Goal: Information Seeking & Learning: Learn about a topic

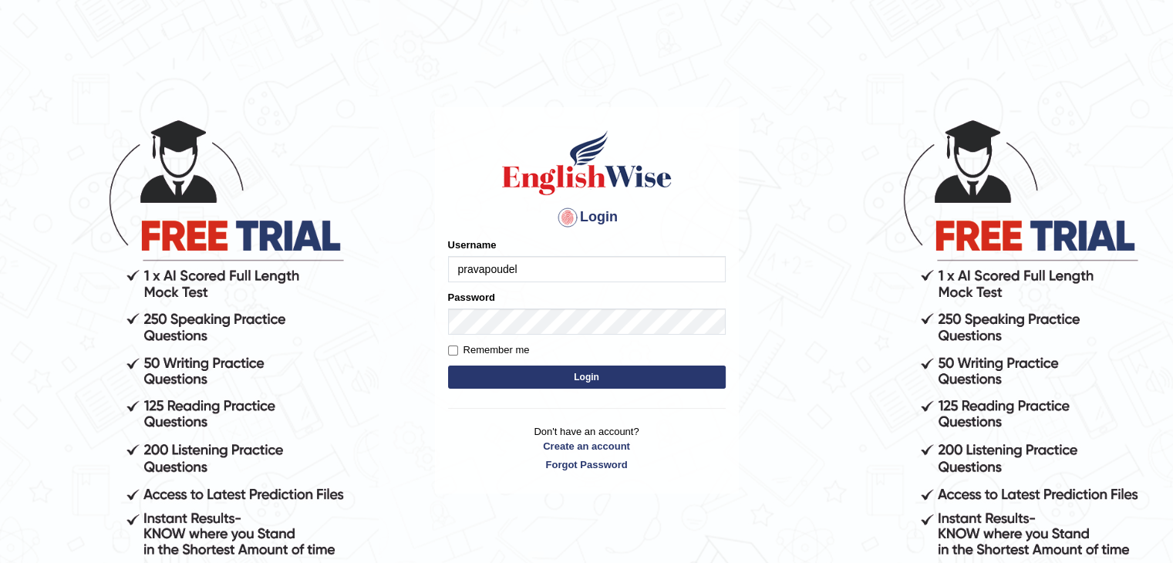
type input "pravapoudel"
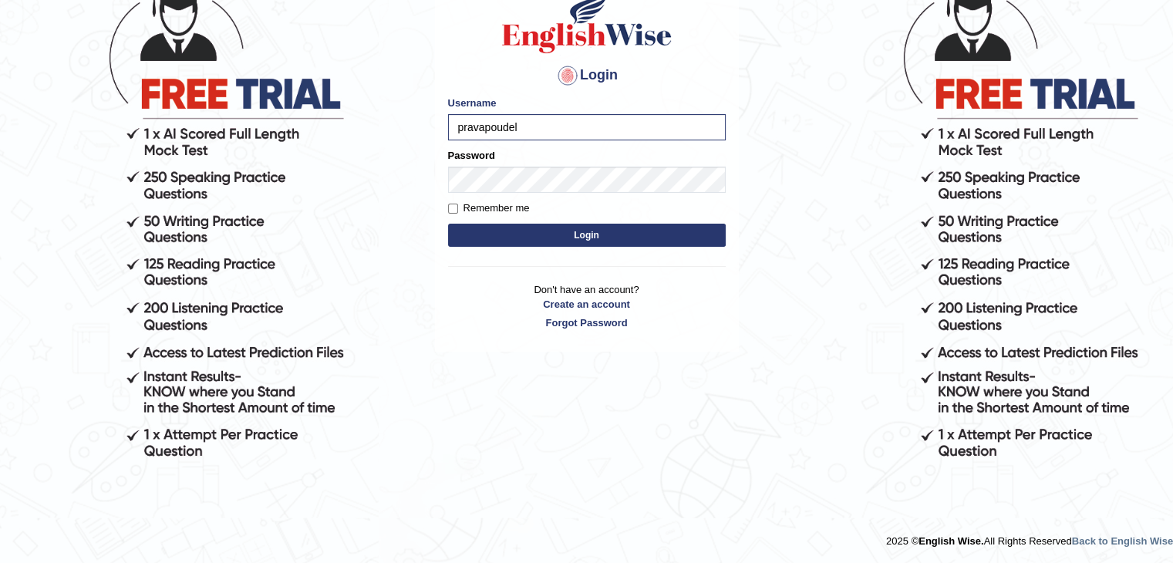
click at [573, 235] on button "Login" at bounding box center [587, 235] width 278 height 23
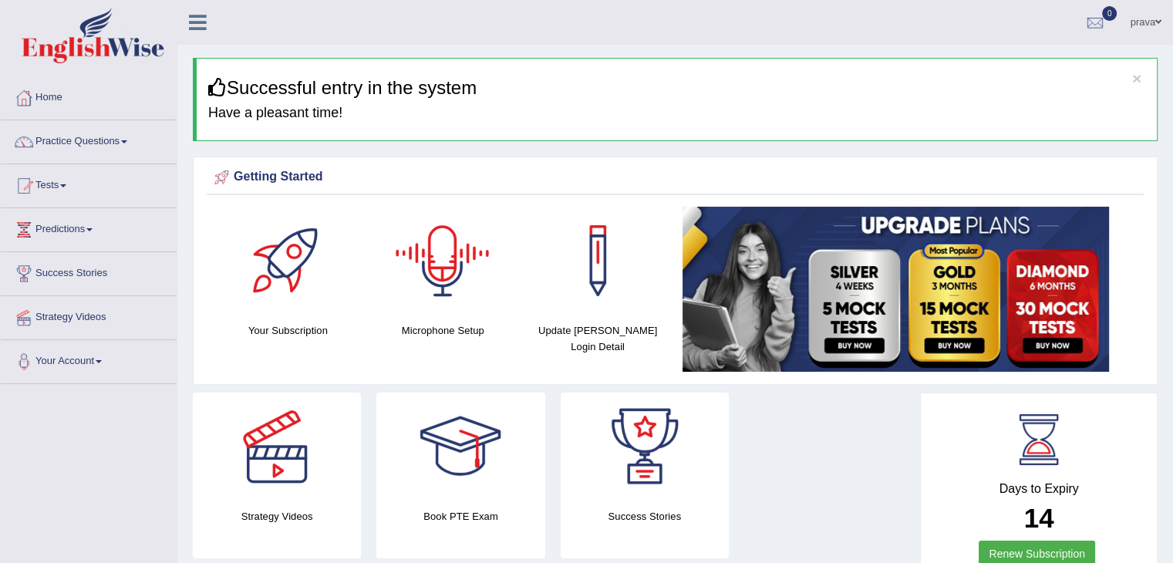
click at [441, 308] on div at bounding box center [443, 261] width 108 height 108
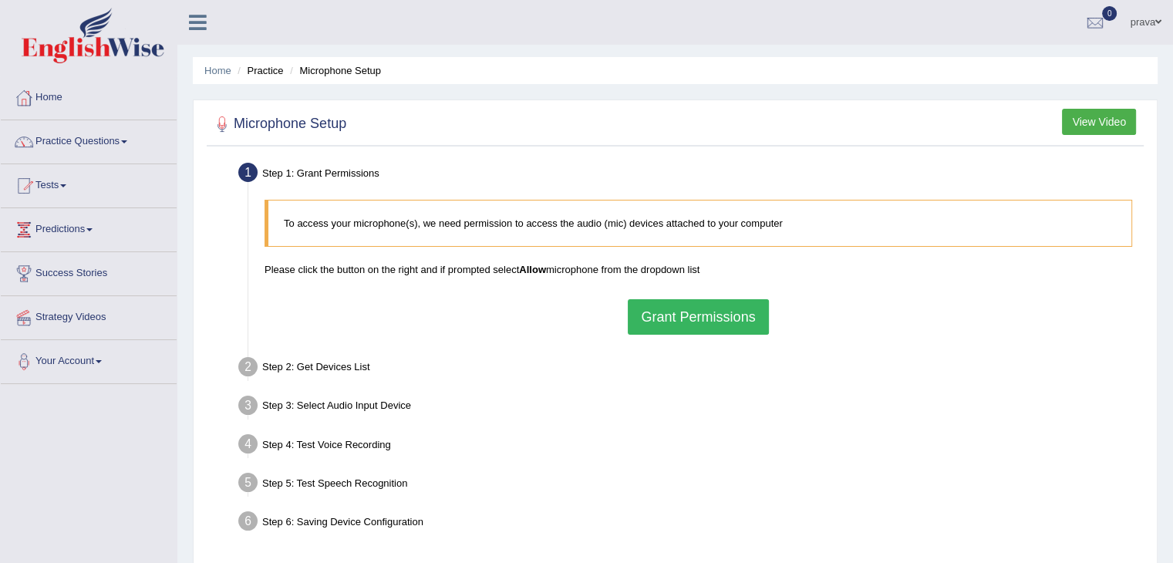
click at [703, 308] on button "Grant Permissions" at bounding box center [698, 316] width 140 height 35
click at [461, 371] on div "Step 2: Get Devices List" at bounding box center [690, 369] width 919 height 34
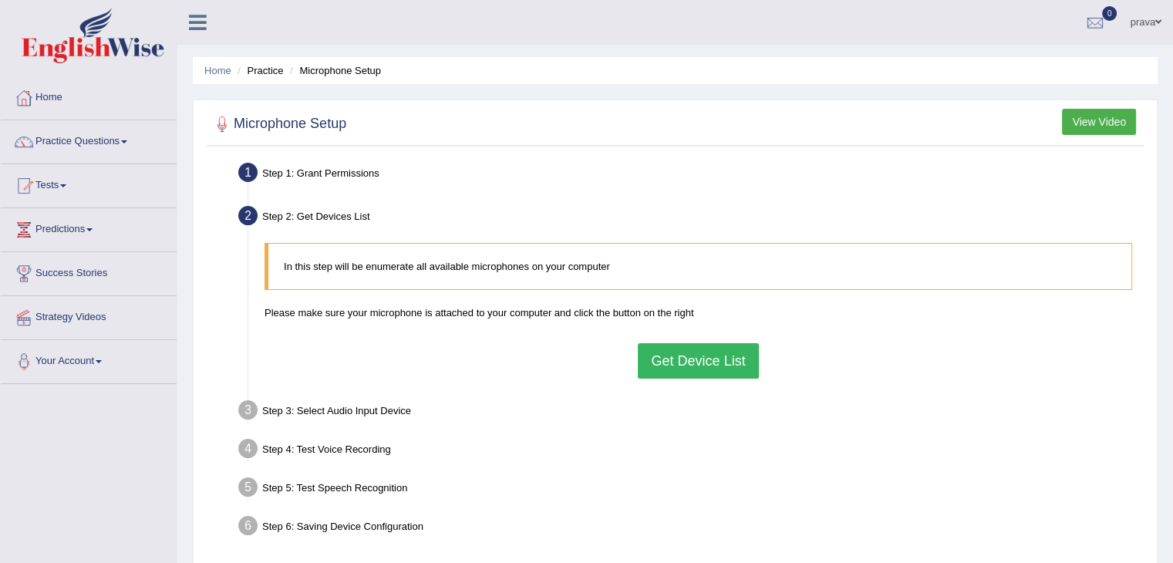
click at [49, 137] on link "Practice Questions" at bounding box center [89, 139] width 176 height 39
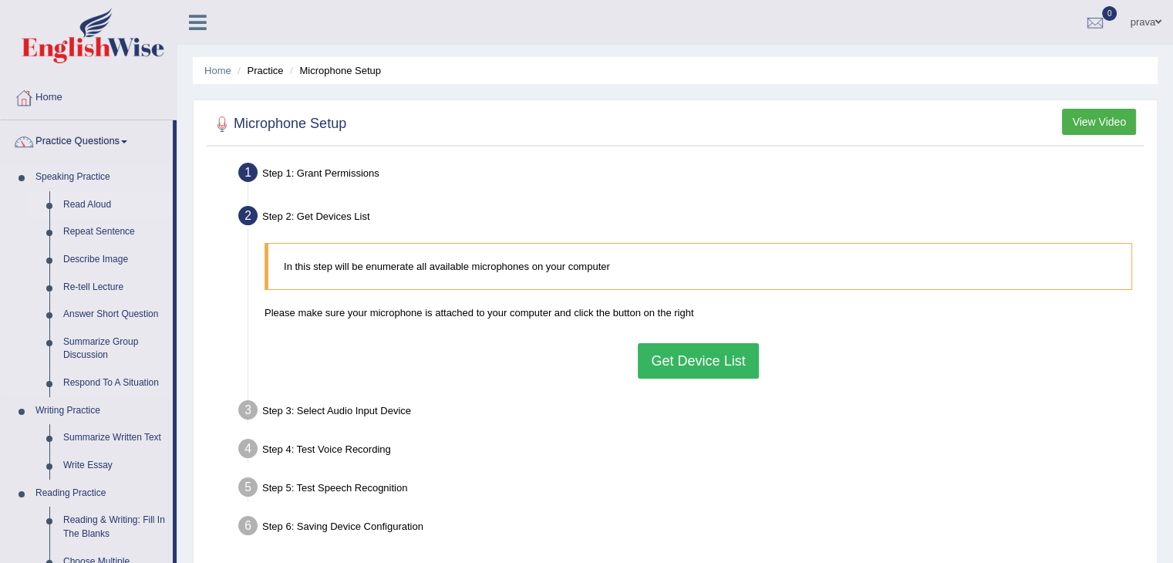
click at [89, 208] on link "Read Aloud" at bounding box center [114, 205] width 116 height 28
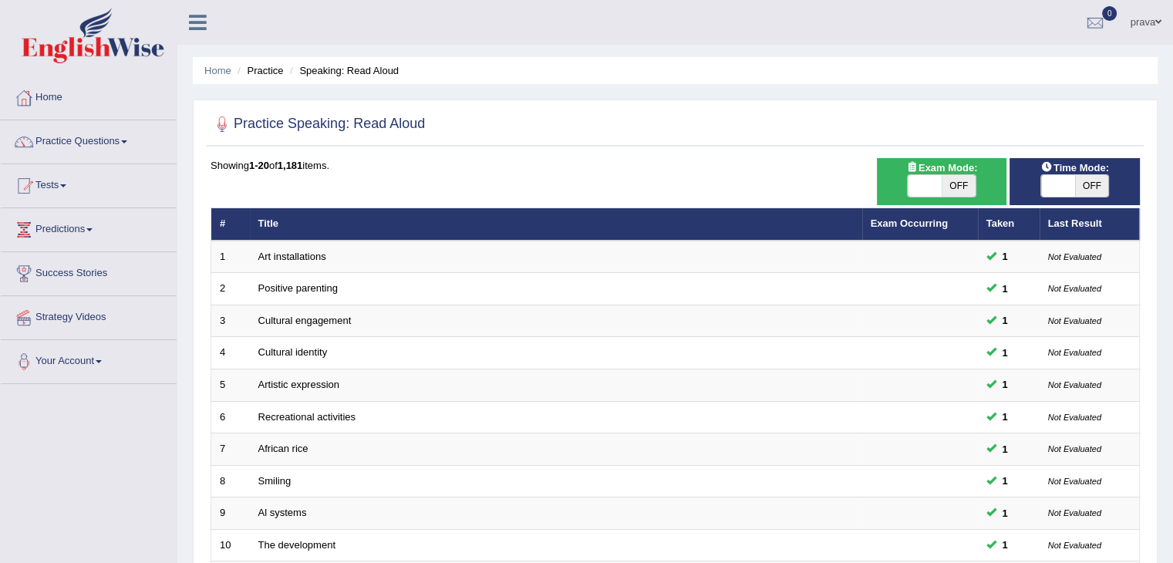
scroll to position [453, 0]
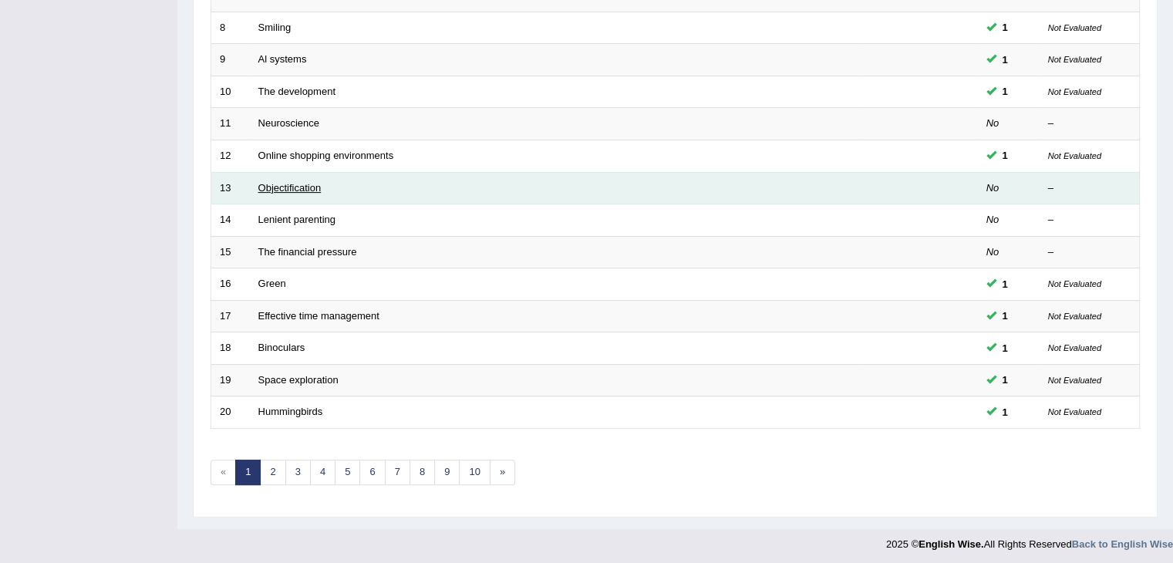
click at [308, 185] on link "Objectification" at bounding box center [289, 188] width 63 height 12
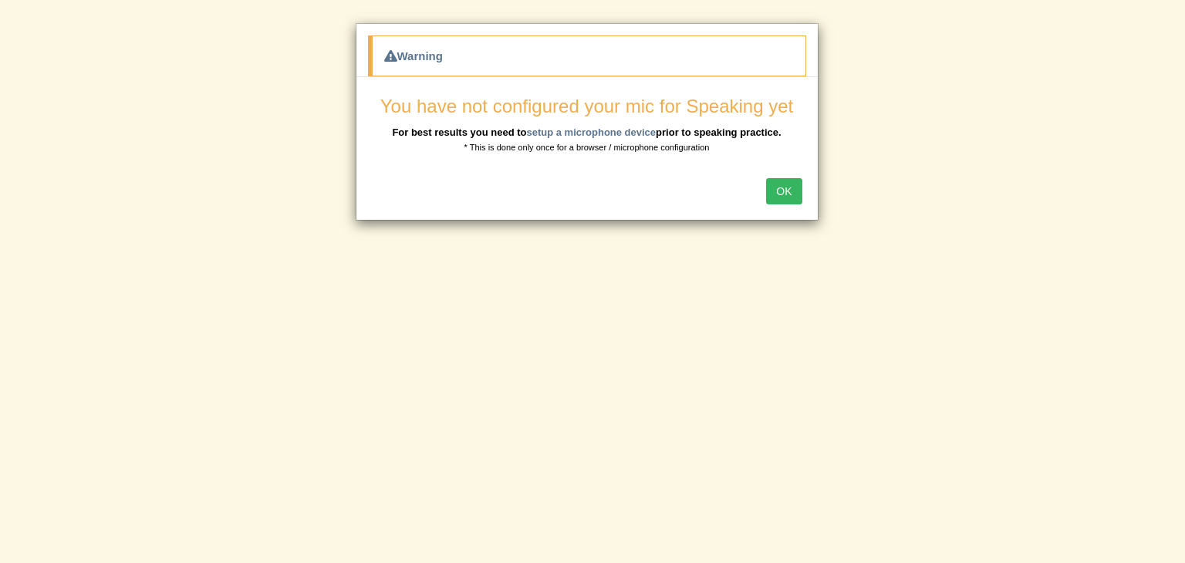
click at [762, 189] on div "OK" at bounding box center [586, 193] width 461 height 54
click at [778, 187] on button "OK" at bounding box center [783, 191] width 35 height 26
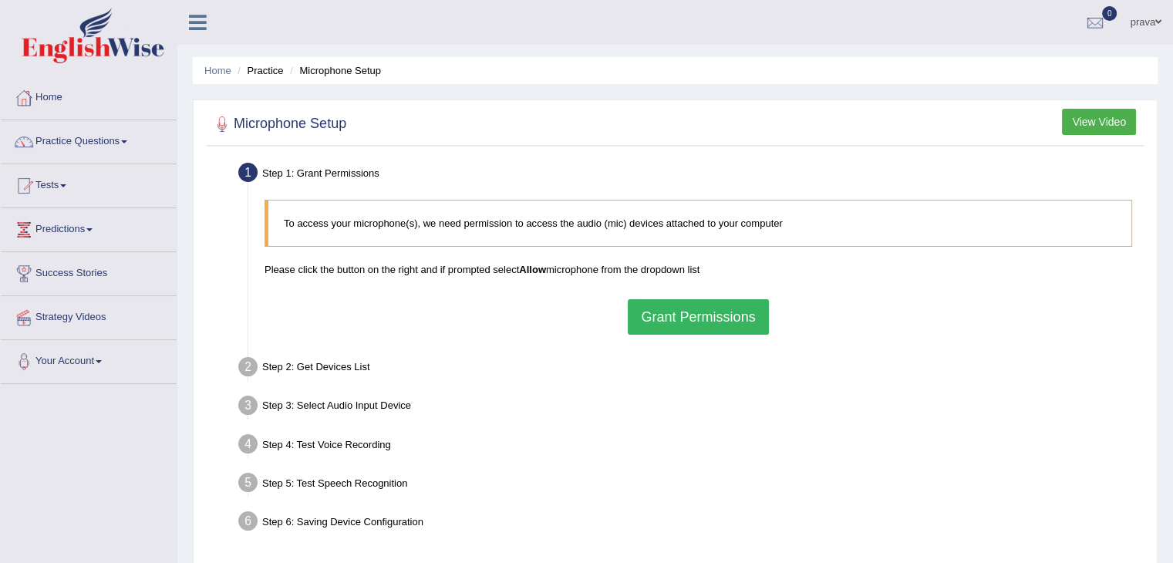
click at [706, 324] on button "Grant Permissions" at bounding box center [698, 316] width 140 height 35
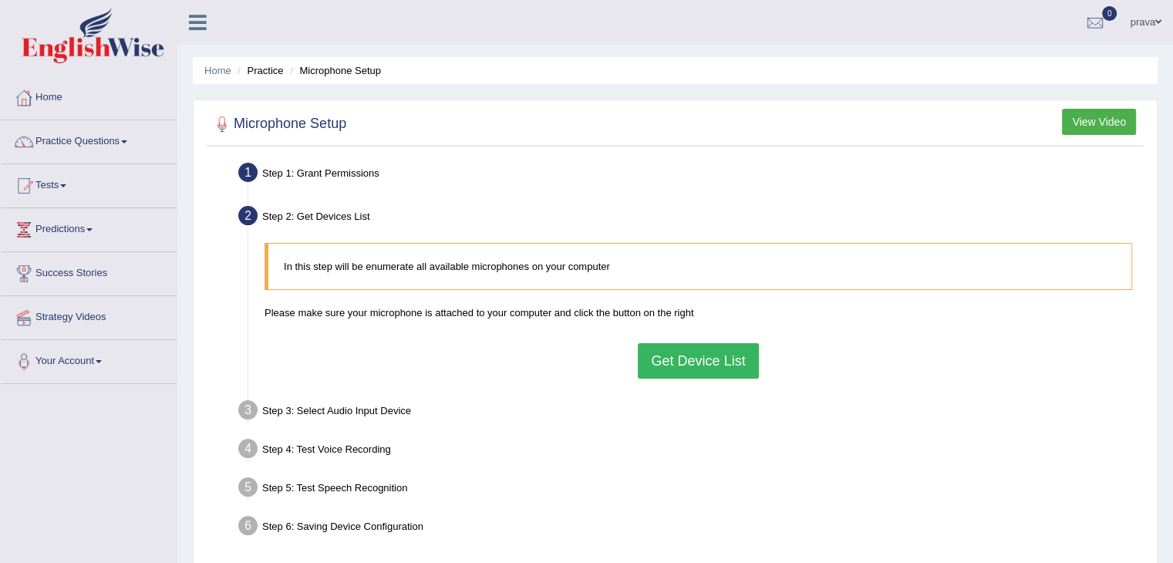
click at [692, 366] on button "Get Device List" at bounding box center [698, 360] width 120 height 35
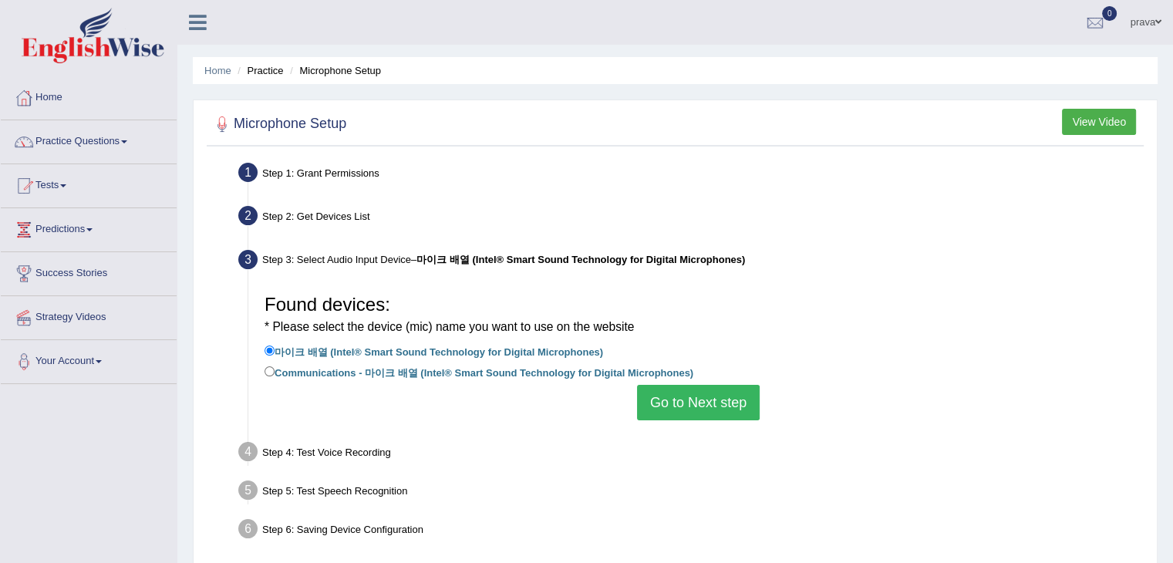
click at [690, 406] on button "Go to Next step" at bounding box center [698, 402] width 123 height 35
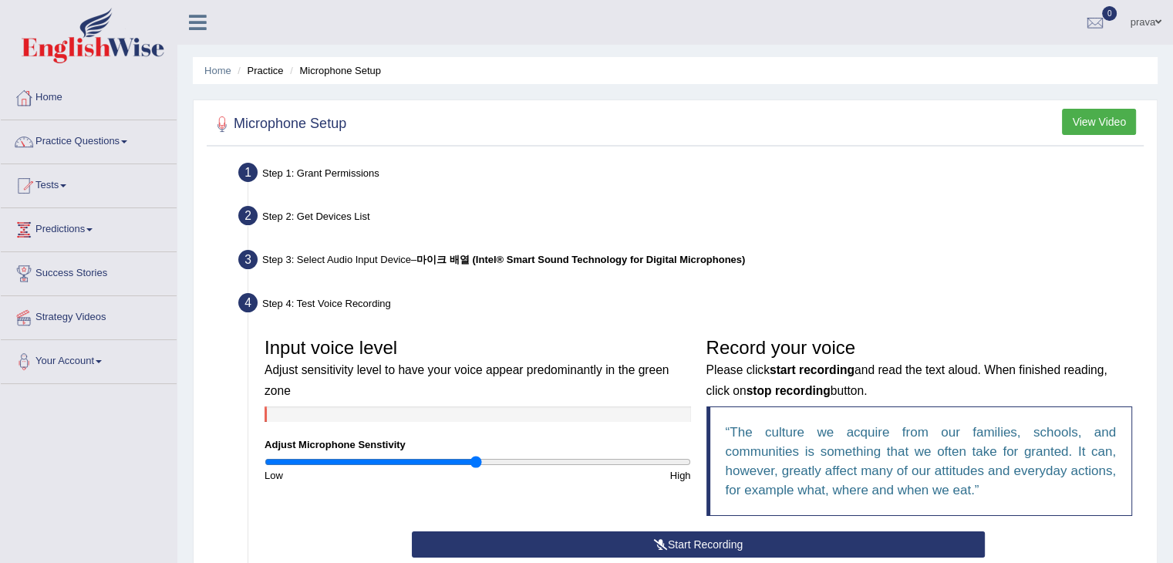
click at [692, 544] on button "Start Recording" at bounding box center [698, 544] width 573 height 26
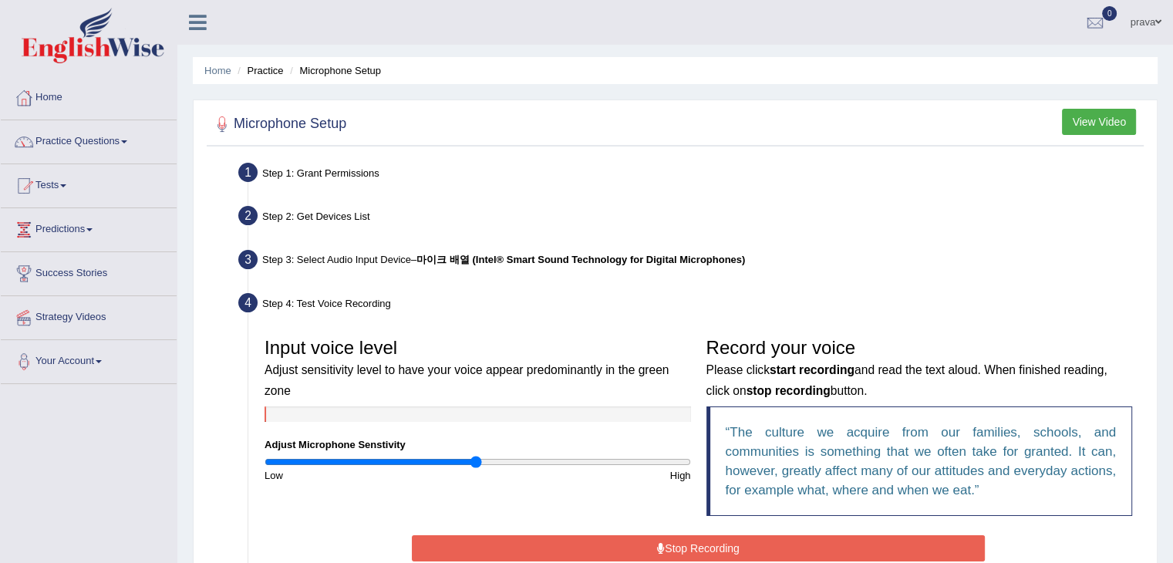
click at [693, 545] on button "Stop Recording" at bounding box center [698, 548] width 573 height 26
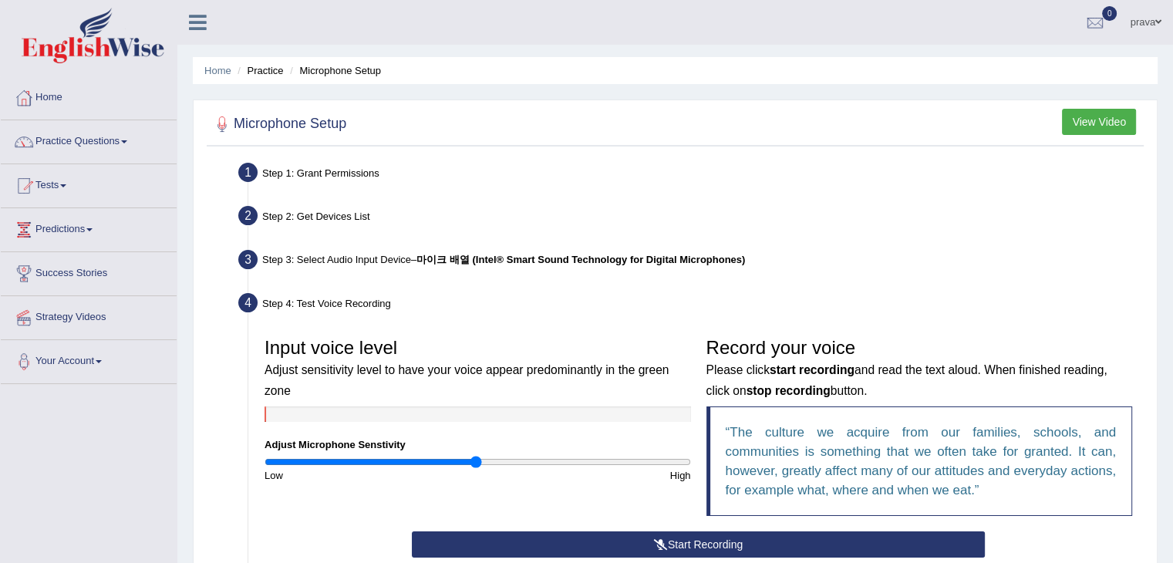
scroll to position [318, 0]
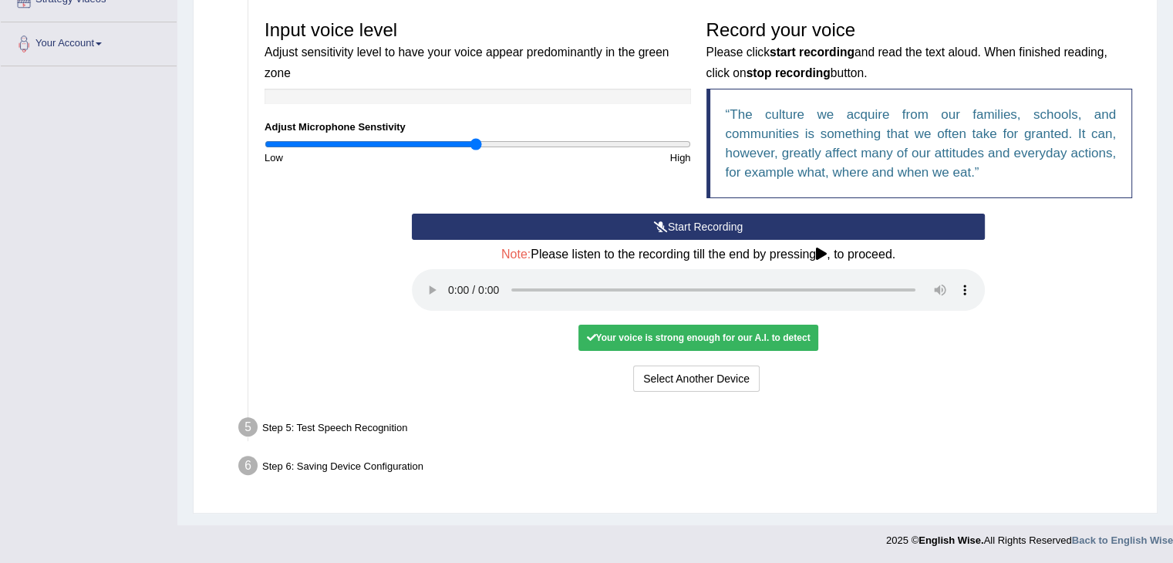
click at [679, 227] on button "Start Recording" at bounding box center [698, 227] width 573 height 26
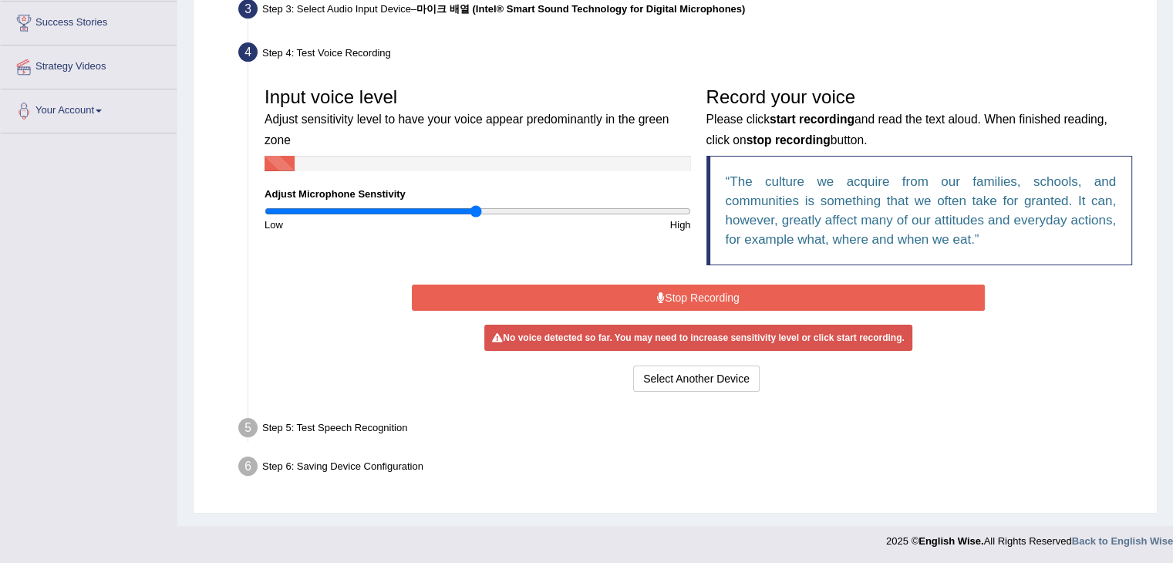
scroll to position [247, 0]
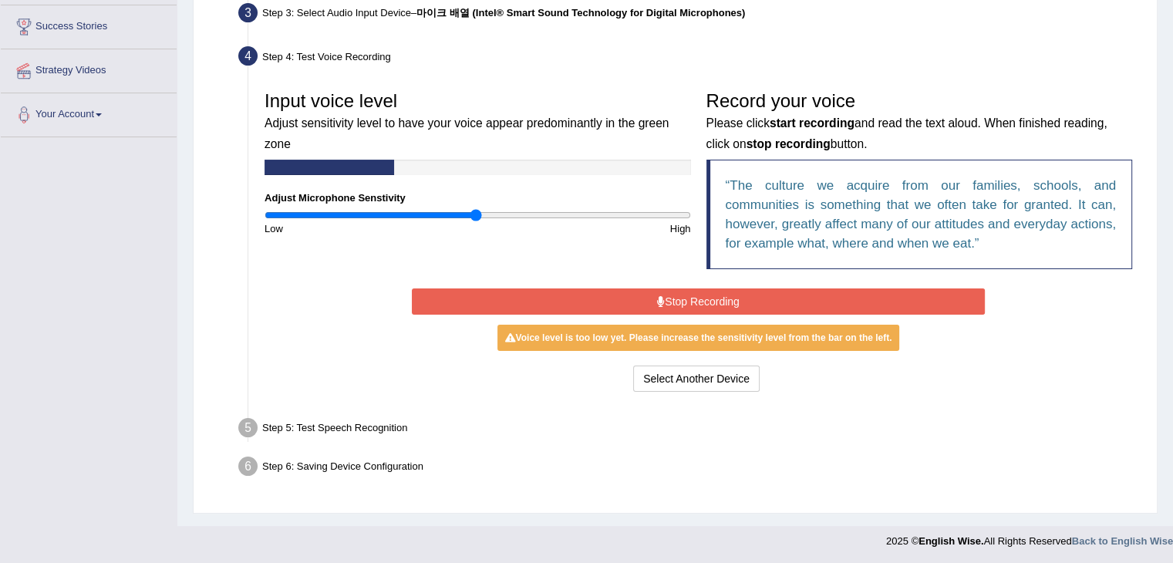
click at [670, 305] on button "Stop Recording" at bounding box center [698, 301] width 573 height 26
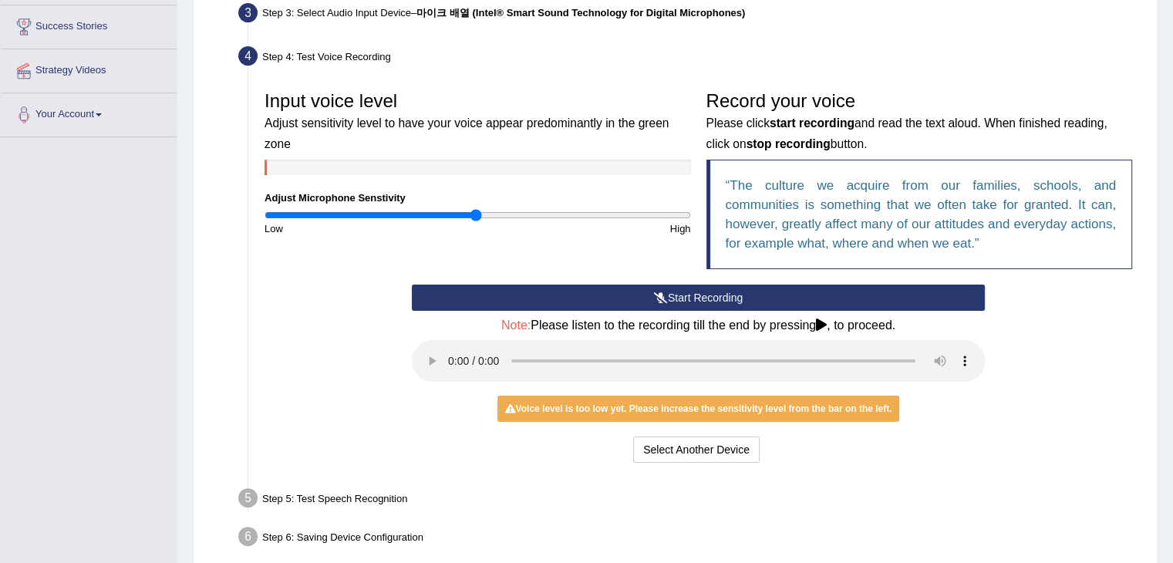
click at [670, 294] on button "Start Recording" at bounding box center [698, 298] width 573 height 26
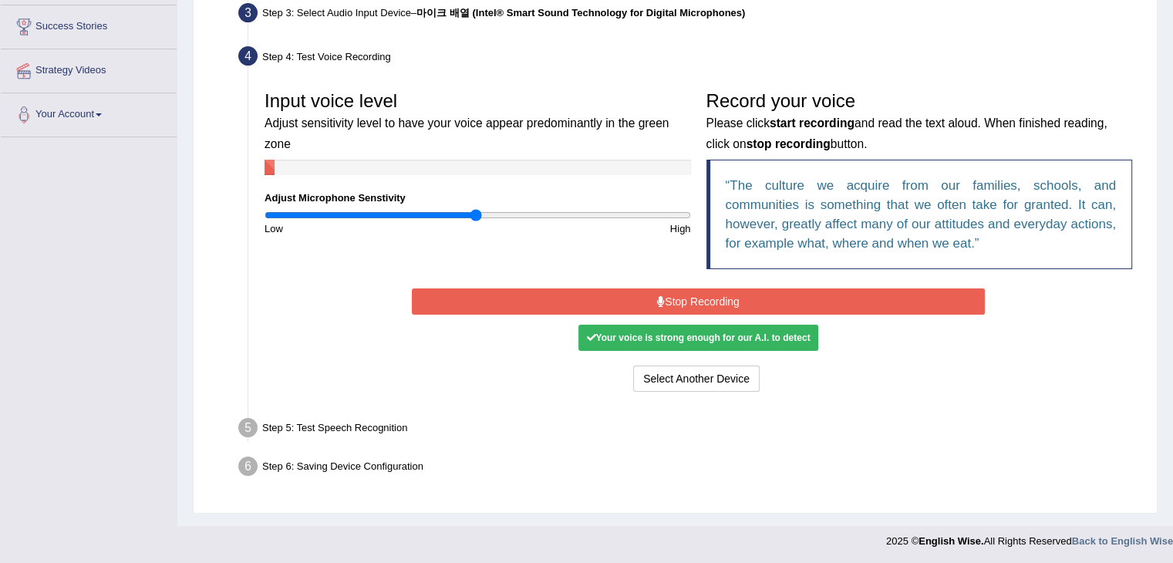
click at [670, 294] on button "Stop Recording" at bounding box center [698, 301] width 573 height 26
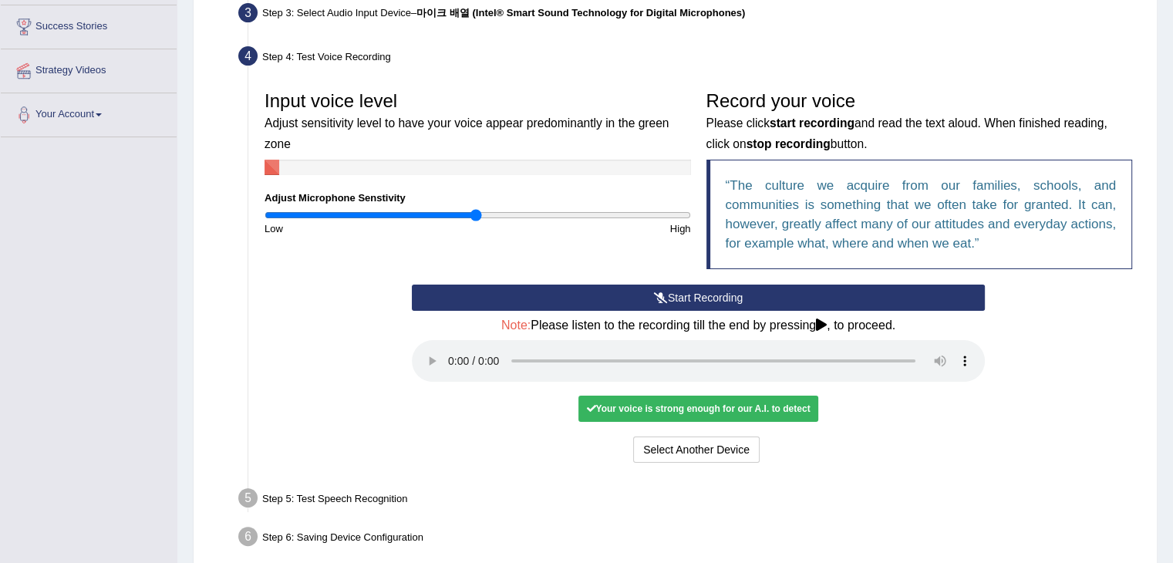
click at [676, 410] on div "Your voice is strong enough for our A.I. to detect" at bounding box center [697, 409] width 239 height 26
click at [688, 409] on div "Your voice is strong enough for our A.I. to detect" at bounding box center [697, 409] width 239 height 26
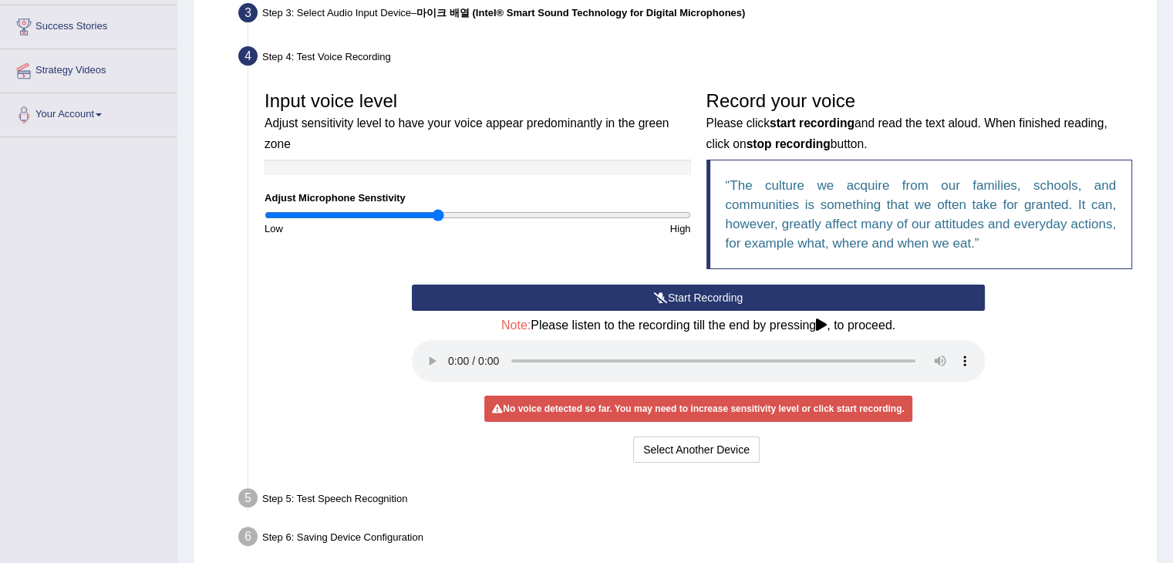
type input "0.82"
click at [438, 212] on input "range" at bounding box center [478, 215] width 426 height 12
click at [629, 305] on button "Start Recording" at bounding box center [698, 298] width 573 height 26
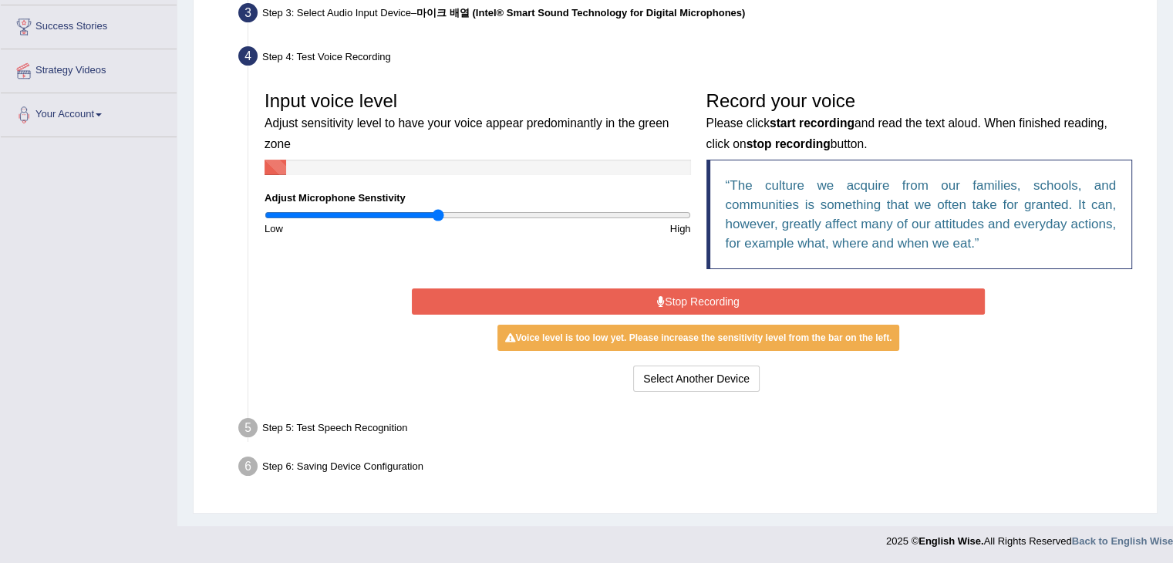
click at [629, 305] on button "Stop Recording" at bounding box center [698, 301] width 573 height 26
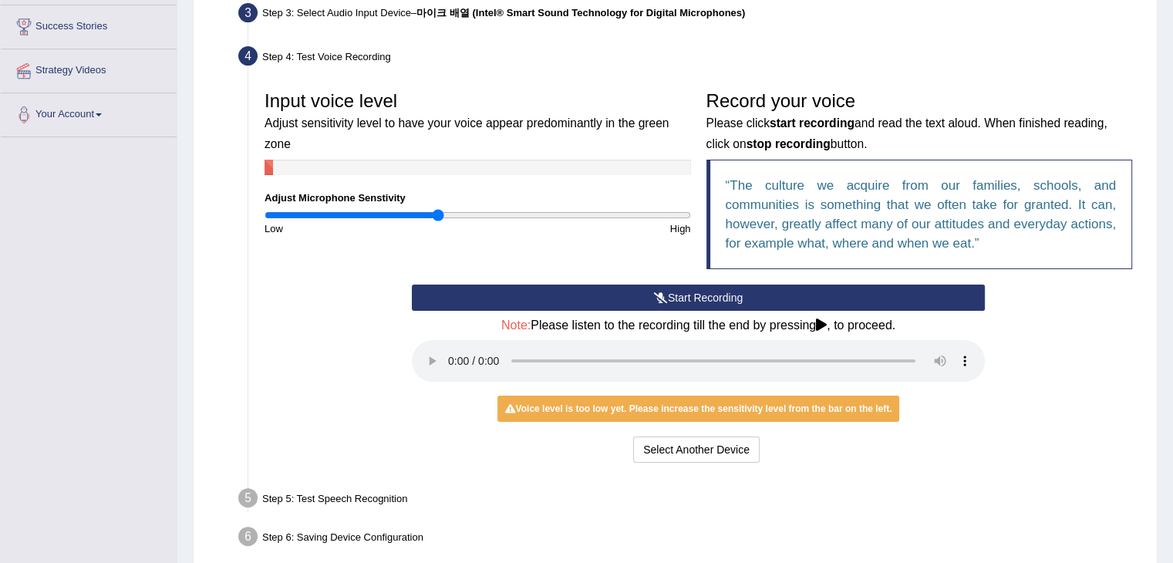
click at [629, 305] on button "Start Recording" at bounding box center [698, 298] width 573 height 26
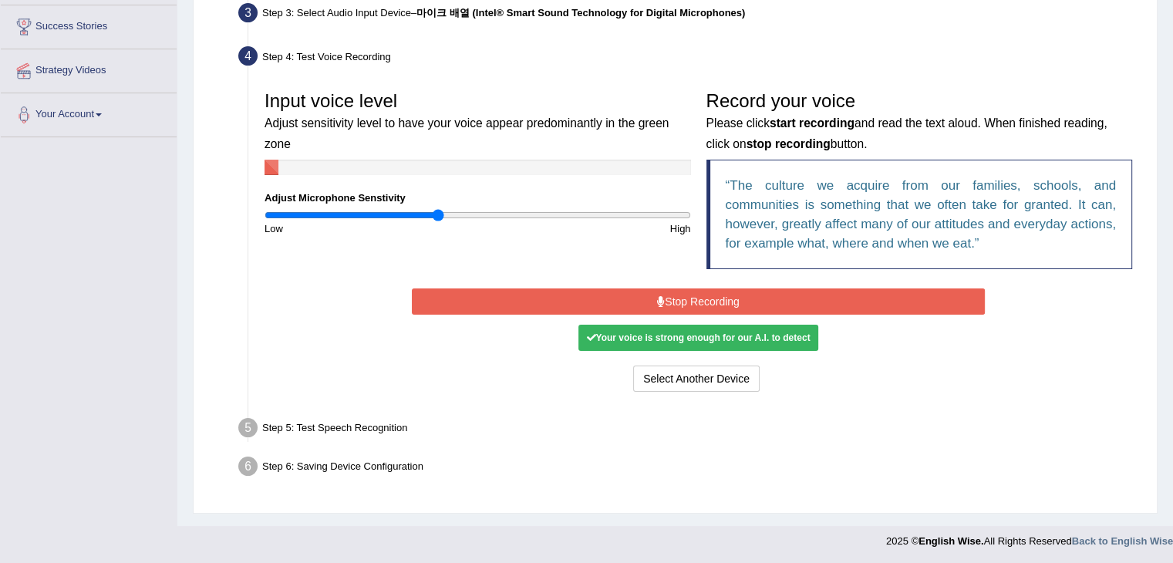
click at [629, 305] on button "Stop Recording" at bounding box center [698, 301] width 573 height 26
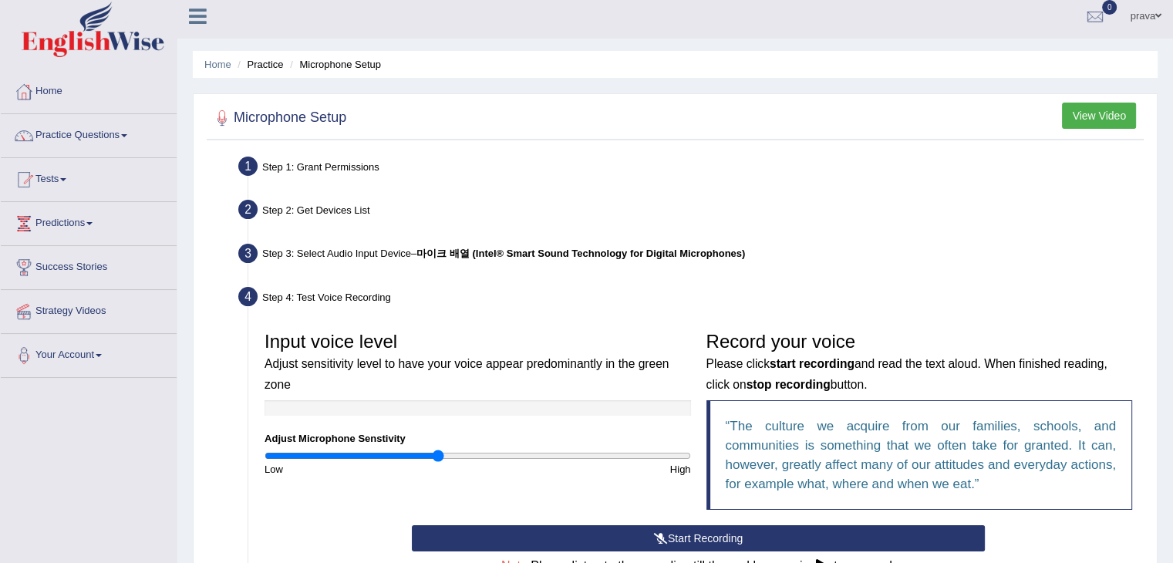
scroll to position [0, 0]
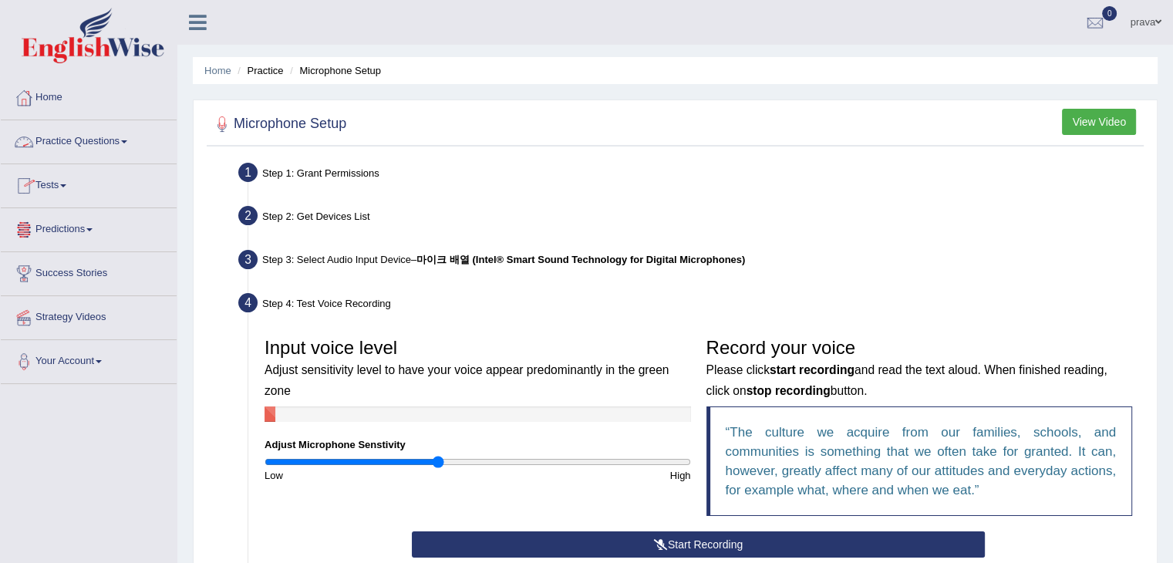
click at [89, 147] on link "Practice Questions" at bounding box center [89, 139] width 176 height 39
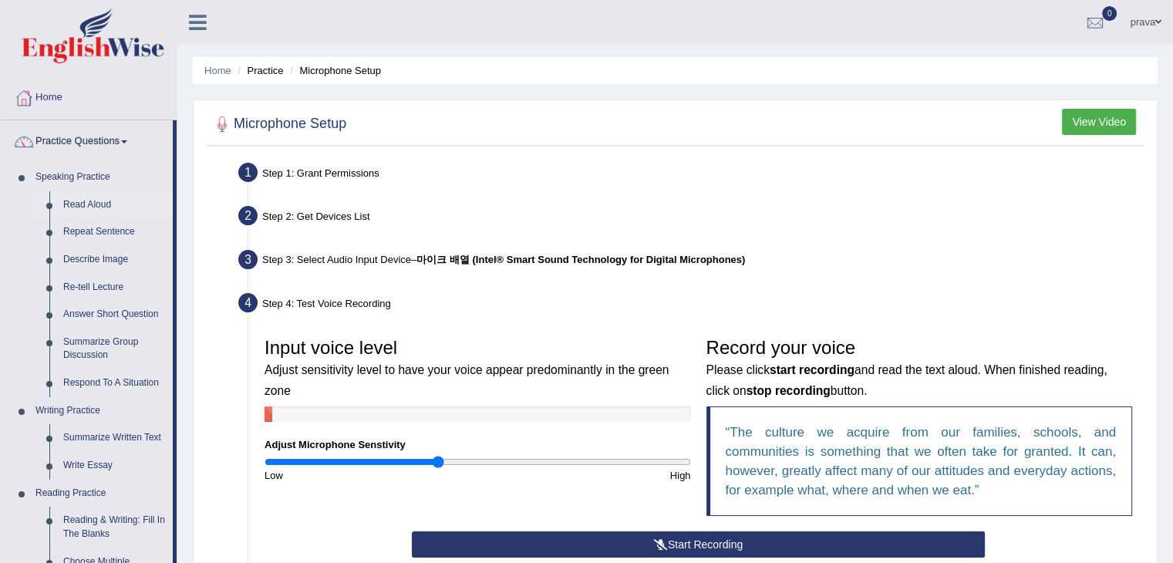
click at [86, 204] on link "Read Aloud" at bounding box center [114, 205] width 116 height 28
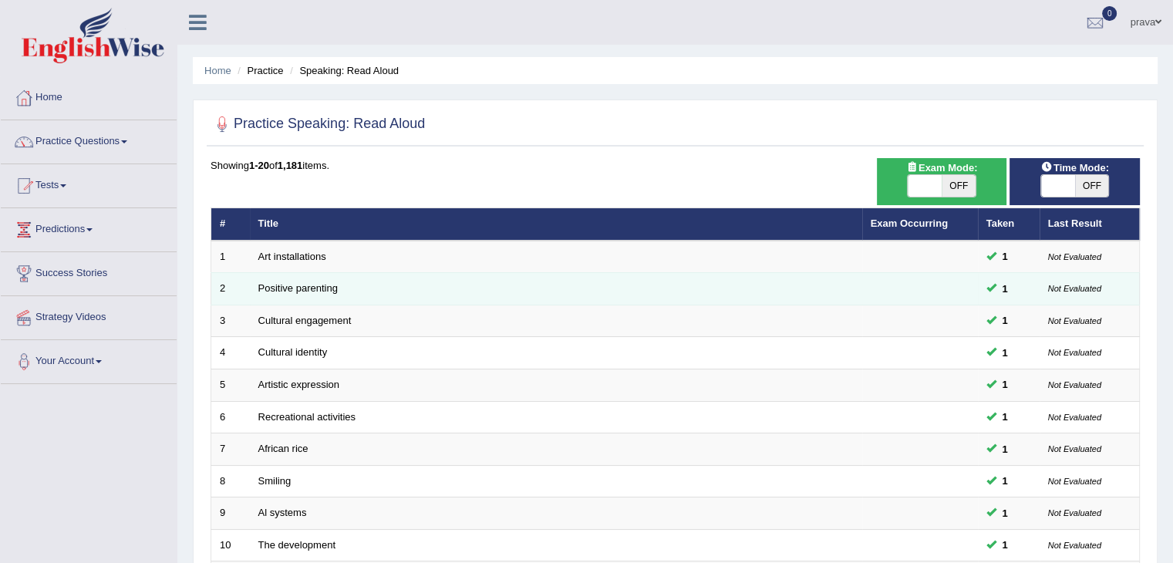
click at [413, 279] on td "Positive parenting" at bounding box center [556, 289] width 612 height 32
click at [308, 285] on link "Positive parenting" at bounding box center [297, 288] width 79 height 12
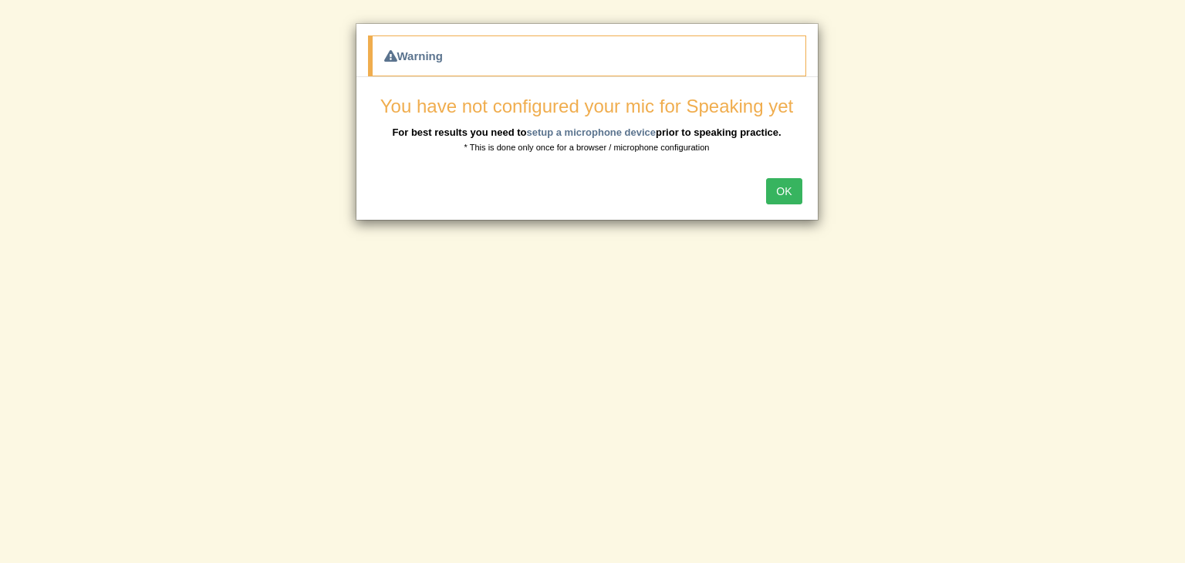
click at [308, 285] on div "Warning You have not configured your mic for Speaking yet For best results you …" at bounding box center [592, 281] width 1185 height 563
drag, startPoint x: 0, startPoint y: 0, endPoint x: 308, endPoint y: 285, distance: 419.7
click at [308, 285] on div "Warning You have not configured your mic for Speaking yet For best results you …" at bounding box center [592, 281] width 1185 height 563
click at [781, 188] on button "OK" at bounding box center [783, 191] width 35 height 26
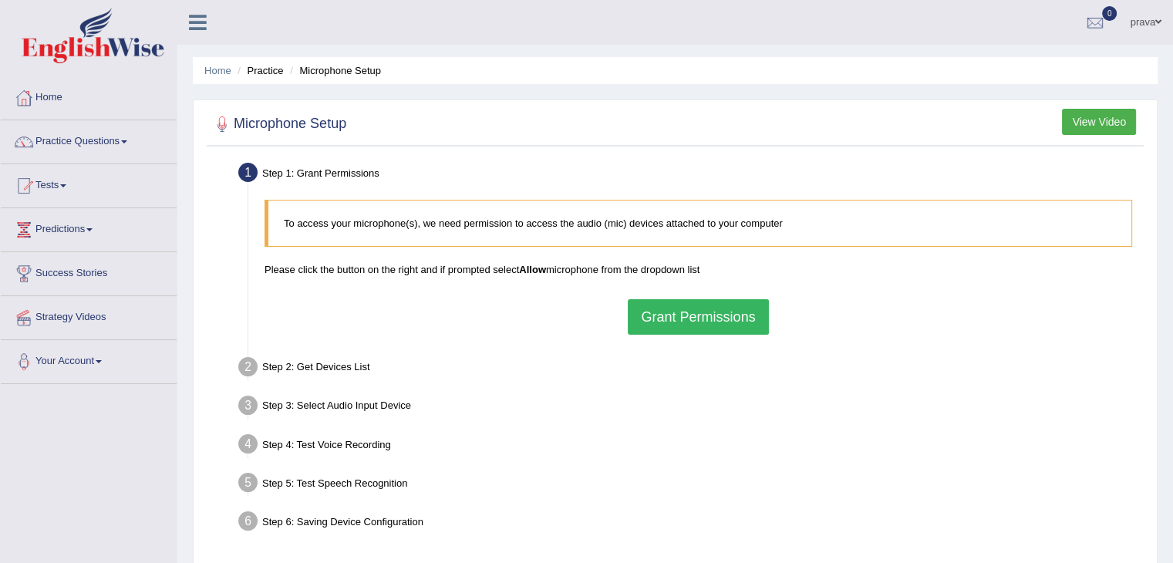
click at [684, 297] on div "To access your microphone(s), we need permission to access the audio (mic) devi…" at bounding box center [698, 267] width 883 height 150
click at [684, 300] on button "Grant Permissions" at bounding box center [698, 316] width 140 height 35
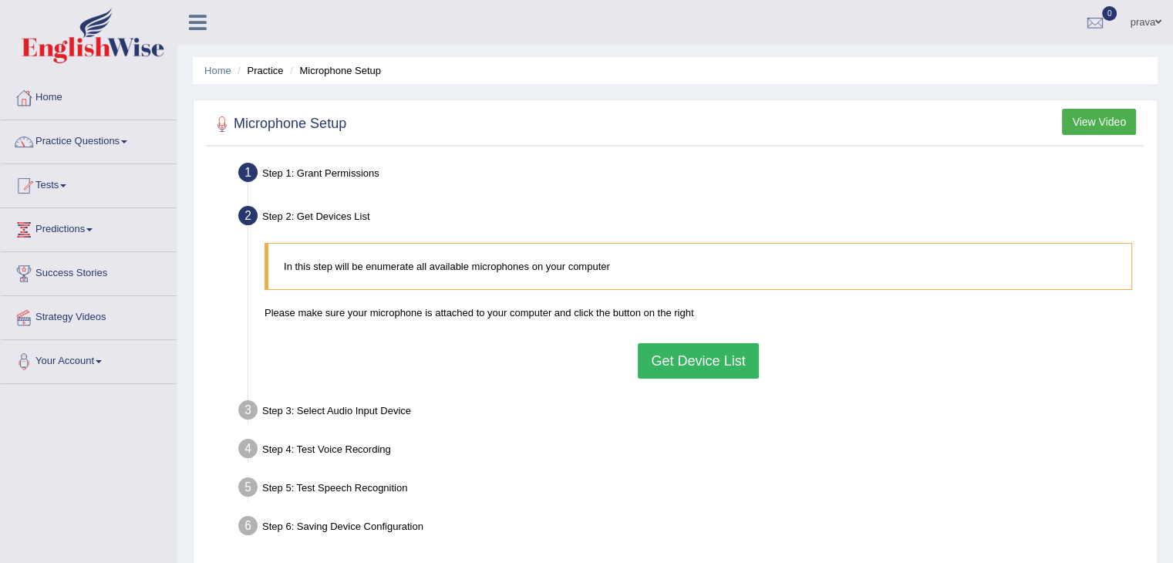
click at [680, 360] on button "Get Device List" at bounding box center [698, 360] width 120 height 35
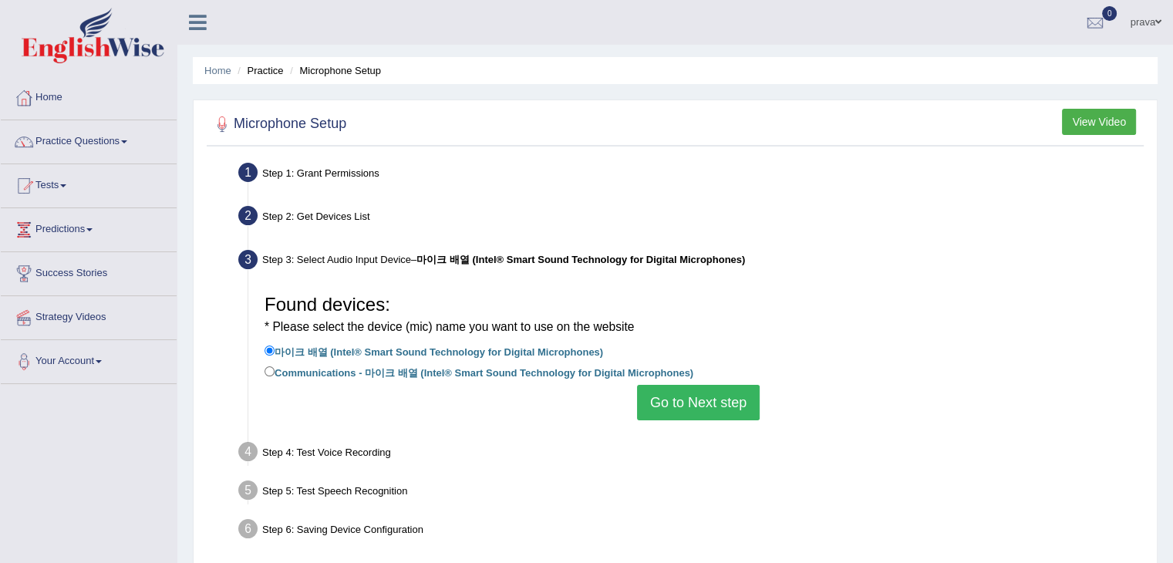
click at [661, 411] on button "Go to Next step" at bounding box center [698, 402] width 123 height 35
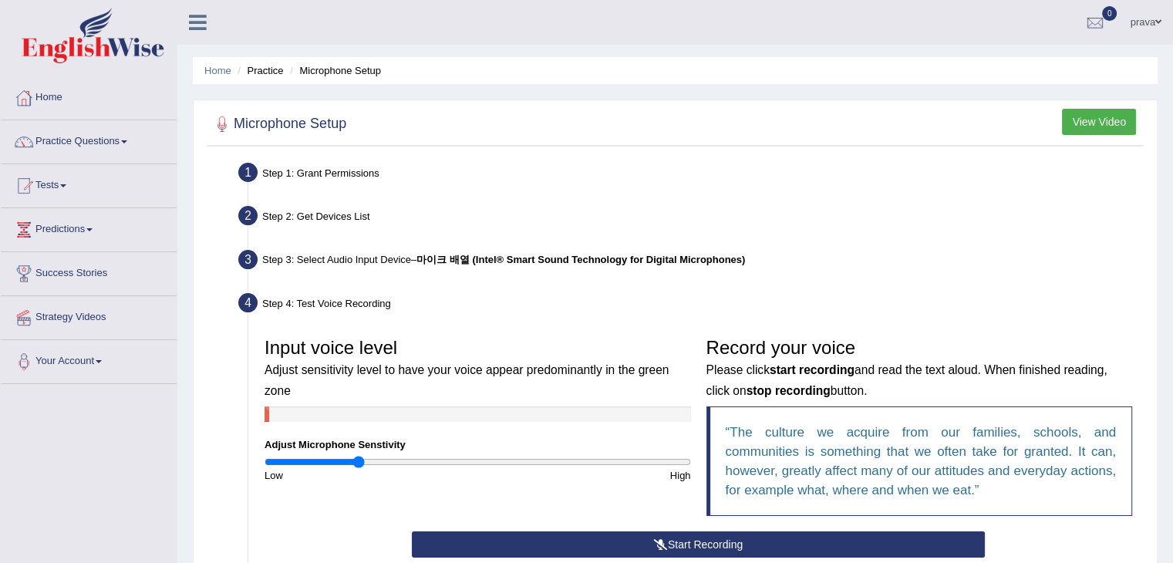
click at [359, 460] on input "range" at bounding box center [478, 462] width 426 height 12
click at [551, 538] on button "Start Recording" at bounding box center [698, 544] width 573 height 26
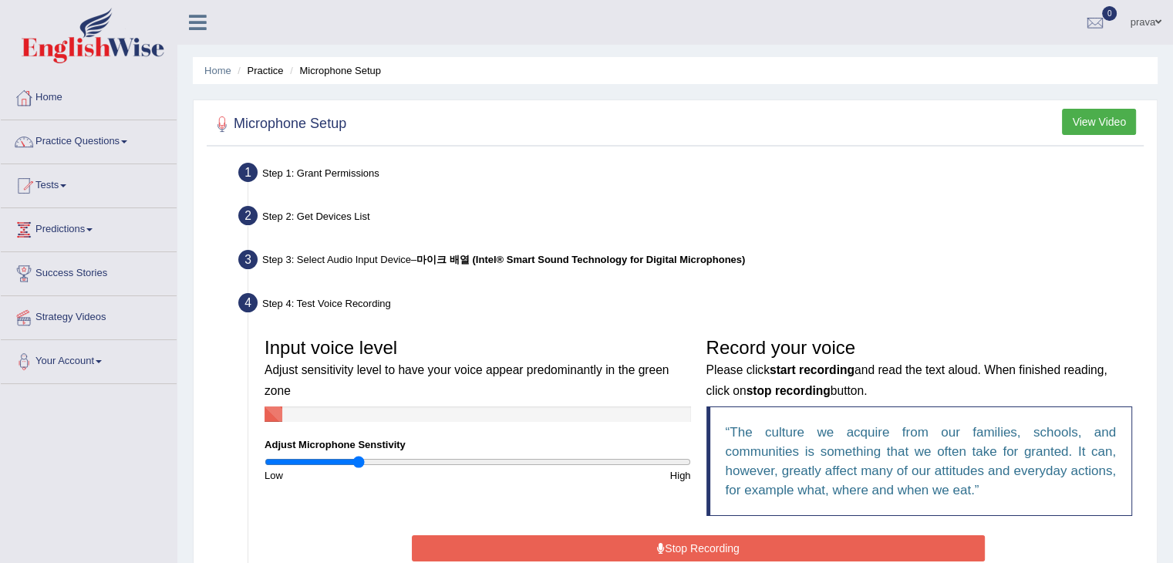
click at [742, 542] on button "Stop Recording" at bounding box center [698, 548] width 573 height 26
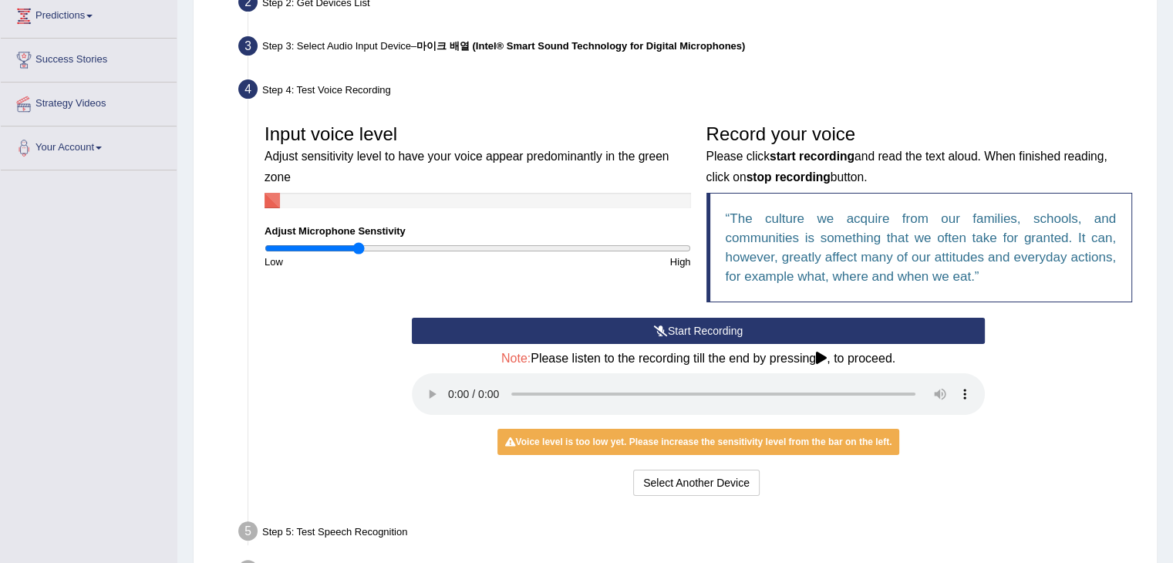
scroll to position [216, 0]
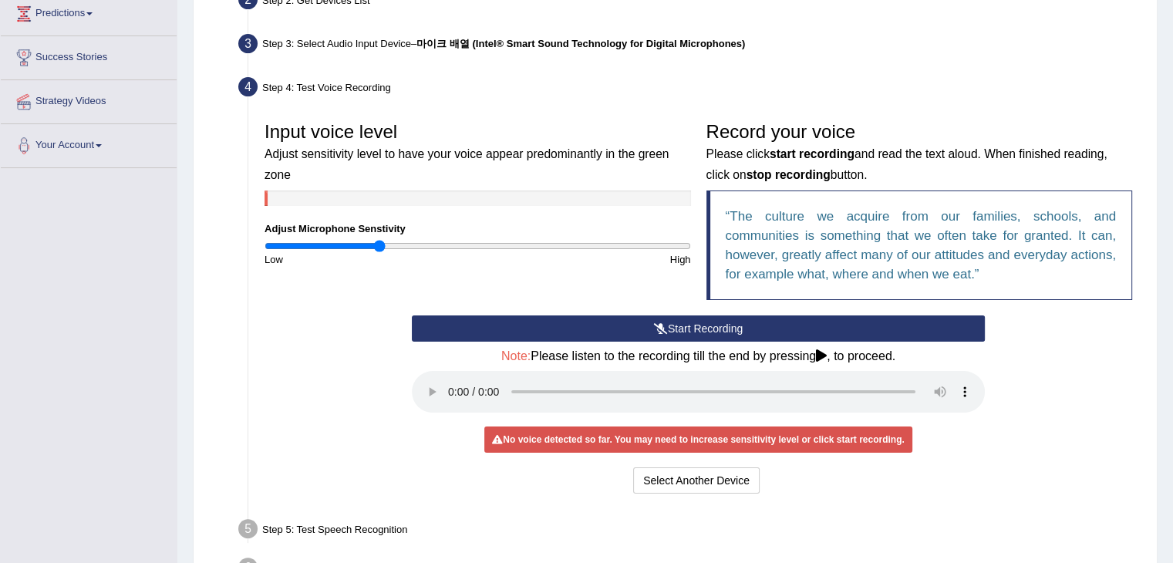
click at [378, 241] on input "range" at bounding box center [478, 246] width 426 height 12
click at [657, 325] on icon at bounding box center [661, 328] width 14 height 11
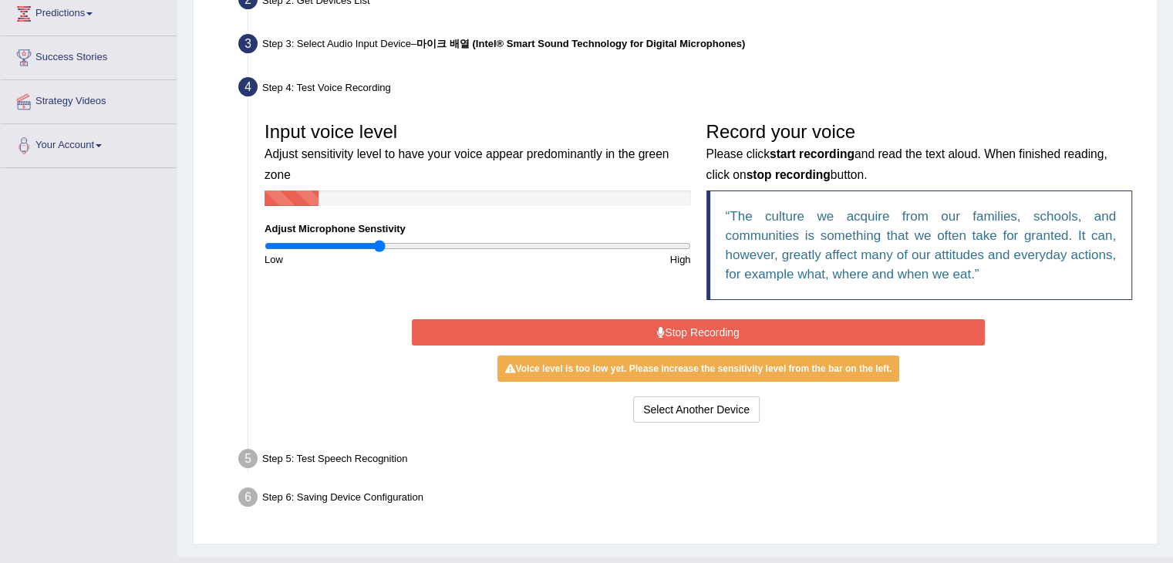
click at [657, 327] on icon at bounding box center [661, 332] width 8 height 11
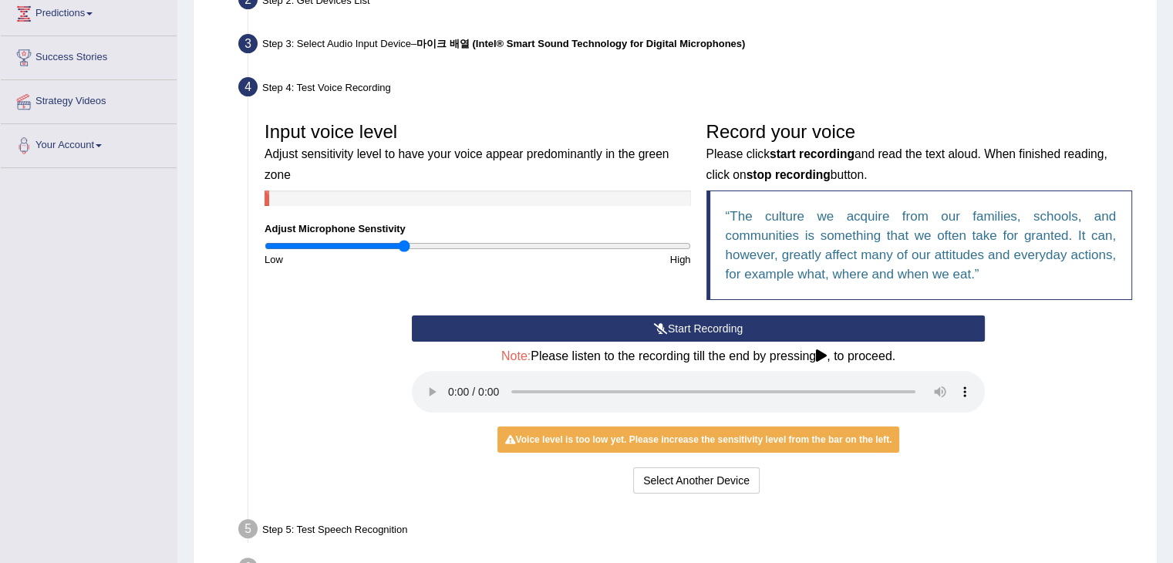
click at [405, 243] on input "range" at bounding box center [478, 246] width 426 height 12
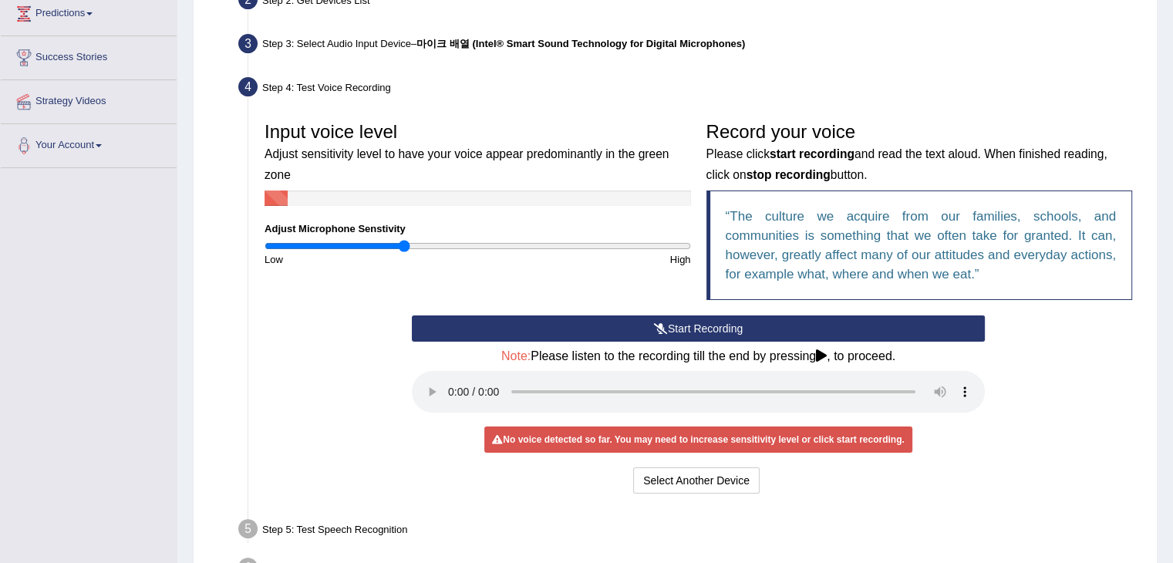
click at [623, 328] on button "Start Recording" at bounding box center [698, 328] width 573 height 26
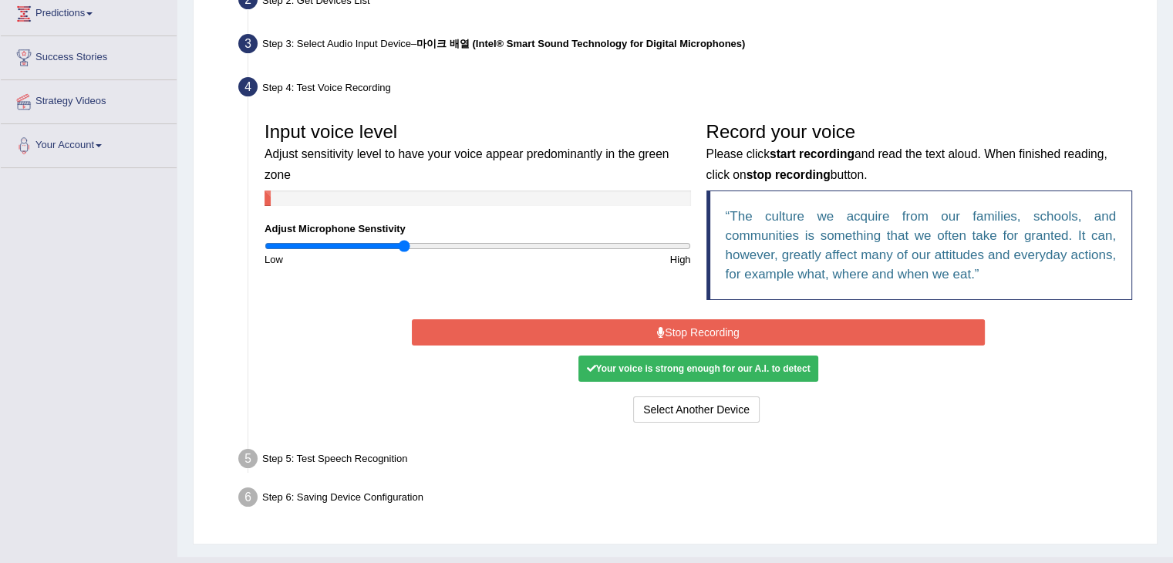
click at [695, 327] on button "Stop Recording" at bounding box center [698, 332] width 573 height 26
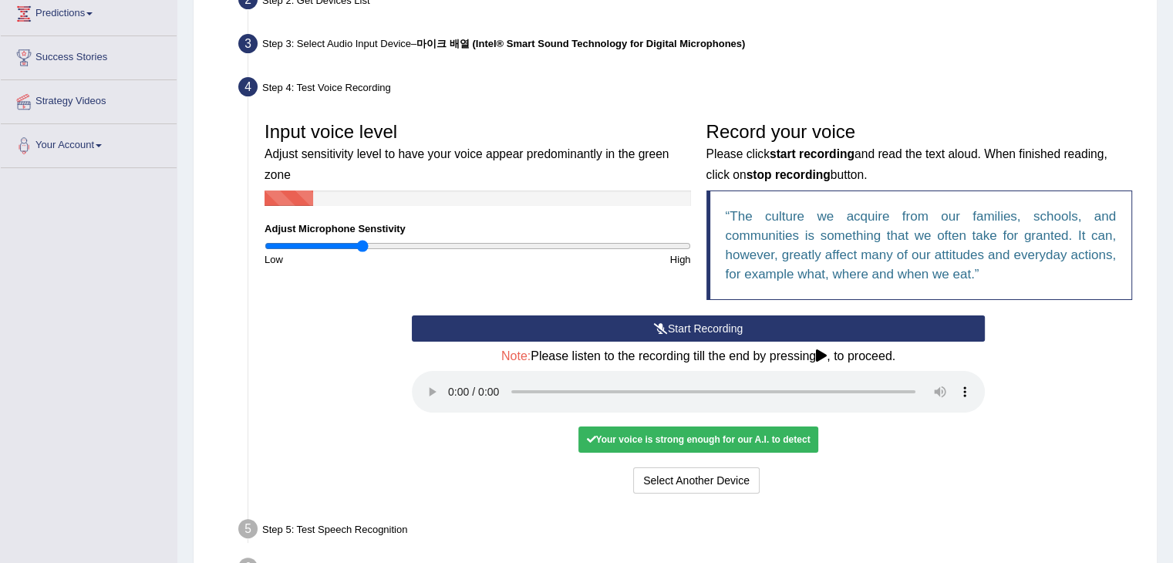
click at [362, 242] on input "range" at bounding box center [478, 246] width 426 height 12
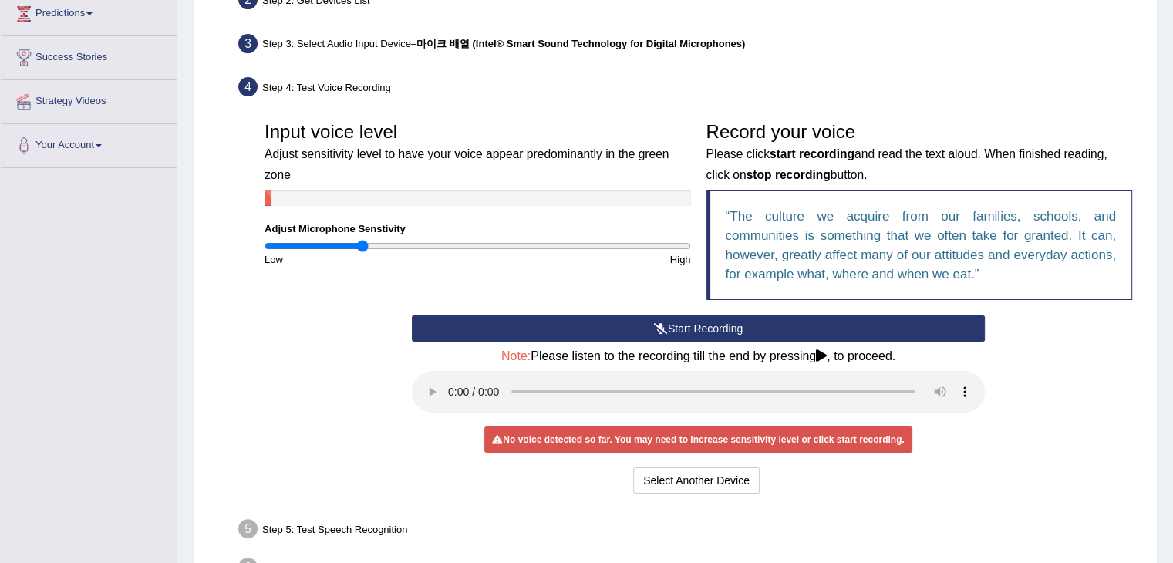
click at [713, 319] on button "Start Recording" at bounding box center [698, 328] width 573 height 26
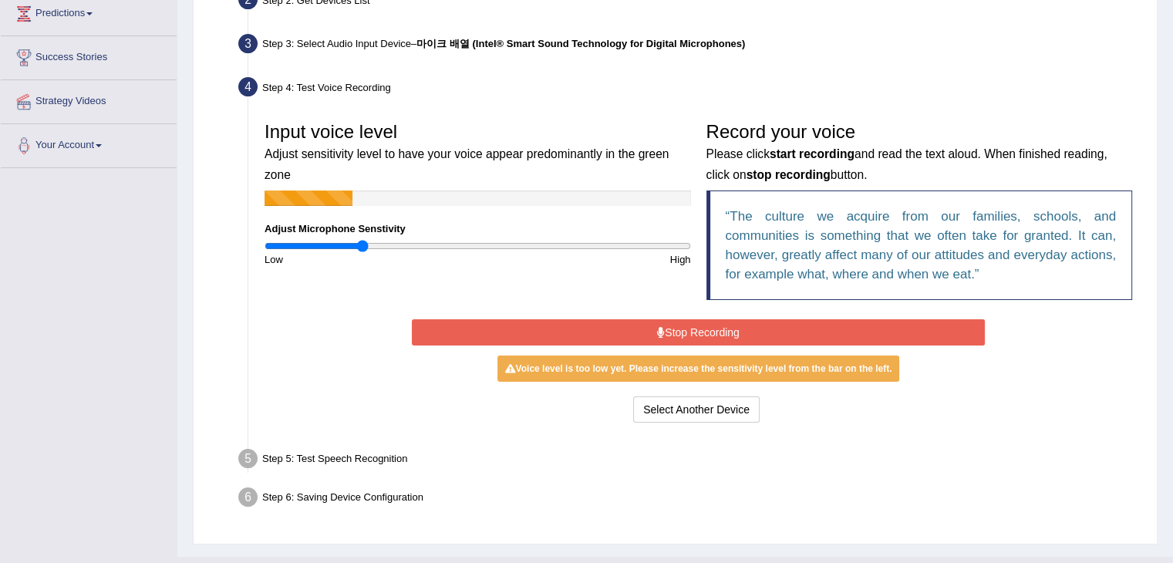
click at [713, 319] on button "Stop Recording" at bounding box center [698, 332] width 573 height 26
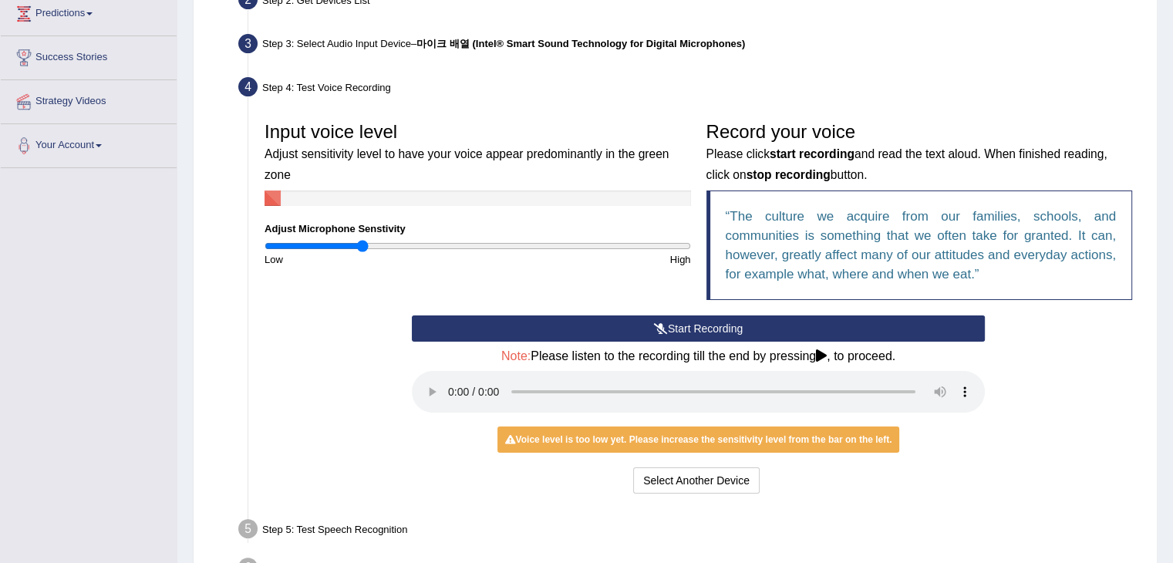
click at [713, 319] on button "Start Recording" at bounding box center [698, 328] width 573 height 26
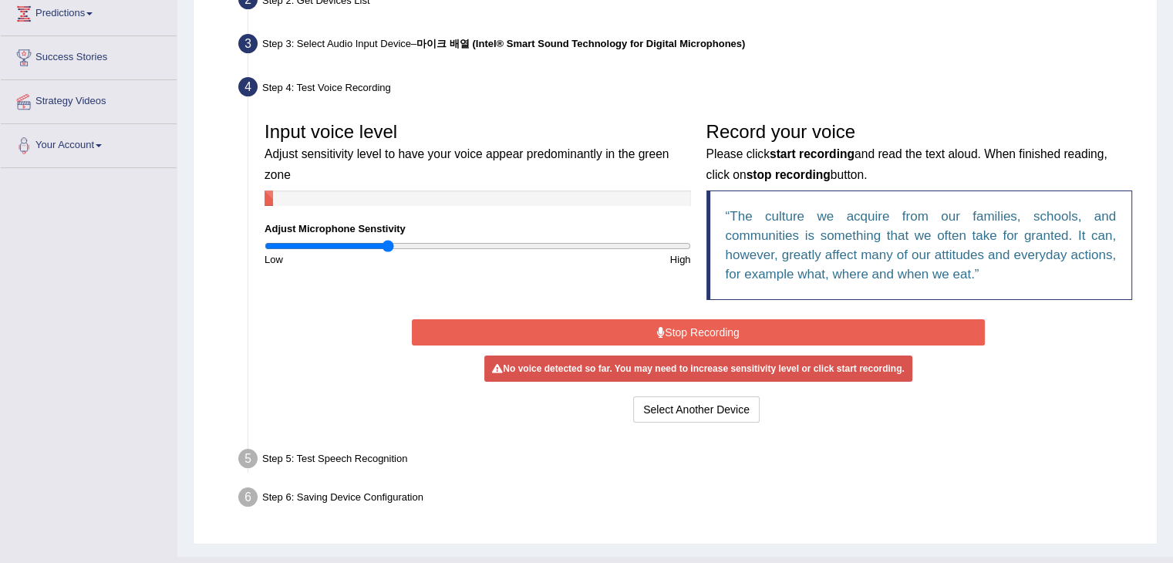
type input "0.58"
click at [386, 248] on input "range" at bounding box center [478, 246] width 426 height 12
click at [635, 319] on button "Stop Recording" at bounding box center [698, 332] width 573 height 26
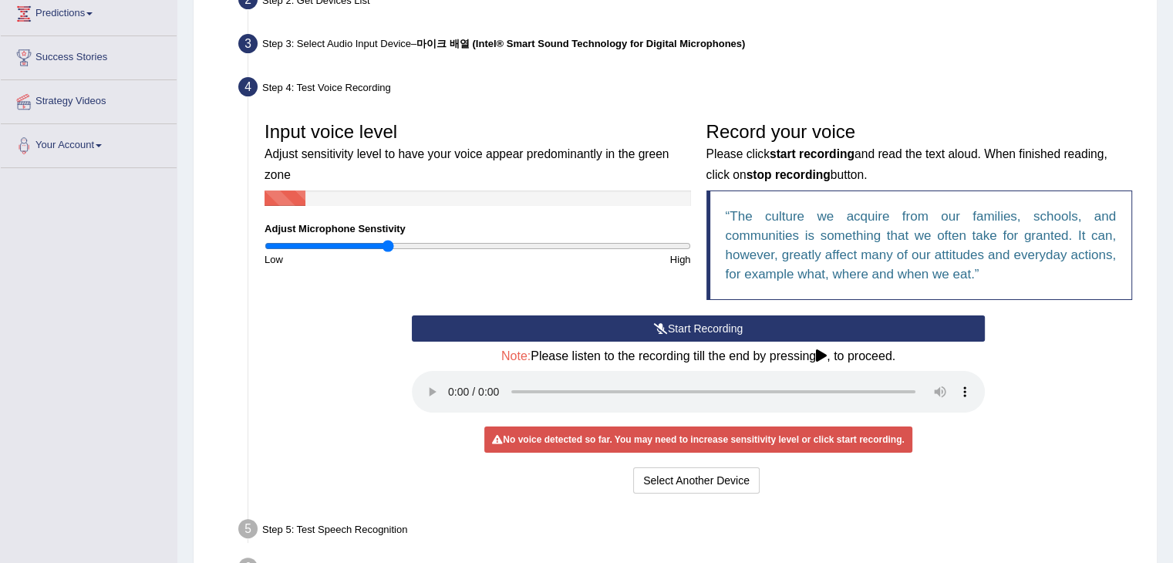
click at [647, 328] on button "Start Recording" at bounding box center [698, 328] width 573 height 26
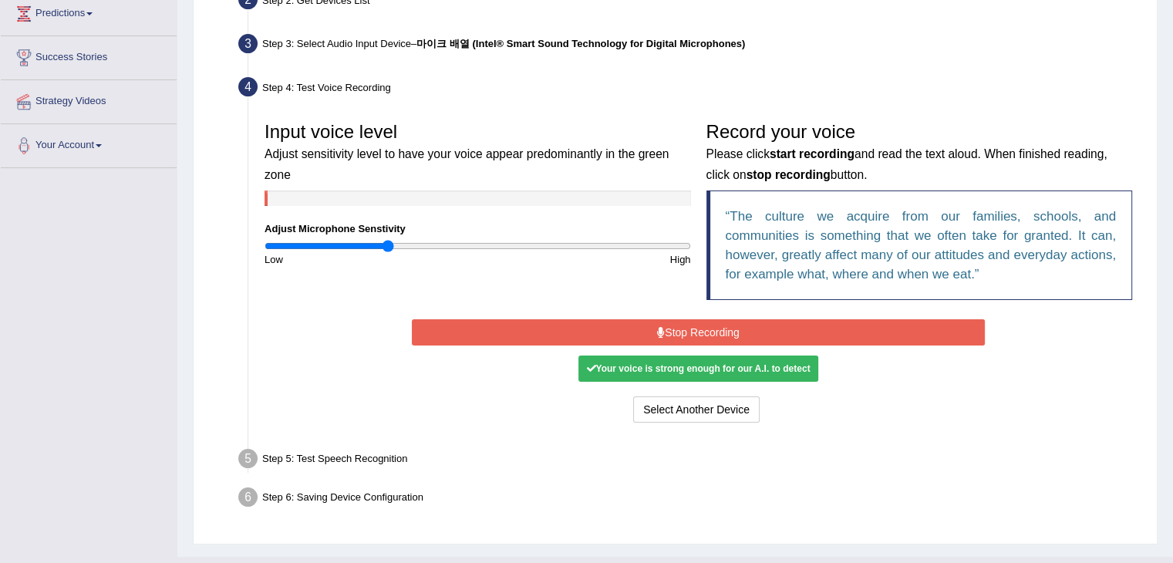
click at [739, 343] on button "Stop Recording" at bounding box center [698, 332] width 573 height 26
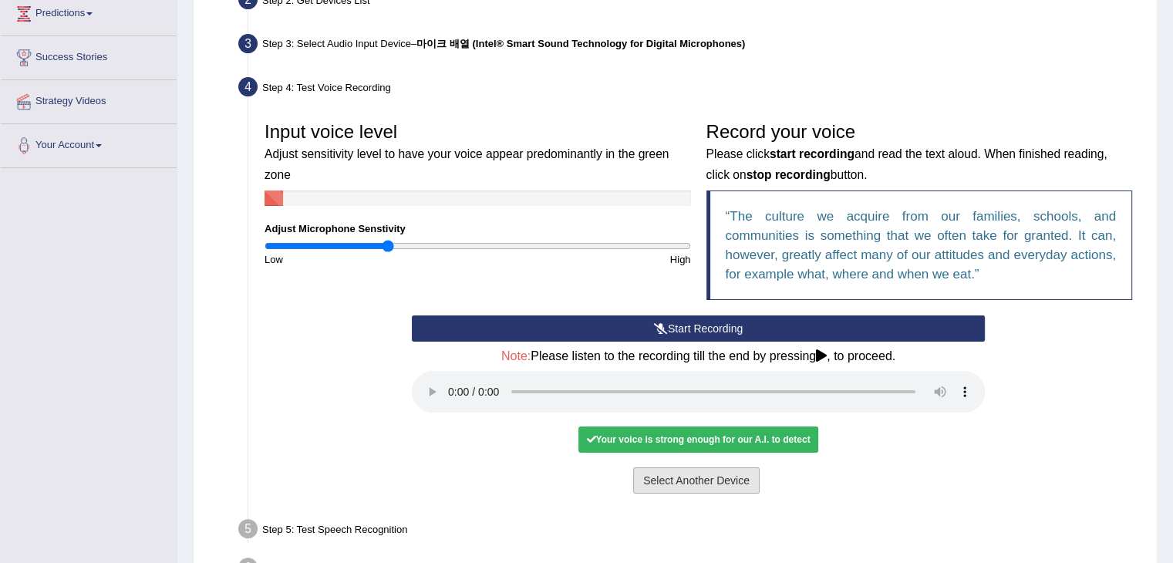
click at [711, 481] on button "Select Another Device" at bounding box center [696, 480] width 126 height 26
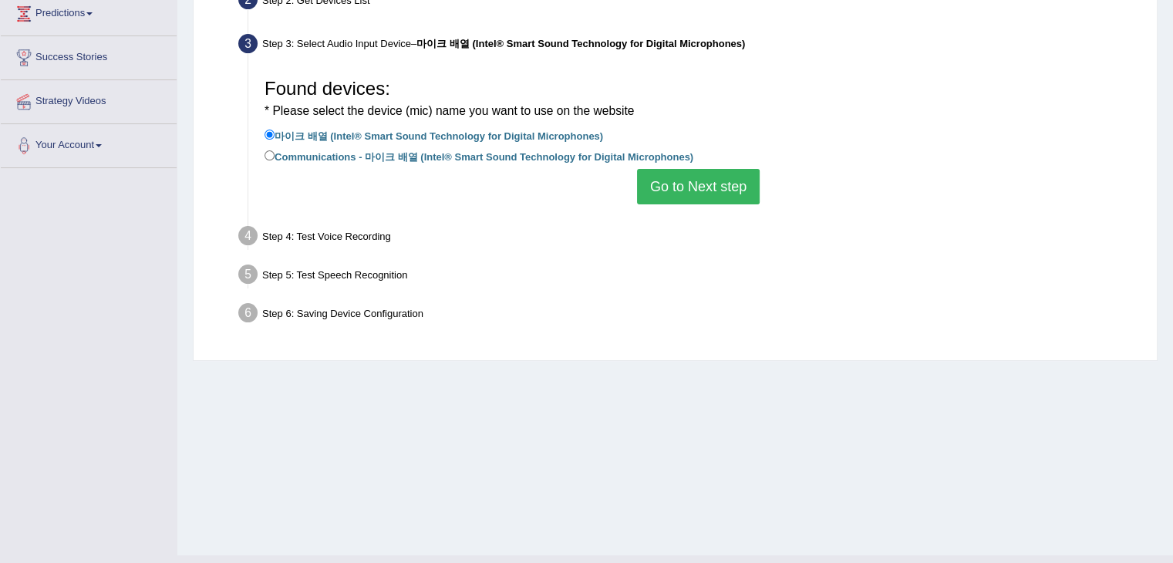
click at [470, 129] on label "마이크 배열 (Intel® Smart Sound Technology for Digital Microphones)" at bounding box center [434, 134] width 339 height 17
click at [275, 130] on input "마이크 배열 (Intel® Smart Sound Technology for Digital Microphones)" at bounding box center [270, 135] width 10 height 10
click at [479, 137] on label "마이크 배열 (Intel® Smart Sound Technology for Digital Microphones)" at bounding box center [434, 134] width 339 height 17
click at [275, 137] on input "마이크 배열 (Intel® Smart Sound Technology for Digital Microphones)" at bounding box center [270, 135] width 10 height 10
click at [479, 137] on label "마이크 배열 (Intel® Smart Sound Technology for Digital Microphones)" at bounding box center [434, 134] width 339 height 17
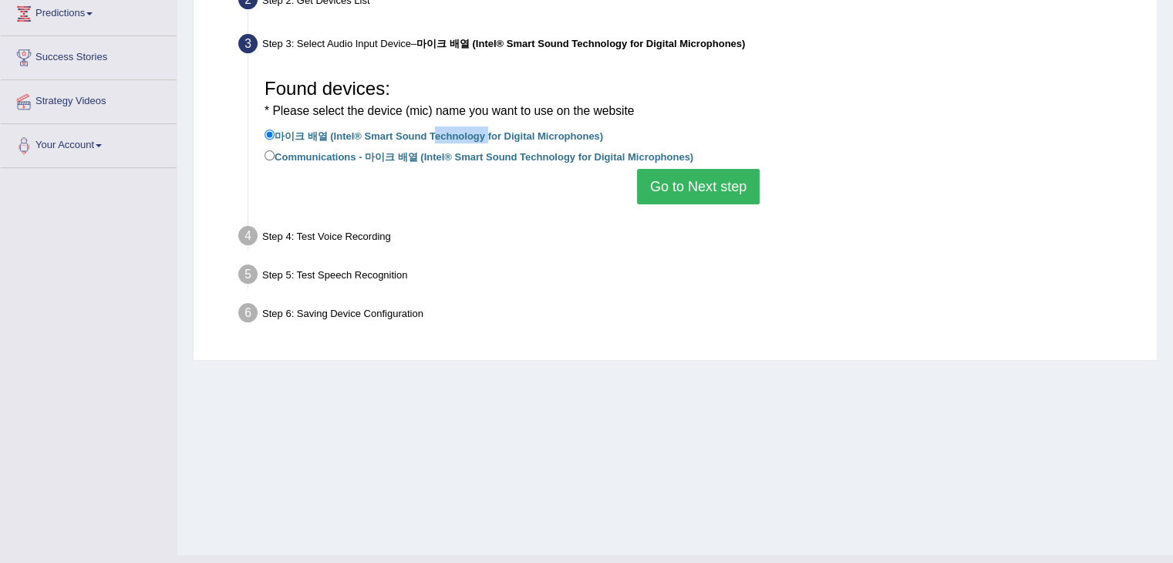
click at [275, 137] on input "마이크 배열 (Intel® Smart Sound Technology for Digital Microphones)" at bounding box center [270, 135] width 10 height 10
click at [479, 137] on label "마이크 배열 (Intel® Smart Sound Technology for Digital Microphones)" at bounding box center [434, 134] width 339 height 17
click at [275, 137] on input "마이크 배열 (Intel® Smart Sound Technology for Digital Microphones)" at bounding box center [270, 135] width 10 height 10
click at [271, 154] on input "Communications - 마이크 배열 (Intel® Smart Sound Technology for Digital Microphones)" at bounding box center [270, 155] width 10 height 10
radio input "true"
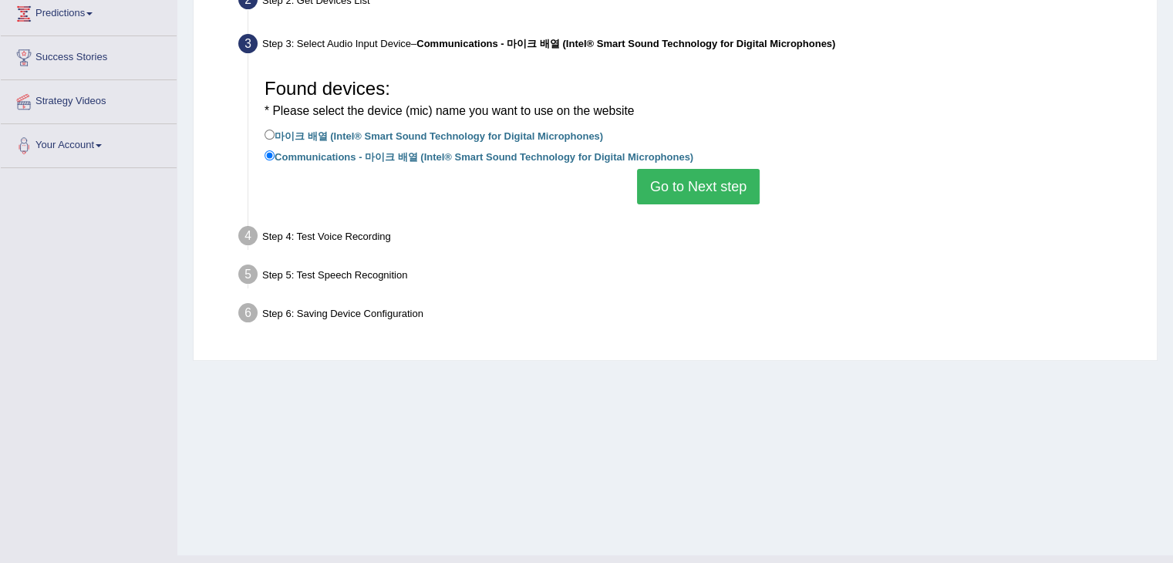
click at [710, 184] on button "Go to Next step" at bounding box center [698, 186] width 123 height 35
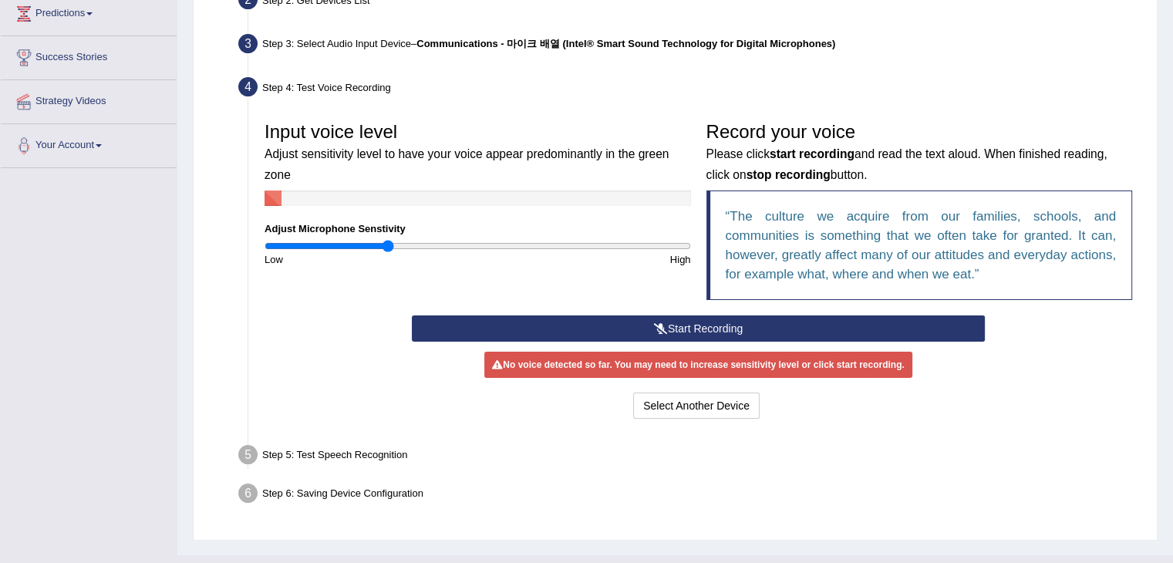
click at [721, 325] on button "Start Recording" at bounding box center [698, 328] width 573 height 26
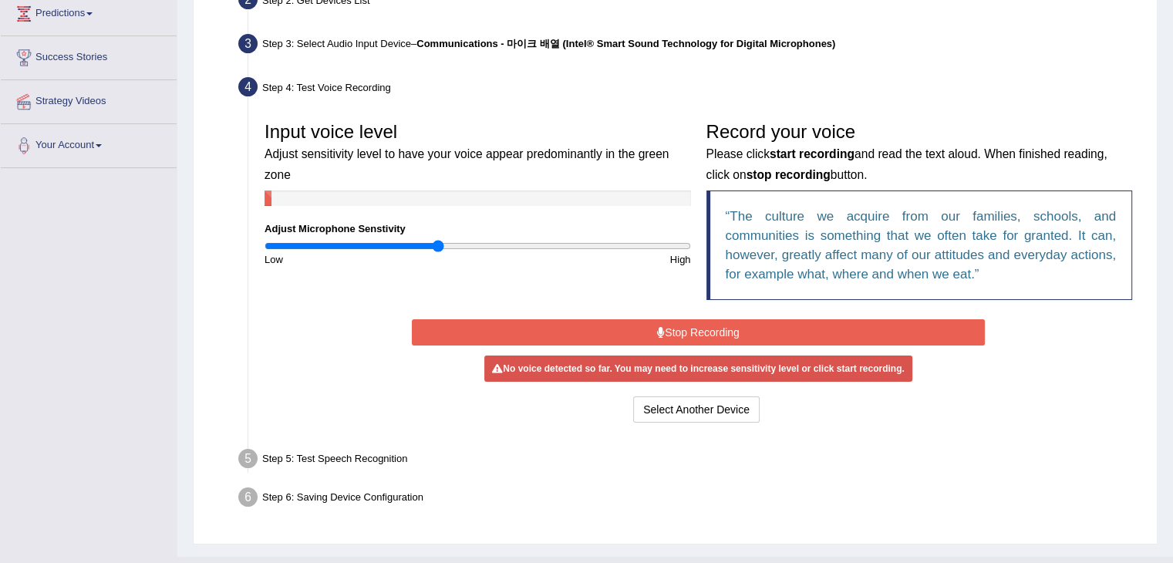
click at [438, 244] on input "range" at bounding box center [478, 246] width 426 height 12
click at [677, 332] on button "Stop Recording" at bounding box center [698, 332] width 573 height 26
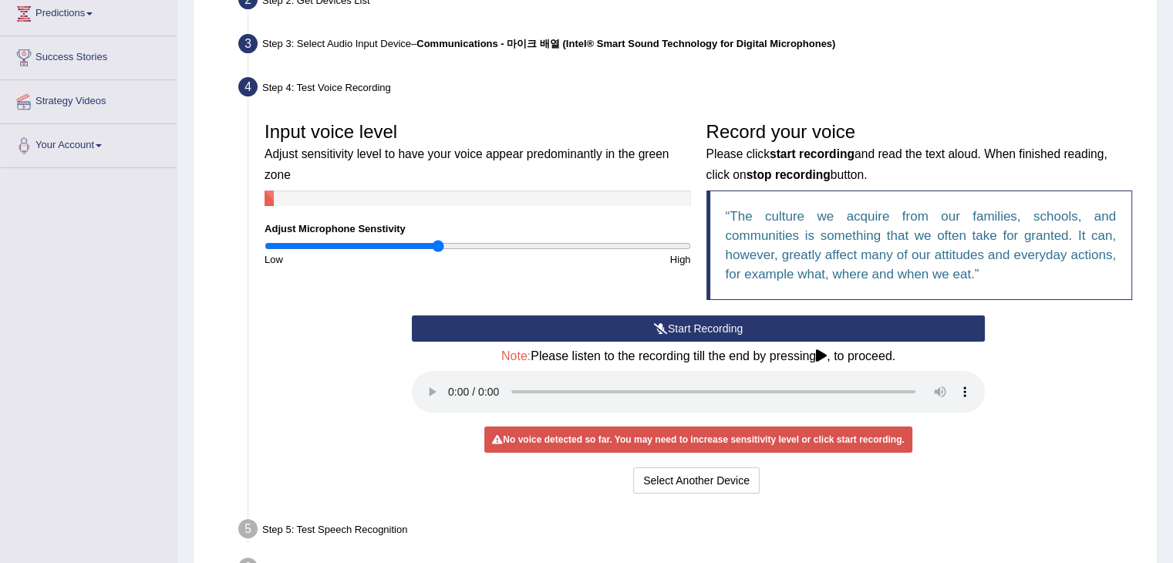
click at [677, 331] on button "Start Recording" at bounding box center [698, 328] width 573 height 26
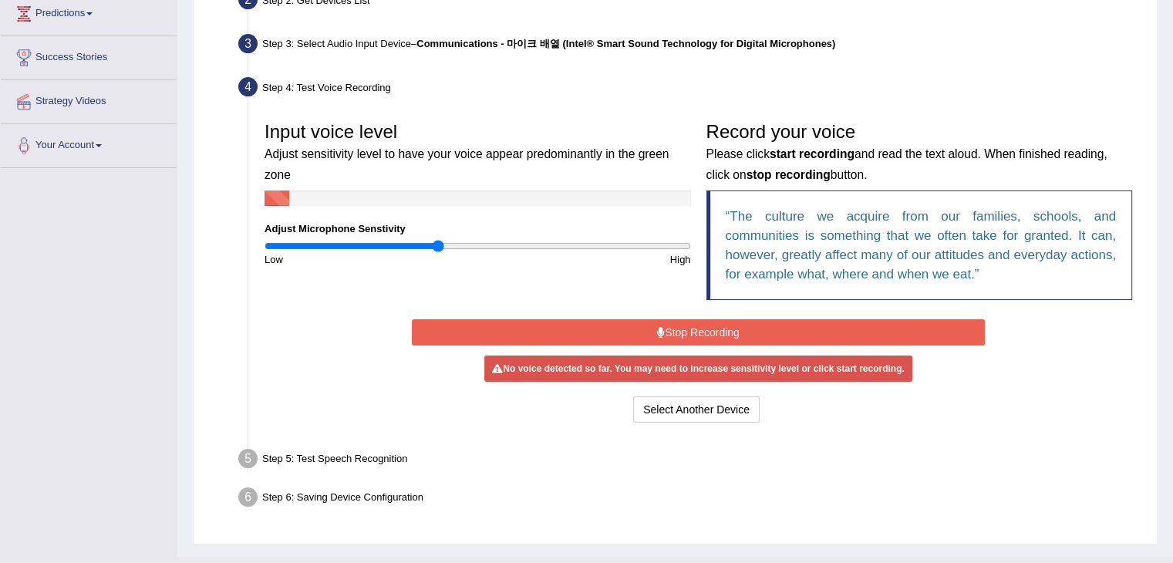
click at [677, 331] on button "Stop Recording" at bounding box center [698, 332] width 573 height 26
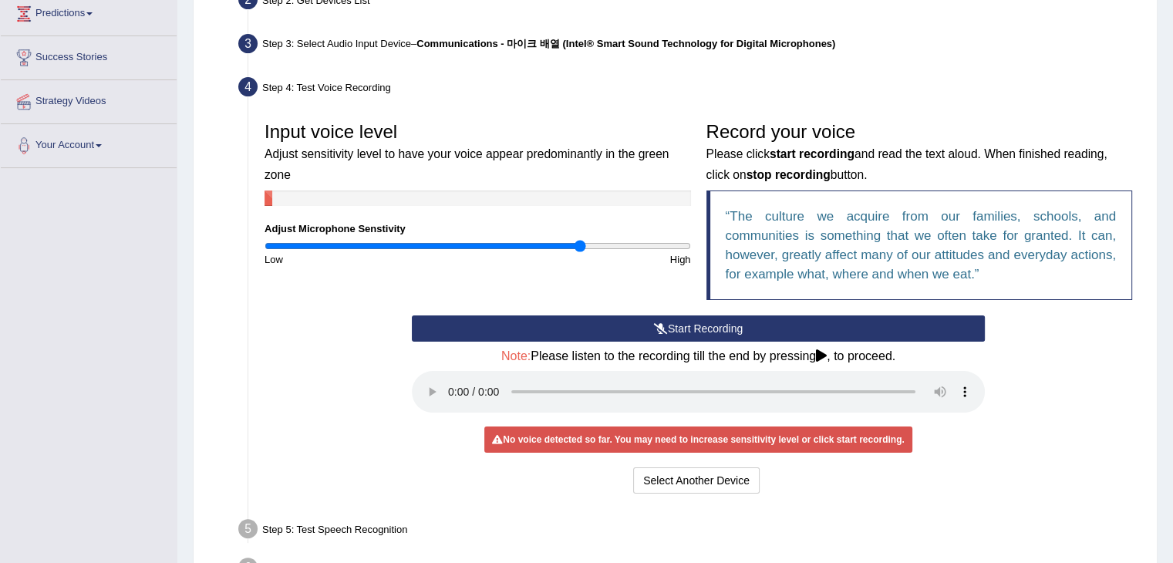
click at [582, 247] on input "range" at bounding box center [478, 246] width 426 height 12
click at [610, 335] on button "Start Recording" at bounding box center [698, 328] width 573 height 26
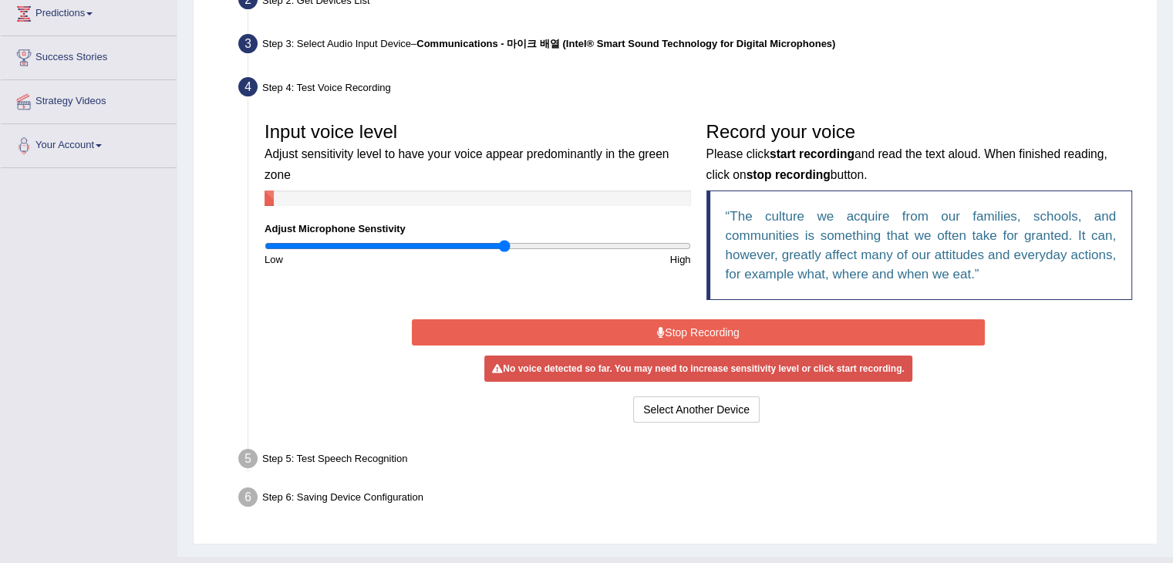
click at [506, 241] on input "range" at bounding box center [478, 246] width 426 height 12
click at [673, 329] on button "Stop Recording" at bounding box center [698, 332] width 573 height 26
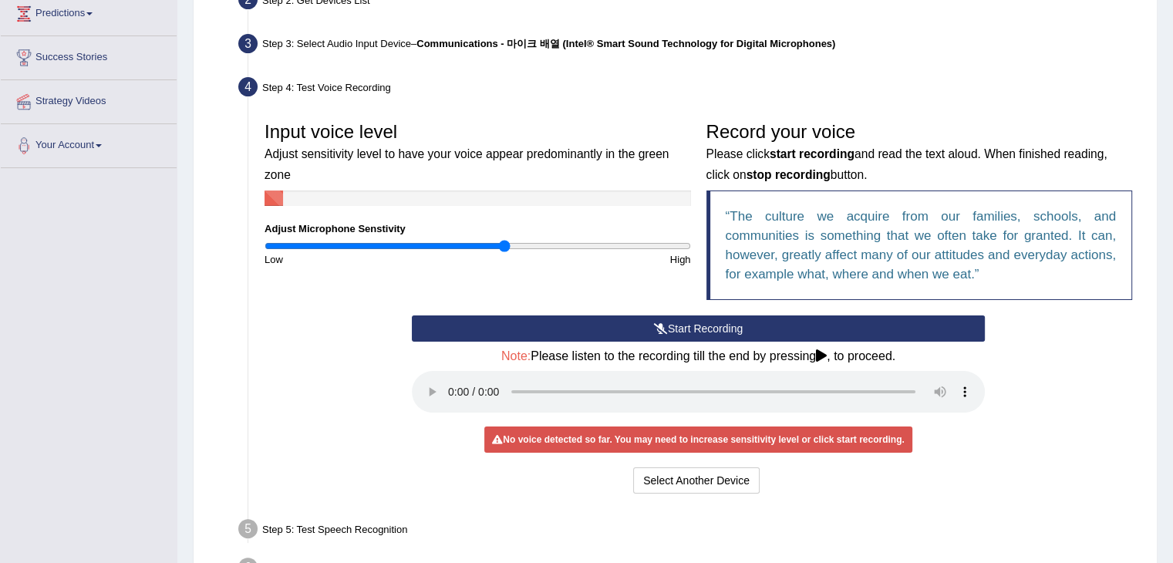
click at [673, 329] on button "Start Recording" at bounding box center [698, 328] width 573 height 26
click at [488, 245] on input "range" at bounding box center [478, 246] width 426 height 12
click at [768, 327] on button "Start Recording" at bounding box center [698, 328] width 573 height 26
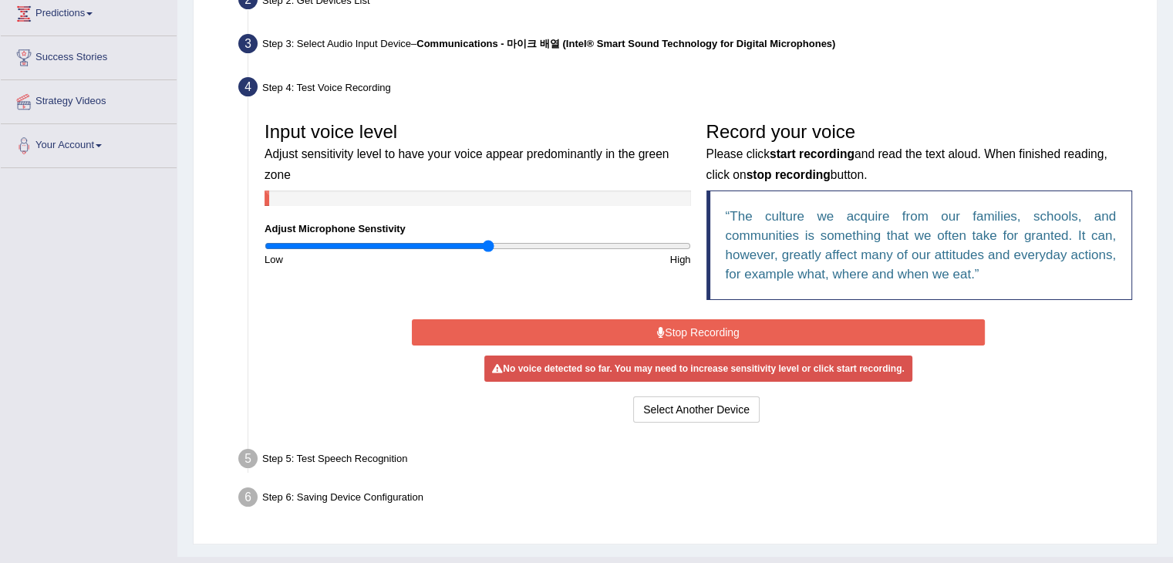
click at [768, 327] on button "Stop Recording" at bounding box center [698, 332] width 573 height 26
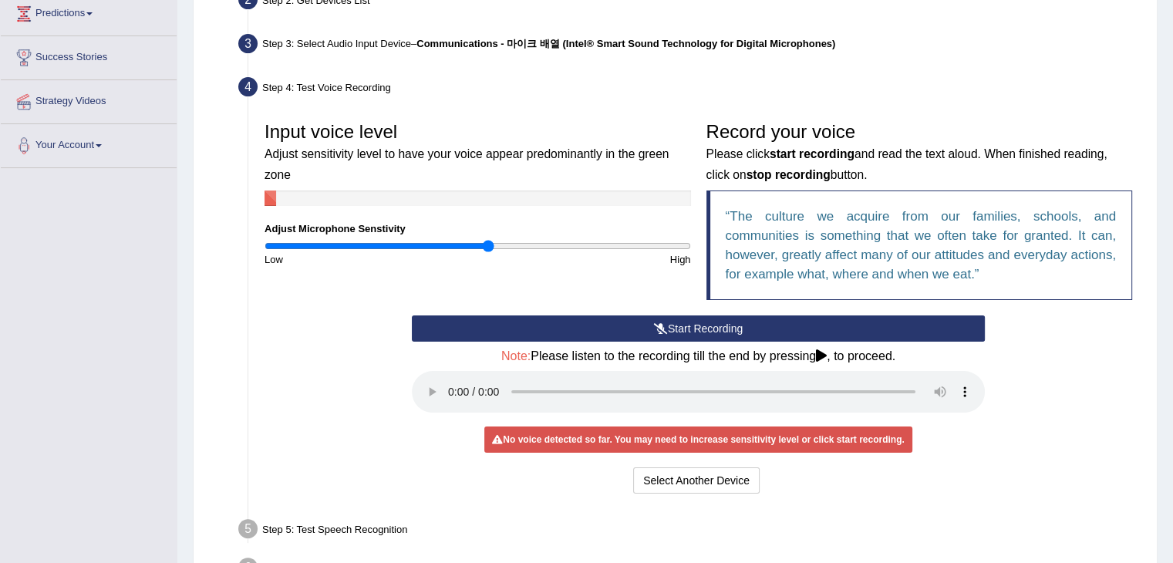
click at [768, 327] on button "Start Recording" at bounding box center [698, 328] width 573 height 26
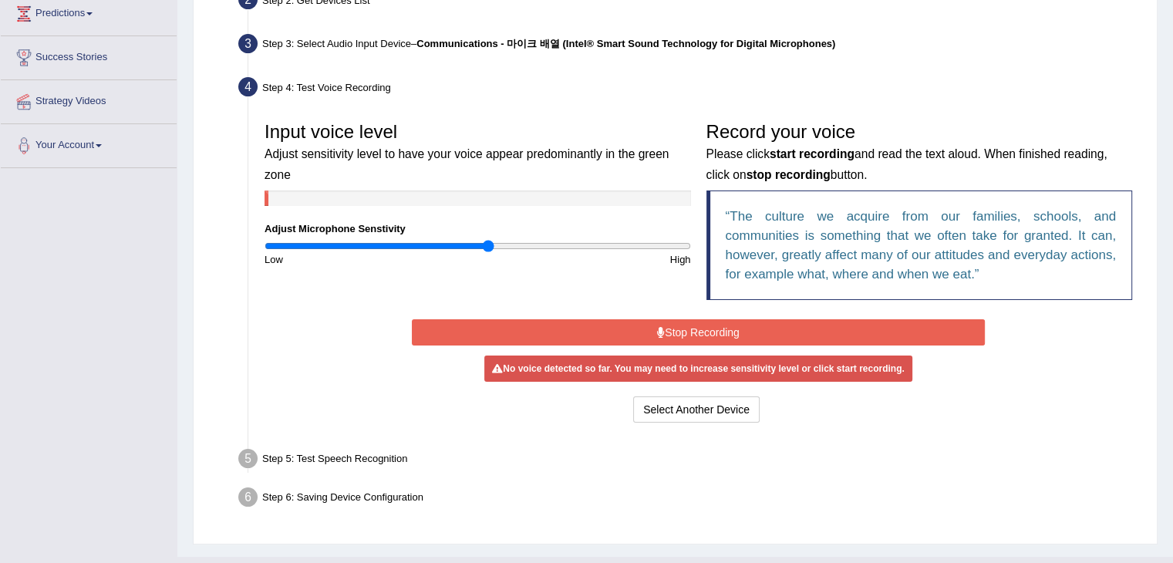
click at [728, 331] on button "Stop Recording" at bounding box center [698, 332] width 573 height 26
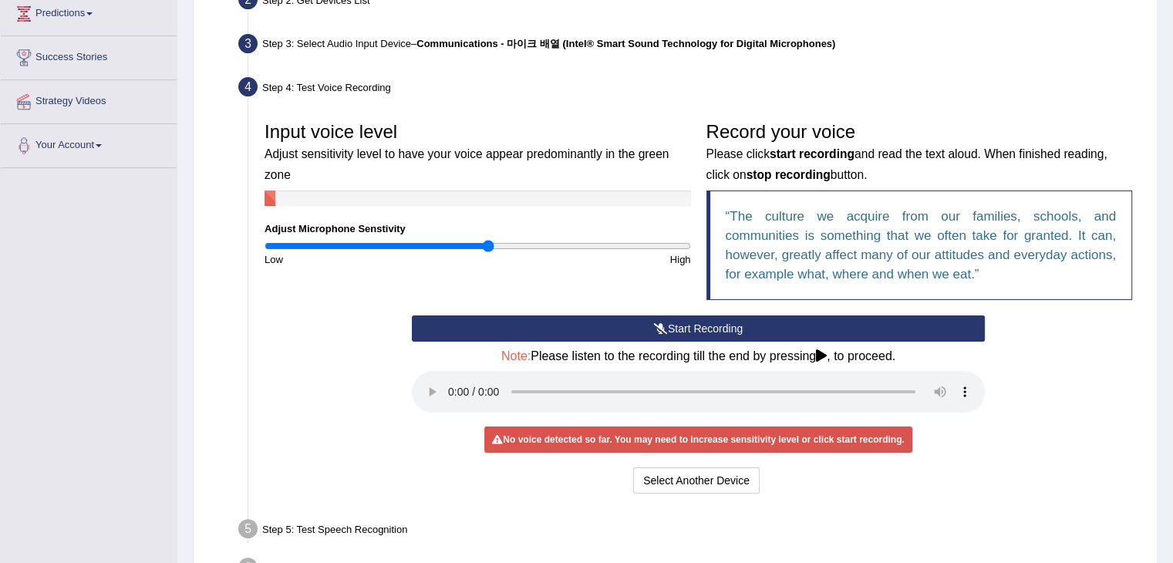
click at [728, 331] on button "Start Recording" at bounding box center [698, 328] width 573 height 26
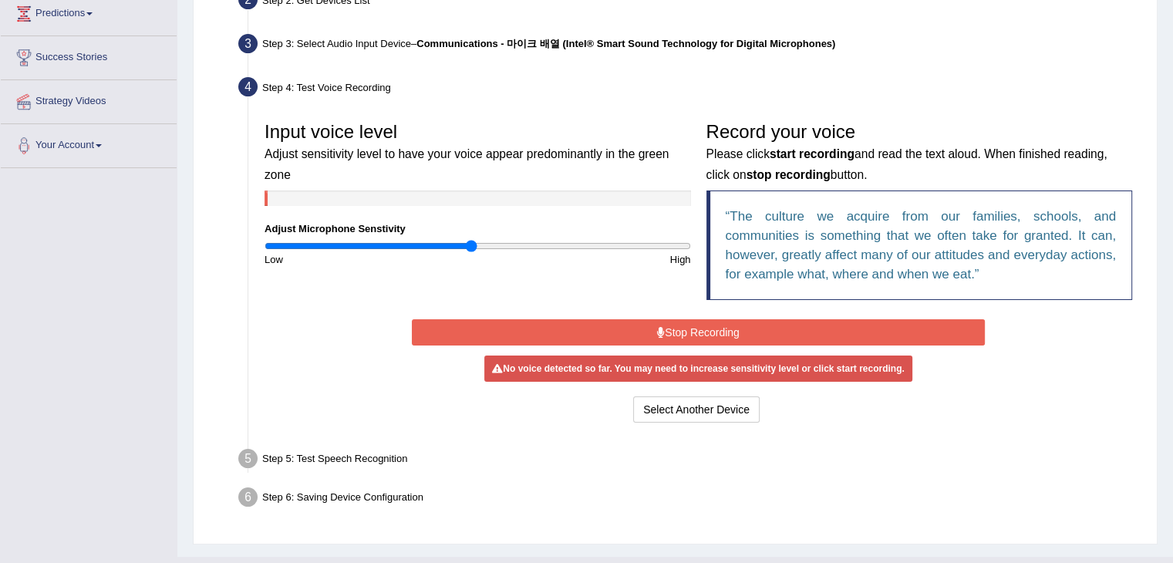
click at [469, 244] on input "range" at bounding box center [478, 246] width 426 height 12
click at [642, 343] on button "Stop Recording" at bounding box center [698, 332] width 573 height 26
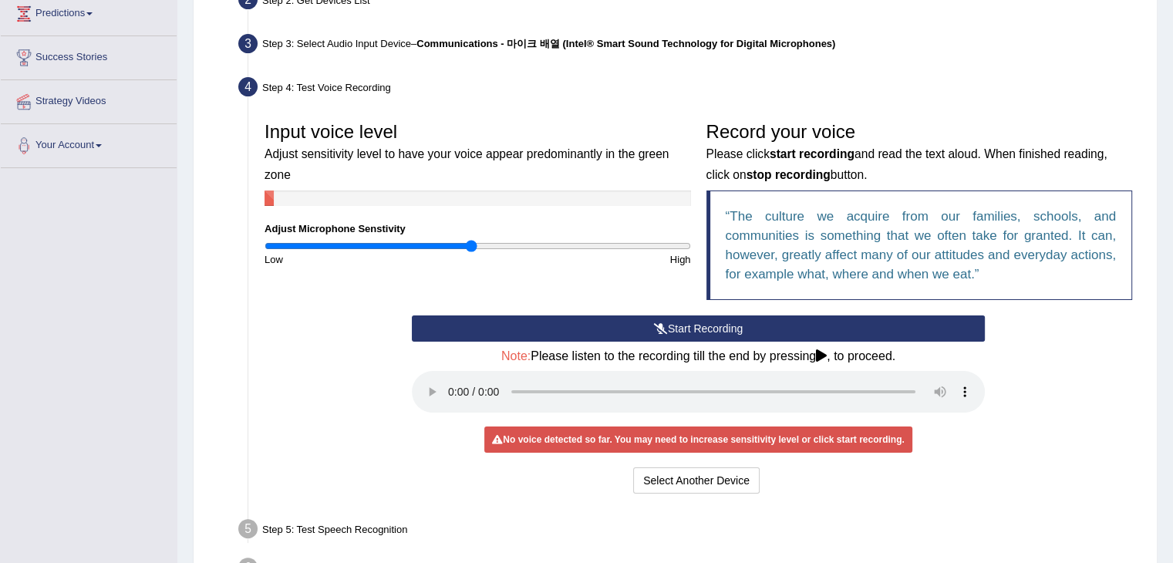
click at [642, 343] on div "Start Recording Stop Recording Note: Please listen to the recording till the en…" at bounding box center [698, 406] width 588 height 182
click at [663, 331] on icon at bounding box center [661, 328] width 14 height 11
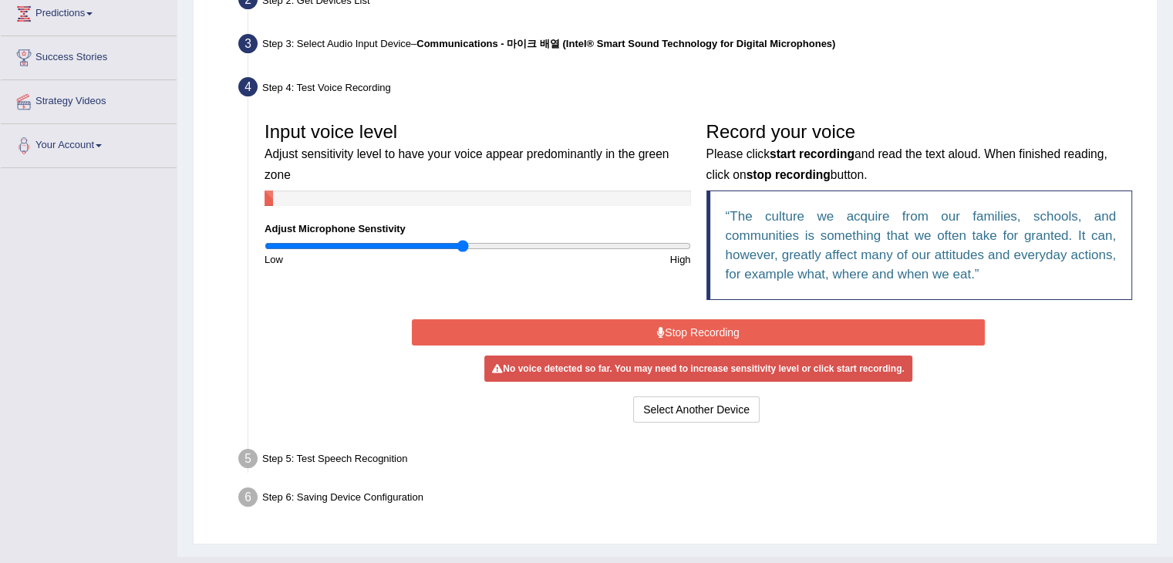
click at [464, 244] on input "range" at bounding box center [478, 246] width 426 height 12
click at [708, 322] on button "Stop Recording" at bounding box center [698, 332] width 573 height 26
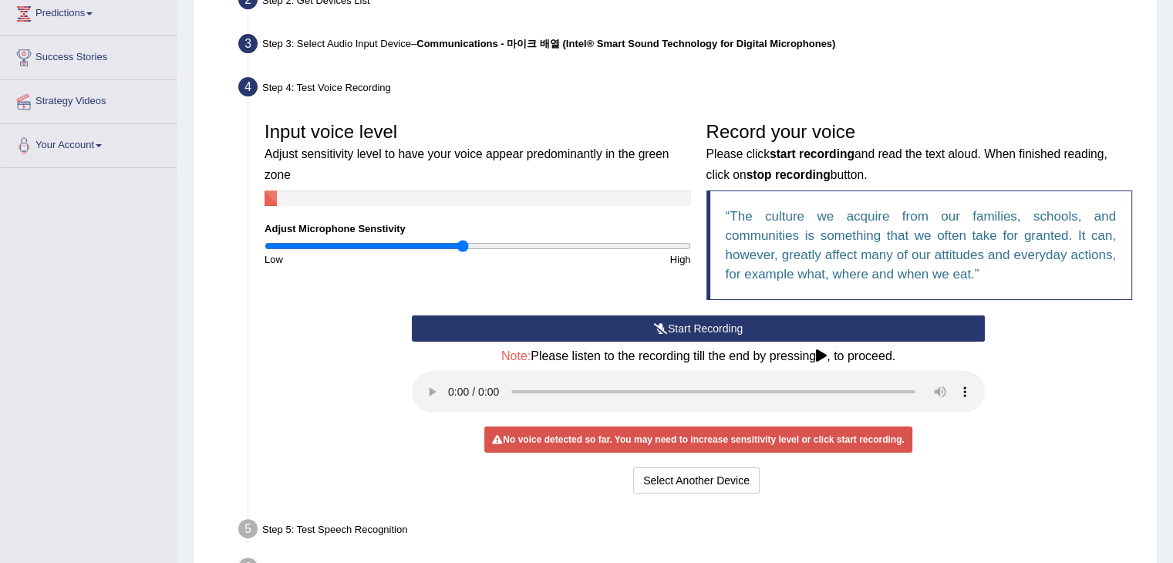
click at [708, 322] on button "Start Recording" at bounding box center [698, 328] width 573 height 26
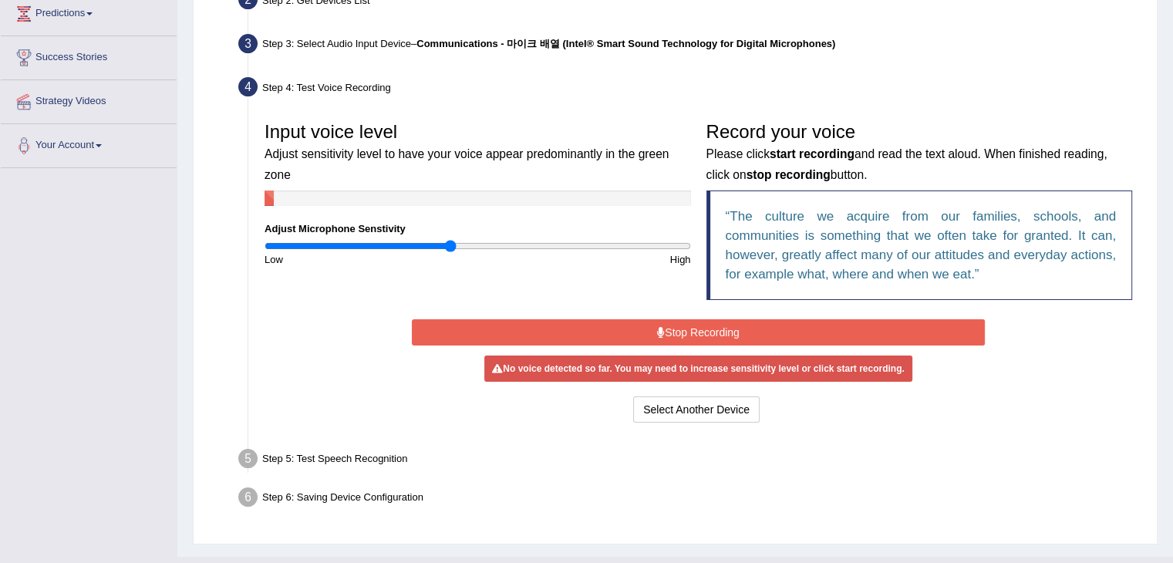
click at [450, 249] on input "range" at bounding box center [478, 246] width 426 height 12
click at [680, 332] on button "Stop Recording" at bounding box center [698, 332] width 573 height 26
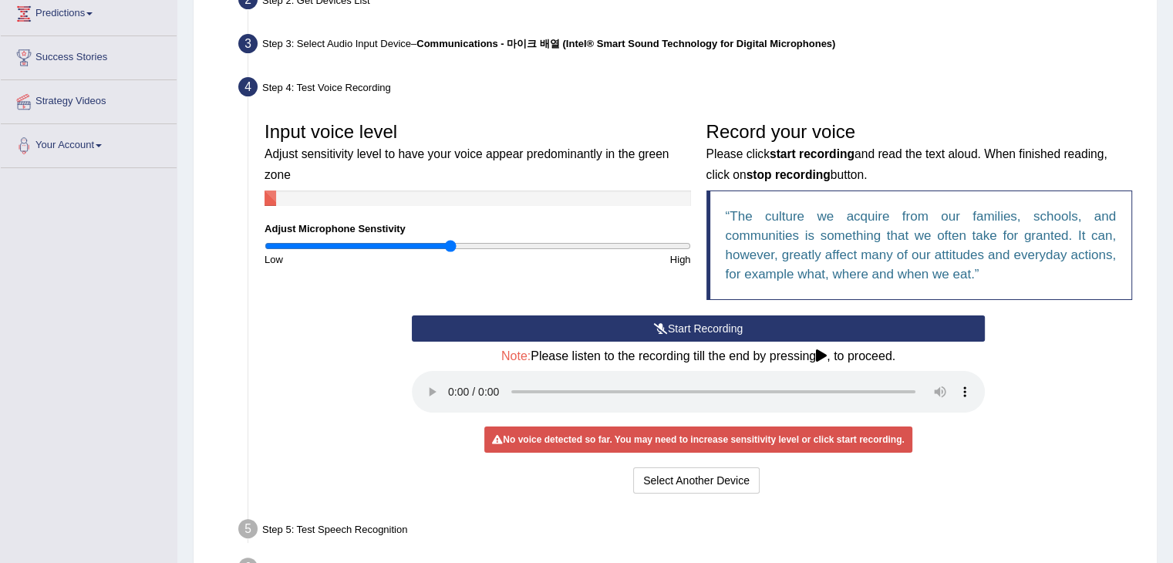
click at [680, 332] on button "Start Recording" at bounding box center [698, 328] width 573 height 26
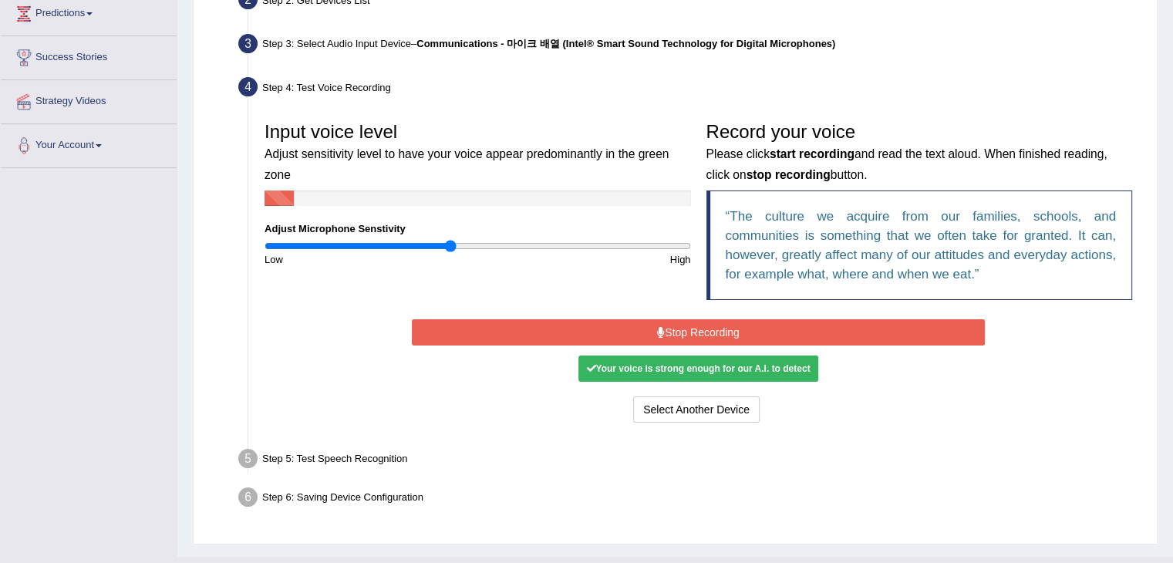
click at [444, 244] on input "range" at bounding box center [478, 246] width 426 height 12
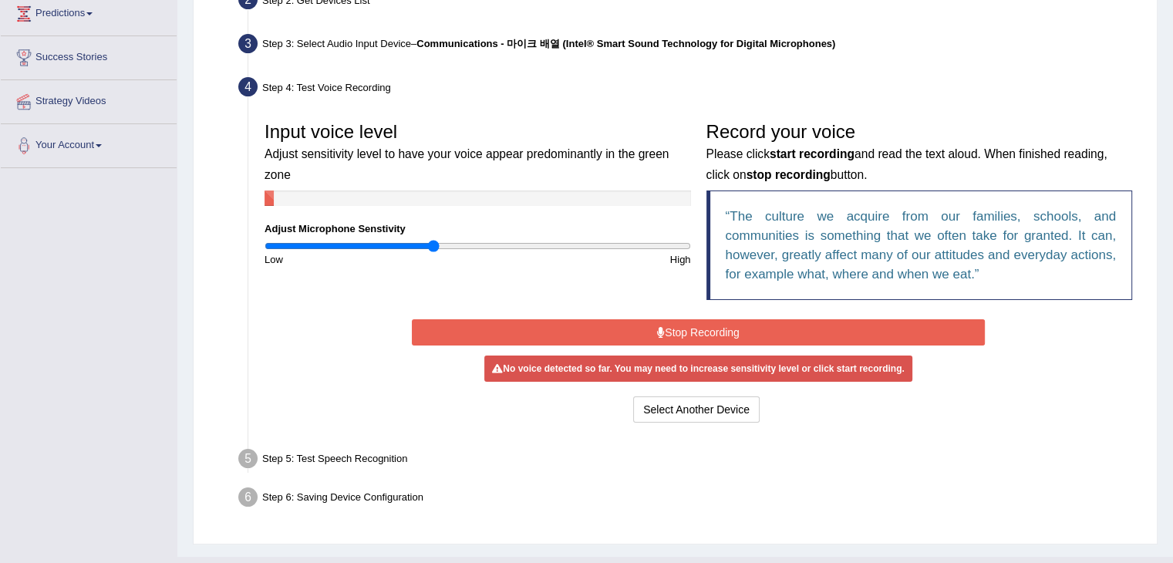
click at [434, 245] on input "range" at bounding box center [478, 246] width 426 height 12
click at [694, 326] on button "Stop Recording" at bounding box center [698, 332] width 573 height 26
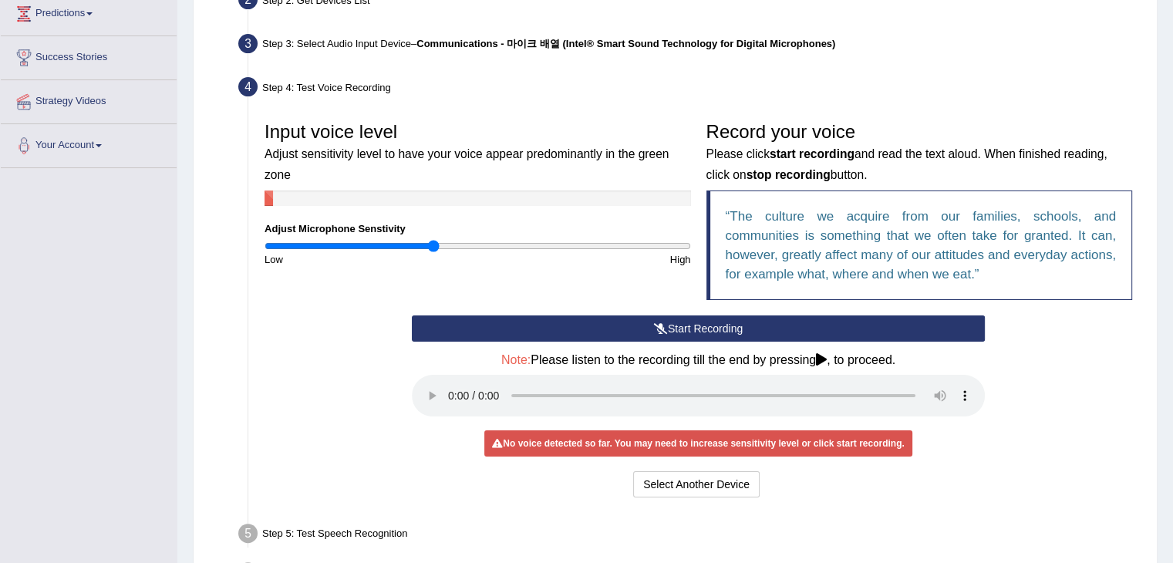
click at [694, 326] on button "Start Recording" at bounding box center [698, 328] width 573 height 26
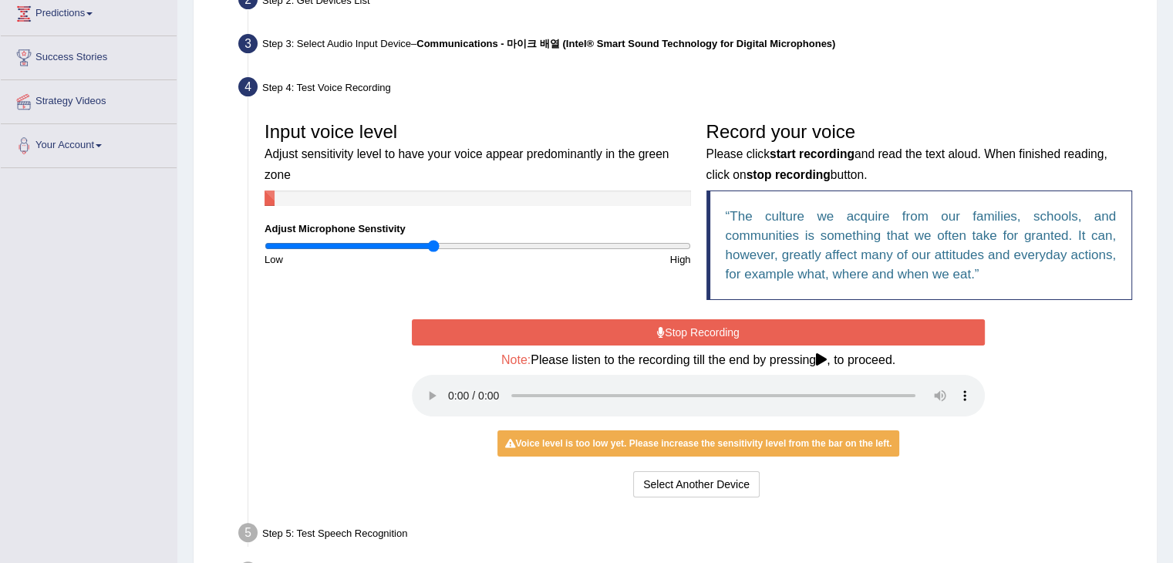
click at [694, 326] on button "Stop Recording" at bounding box center [698, 332] width 573 height 26
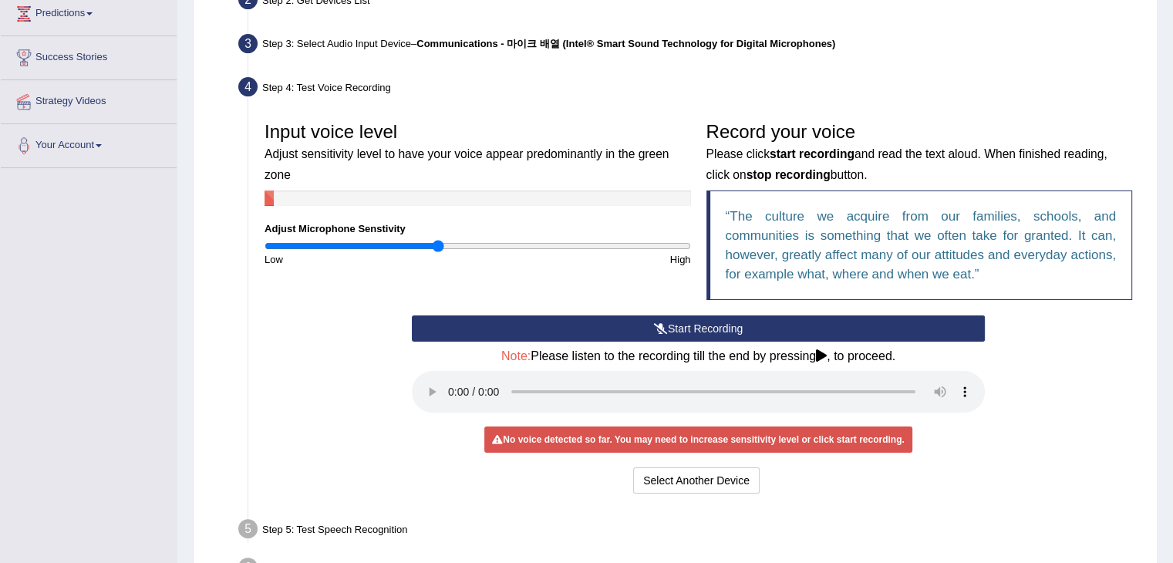
click at [438, 250] on input "range" at bounding box center [478, 246] width 426 height 12
click at [733, 334] on button "Start Recording" at bounding box center [698, 328] width 573 height 26
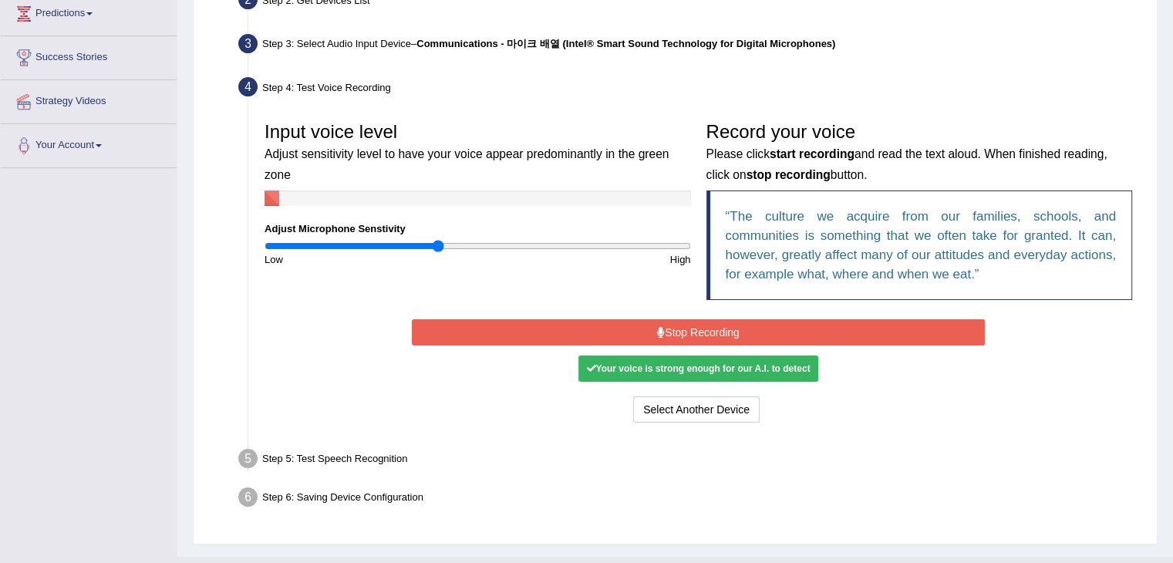
click at [432, 245] on input "range" at bounding box center [478, 246] width 426 height 12
click at [426, 242] on input "range" at bounding box center [478, 246] width 426 height 12
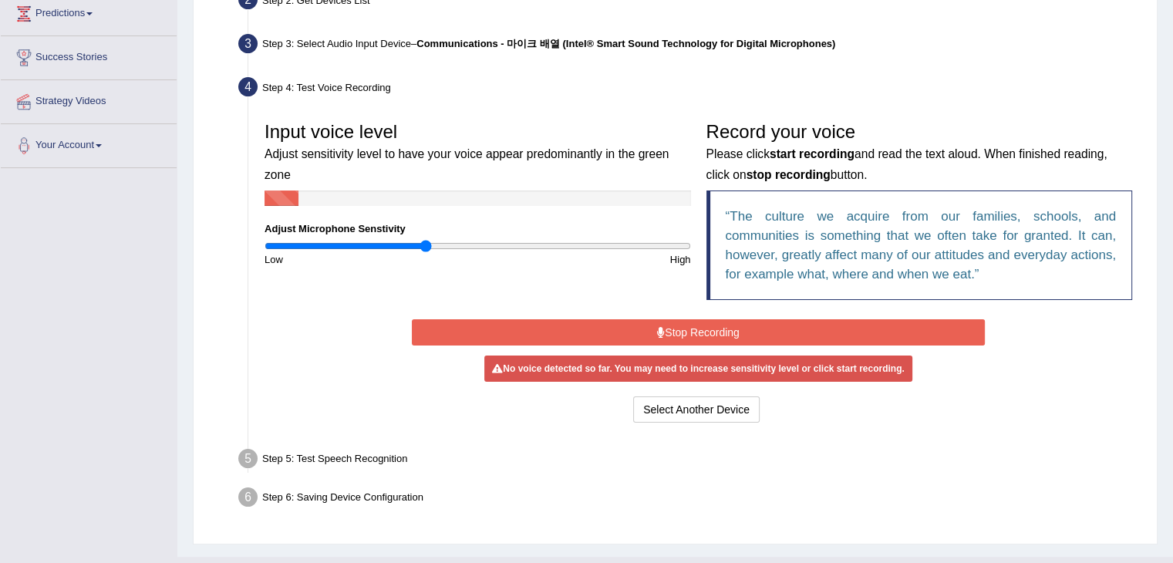
click at [663, 328] on button "Stop Recording" at bounding box center [698, 332] width 573 height 26
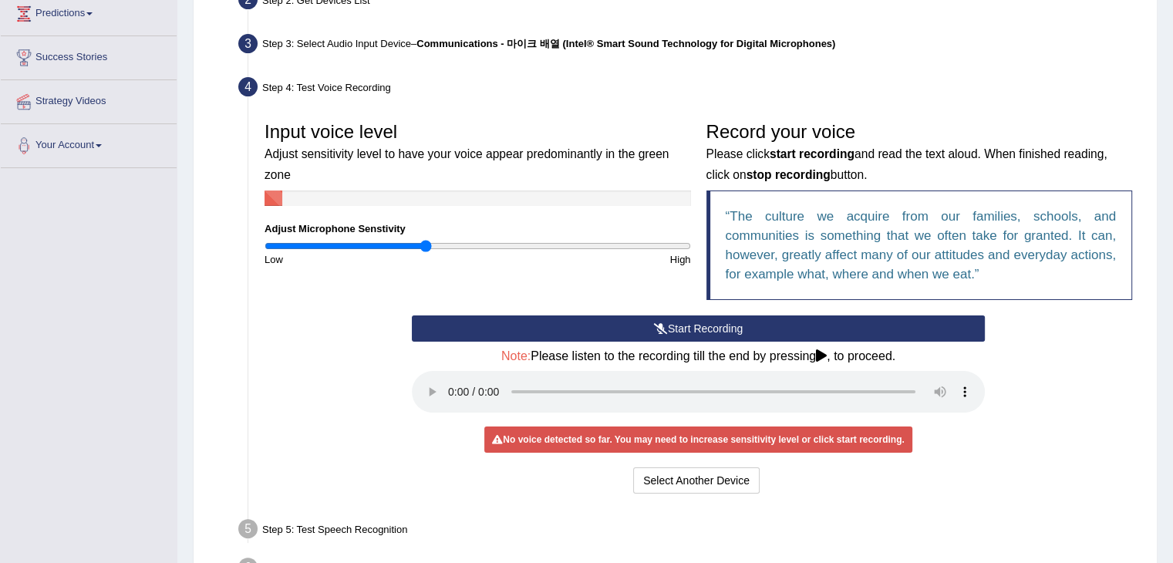
click at [663, 328] on icon at bounding box center [661, 328] width 14 height 11
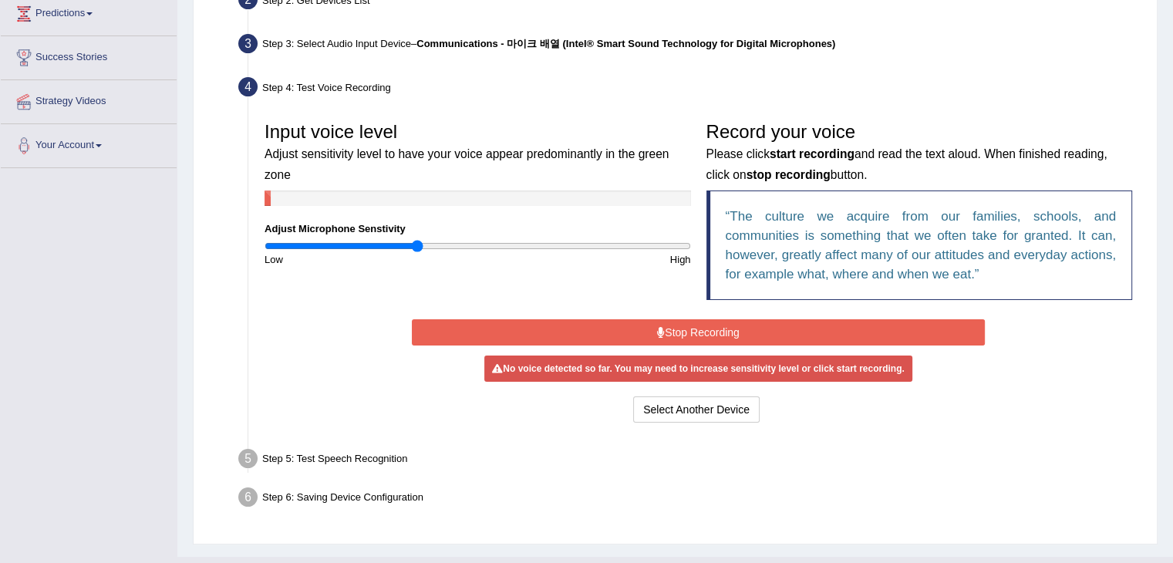
click at [416, 243] on input "range" at bounding box center [478, 246] width 426 height 12
click at [642, 329] on button "Stop Recording" at bounding box center [698, 332] width 573 height 26
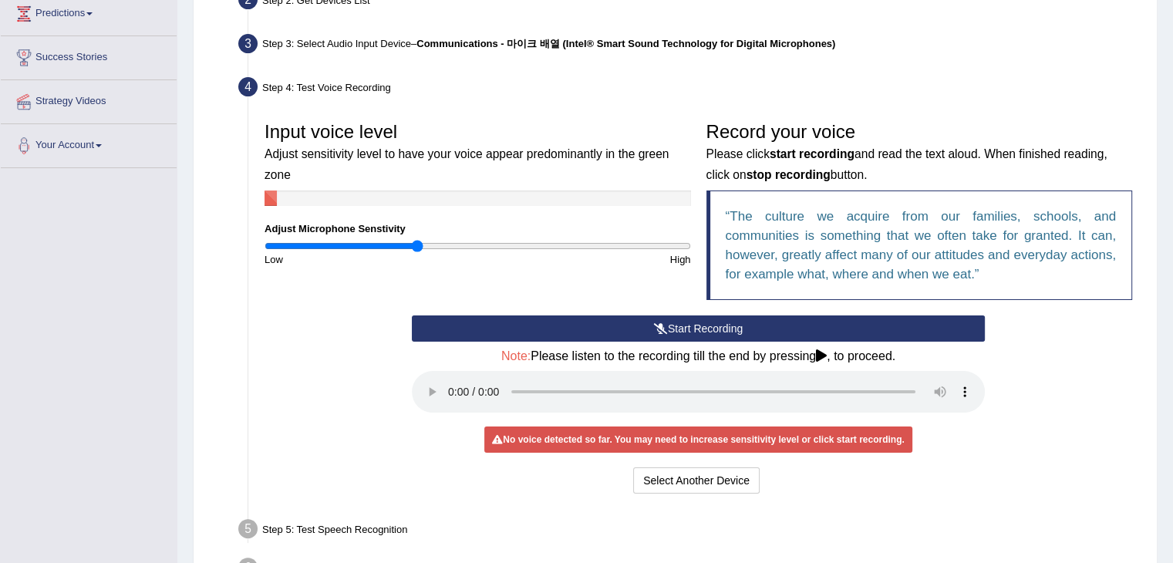
click at [642, 329] on button "Start Recording" at bounding box center [698, 328] width 573 height 26
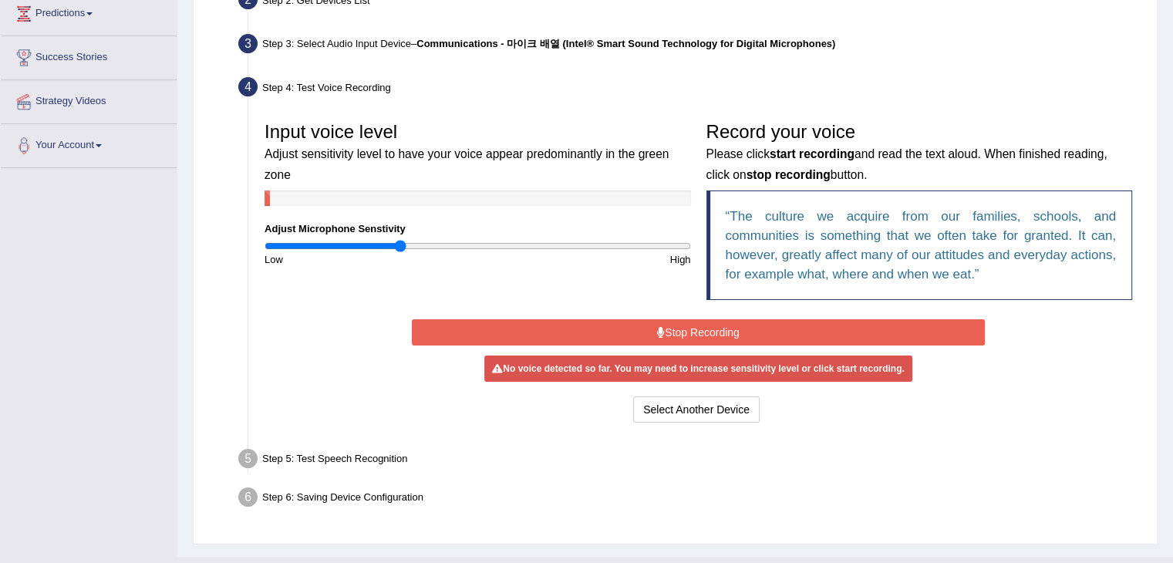
type input "0.64"
click at [400, 246] on input "range" at bounding box center [478, 246] width 426 height 12
click at [574, 328] on button "Stop Recording" at bounding box center [698, 332] width 573 height 26
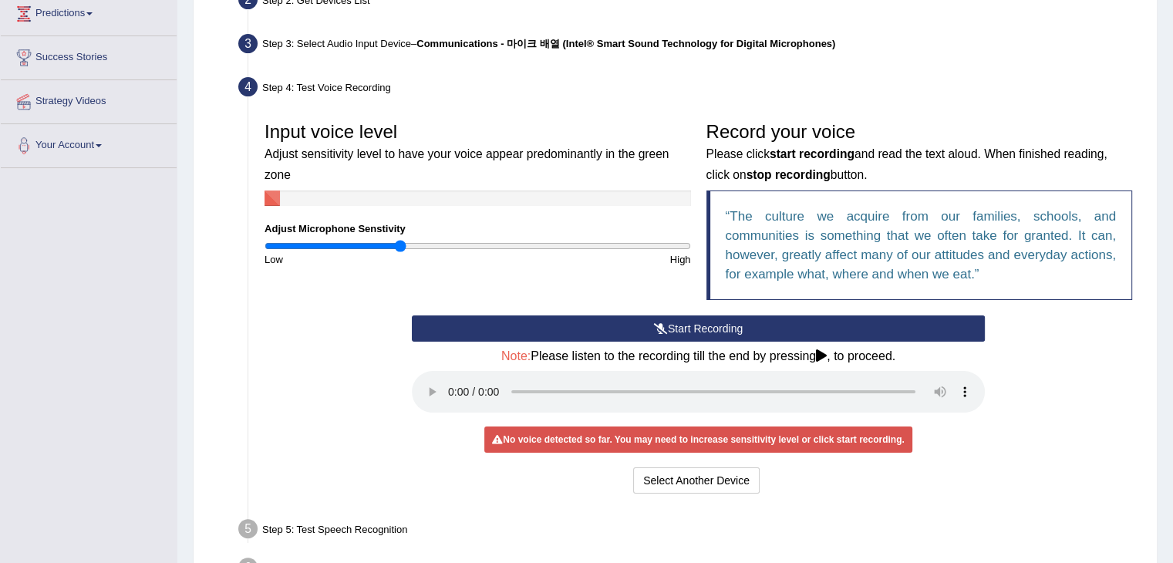
click at [574, 328] on button "Start Recording" at bounding box center [698, 328] width 573 height 26
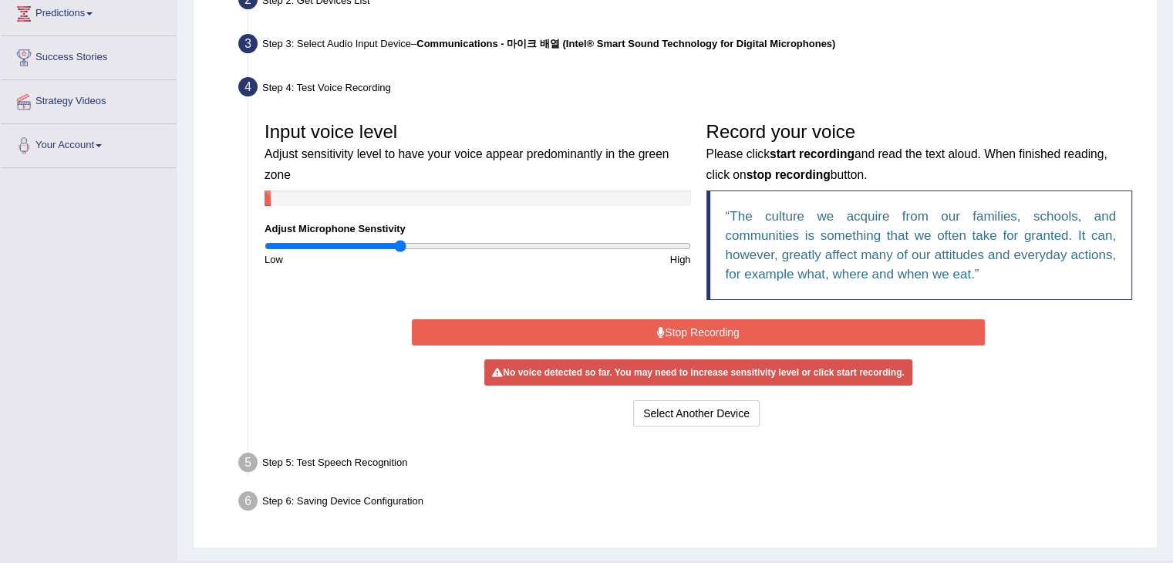
click at [574, 328] on div "Start Recording Stop Recording Note: Please listen to the recording till the en…" at bounding box center [698, 372] width 588 height 115
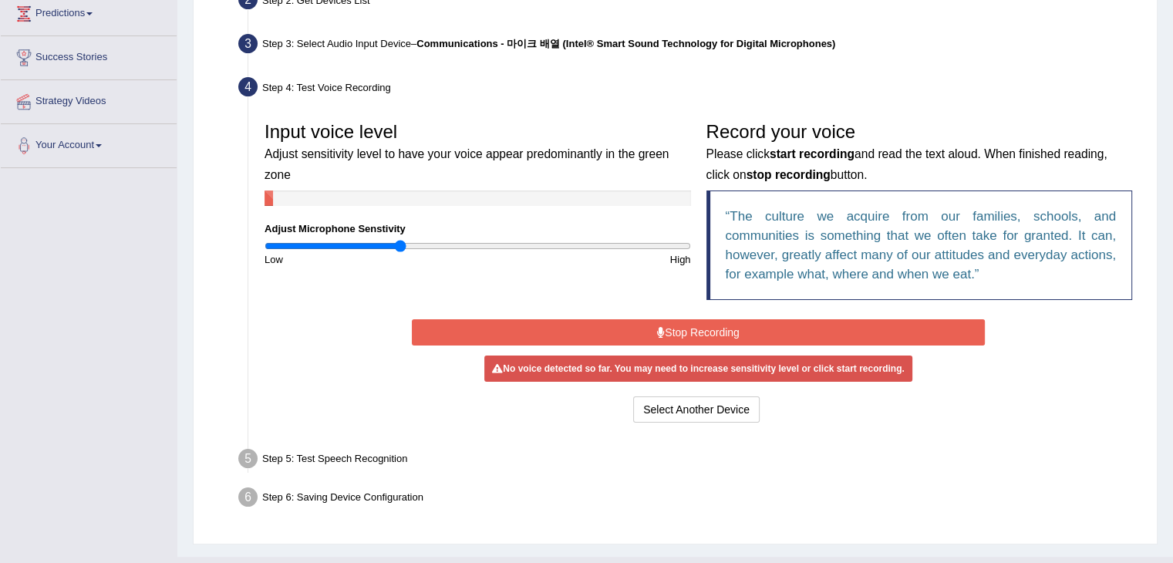
click at [574, 328] on button "Stop Recording" at bounding box center [698, 332] width 573 height 26
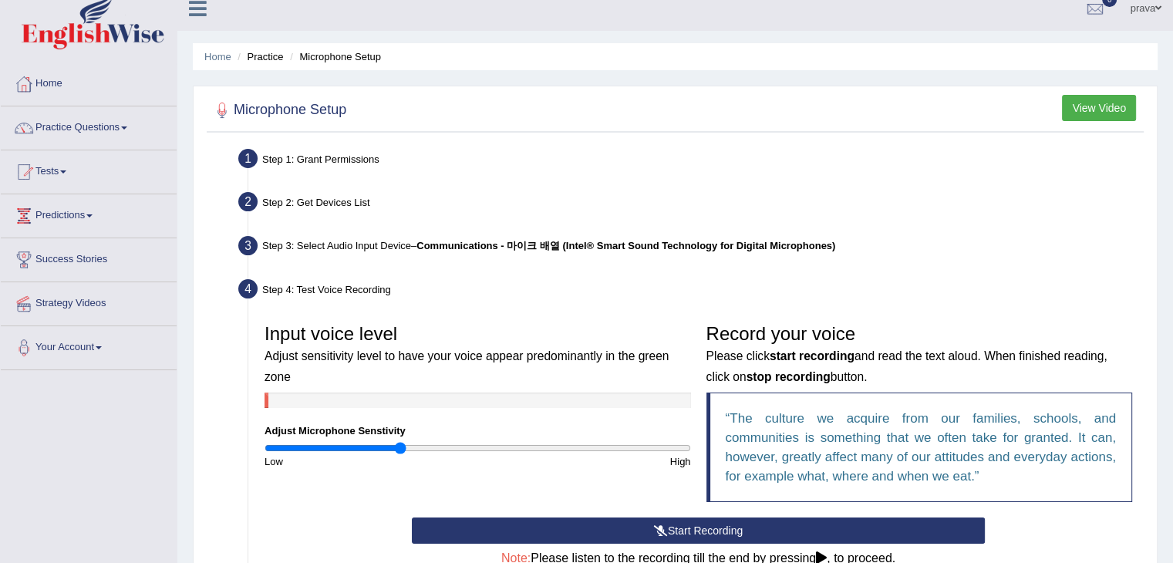
scroll to position [0, 0]
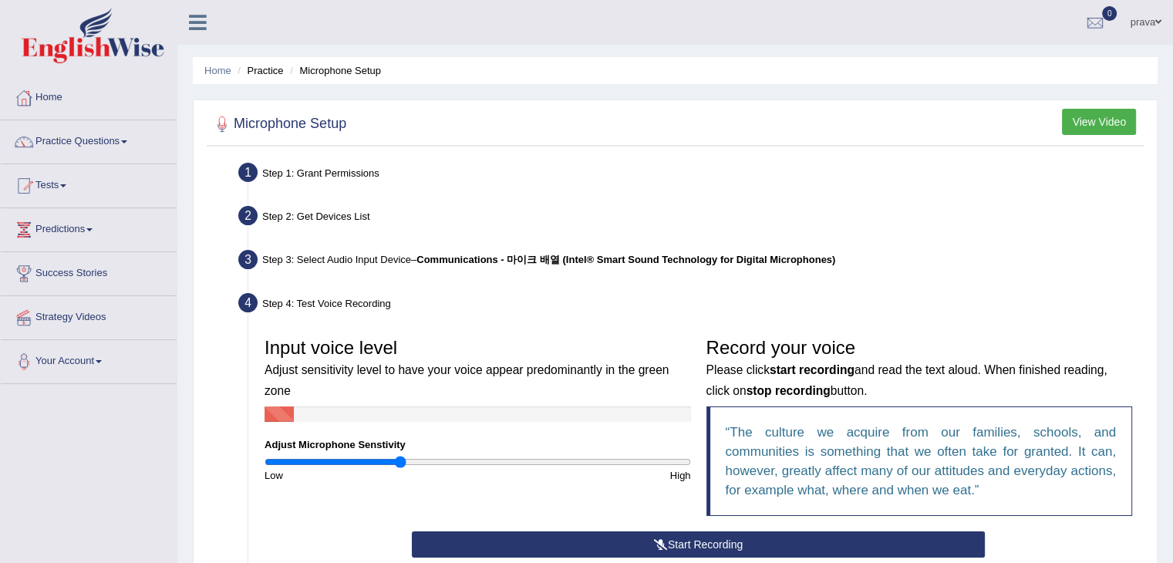
click at [68, 146] on link "Practice Questions" at bounding box center [89, 139] width 176 height 39
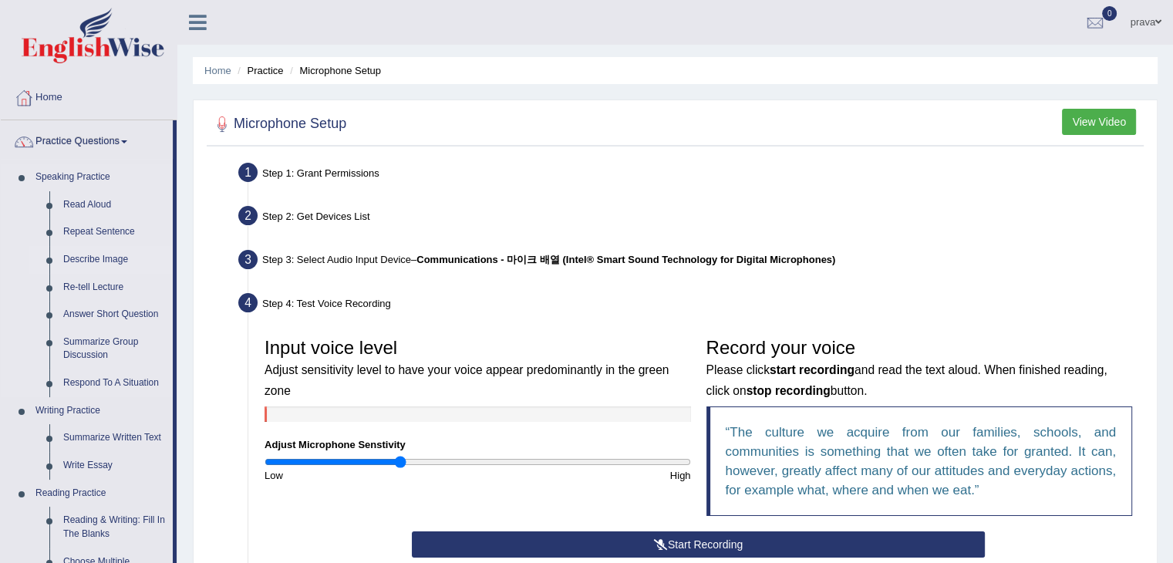
click at [111, 254] on link "Describe Image" at bounding box center [114, 260] width 116 height 28
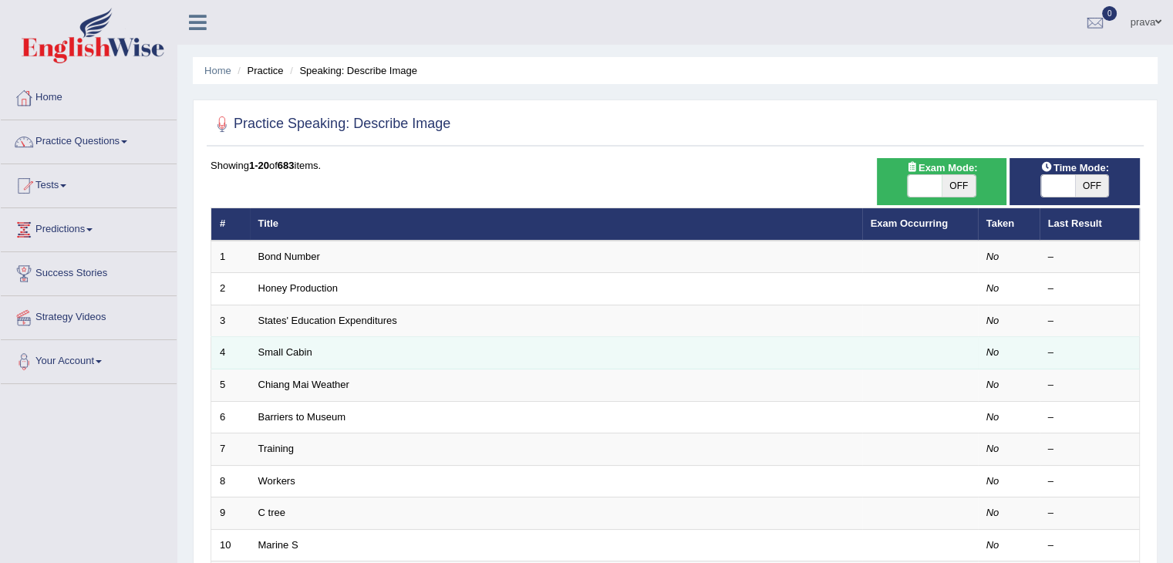
click at [312, 348] on td "Small Cabin" at bounding box center [556, 353] width 612 height 32
click at [287, 355] on link "Small Cabin" at bounding box center [285, 352] width 54 height 12
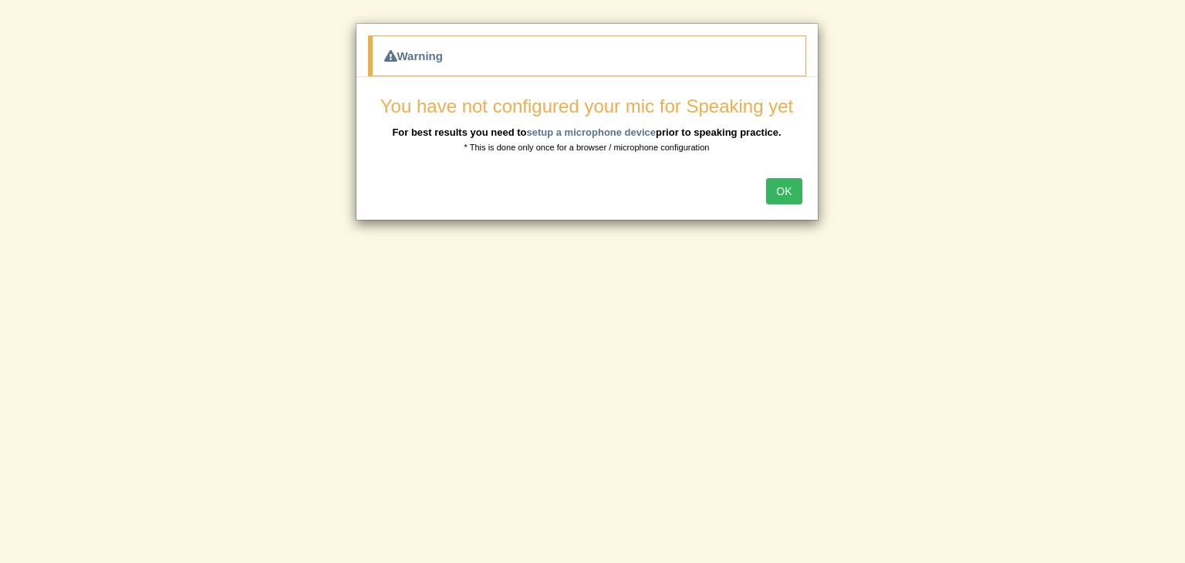
click at [777, 186] on button "OK" at bounding box center [783, 191] width 35 height 26
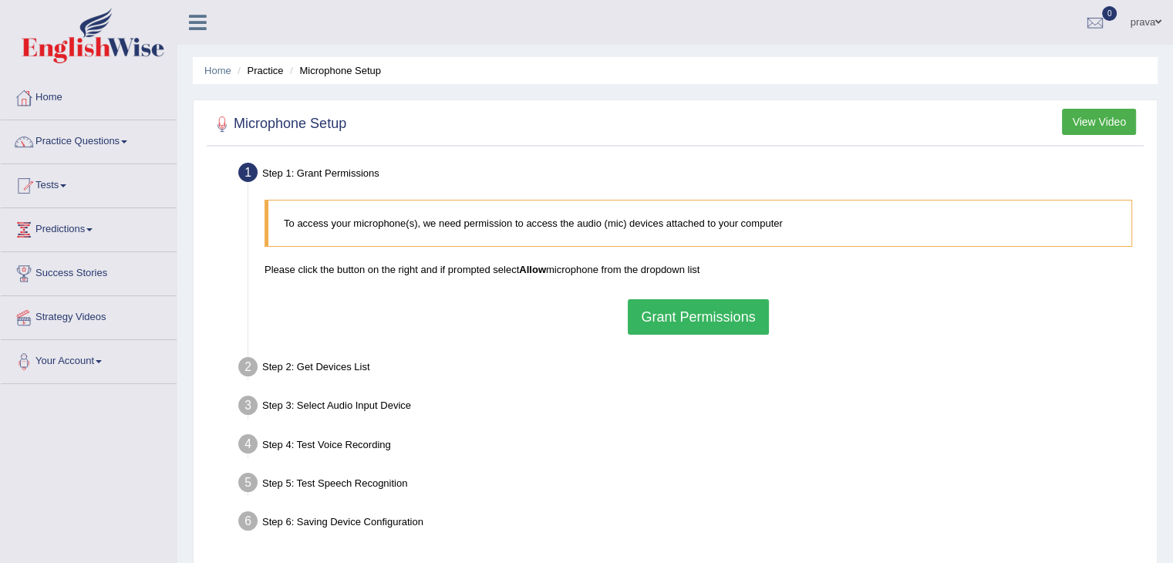
click at [709, 309] on button "Grant Permissions" at bounding box center [698, 316] width 140 height 35
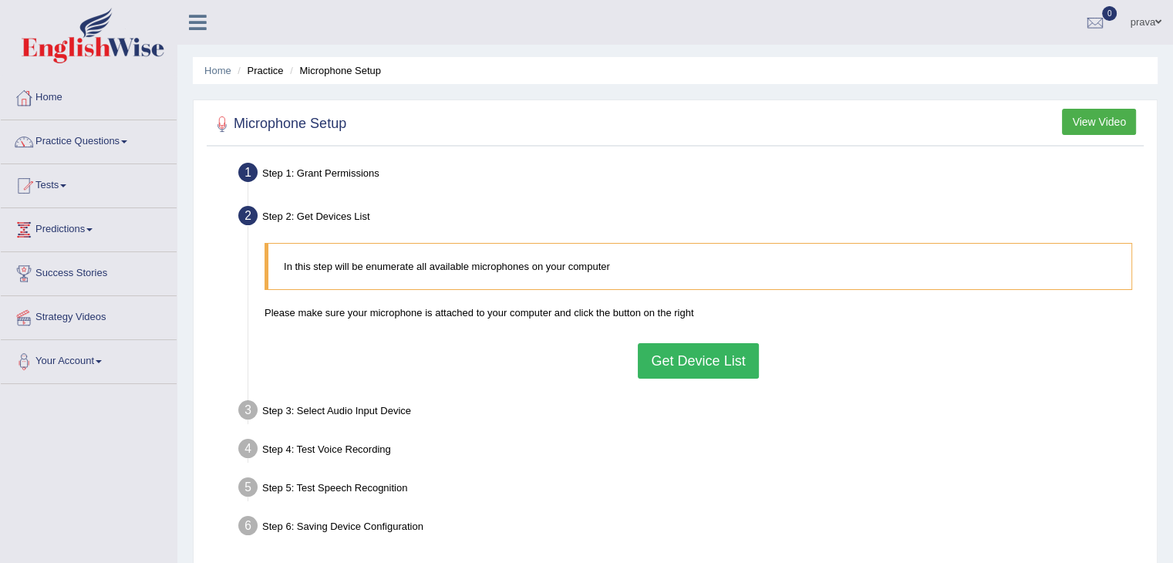
click at [711, 349] on button "Get Device List" at bounding box center [698, 360] width 120 height 35
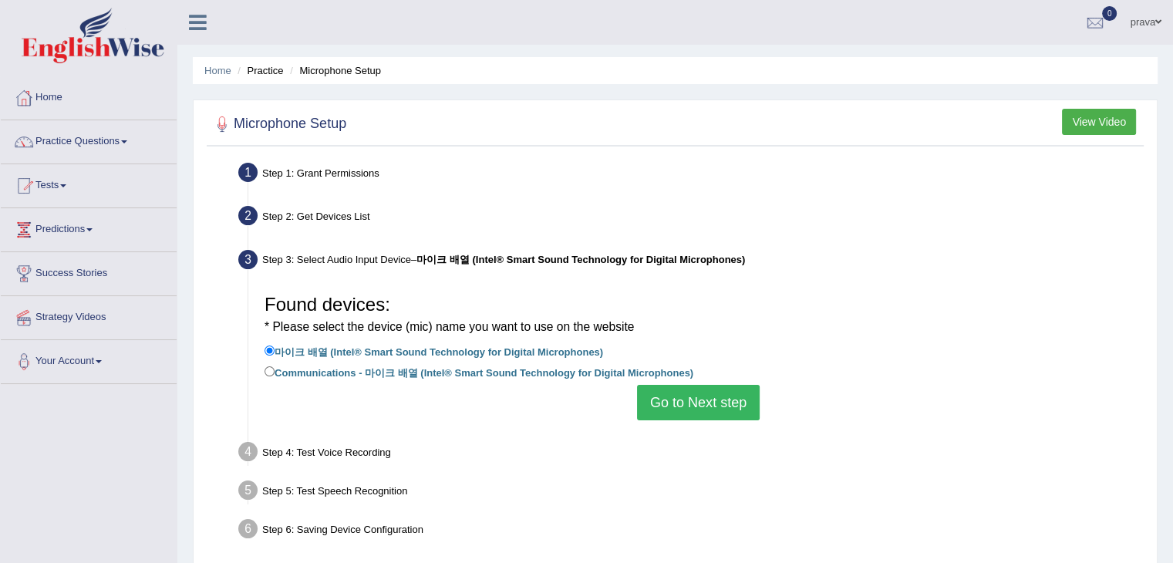
click at [711, 392] on button "Go to Next step" at bounding box center [698, 402] width 123 height 35
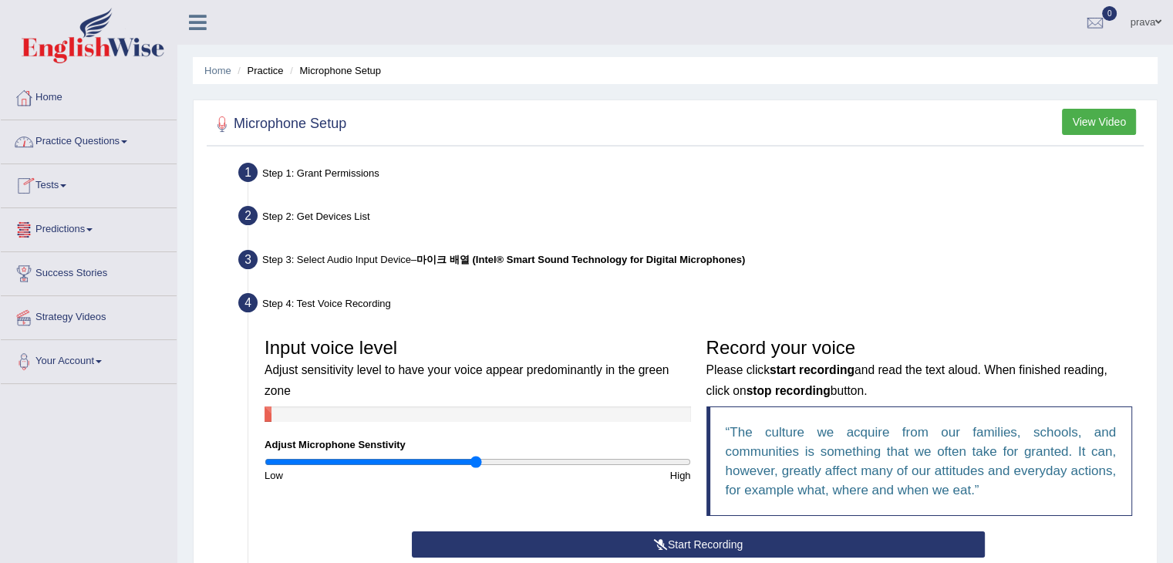
click at [59, 140] on link "Practice Questions" at bounding box center [89, 139] width 176 height 39
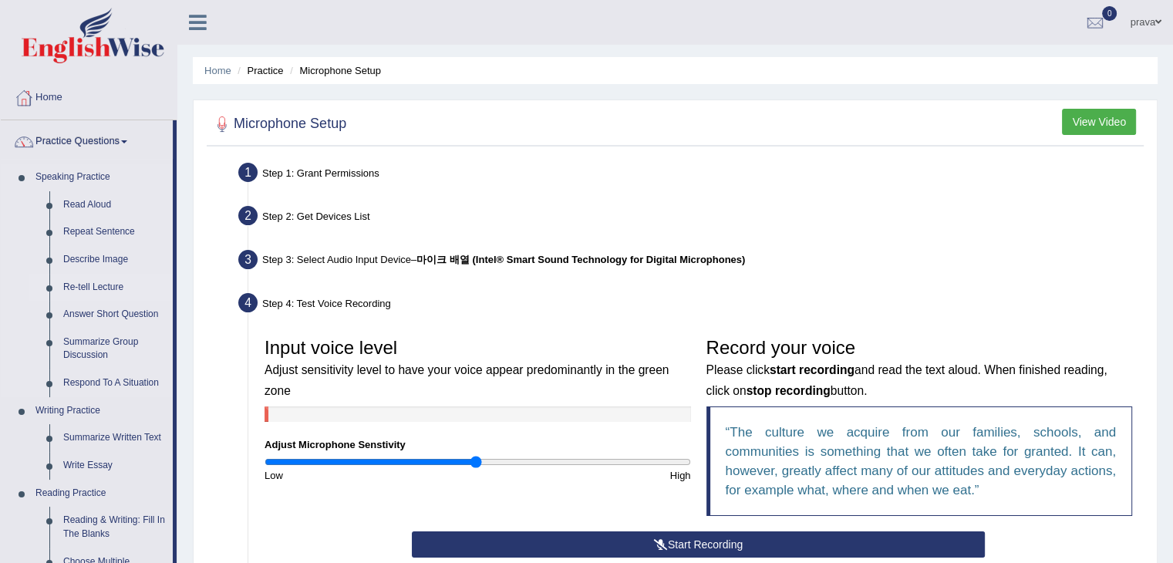
click at [88, 288] on link "Re-tell Lecture" at bounding box center [114, 288] width 116 height 28
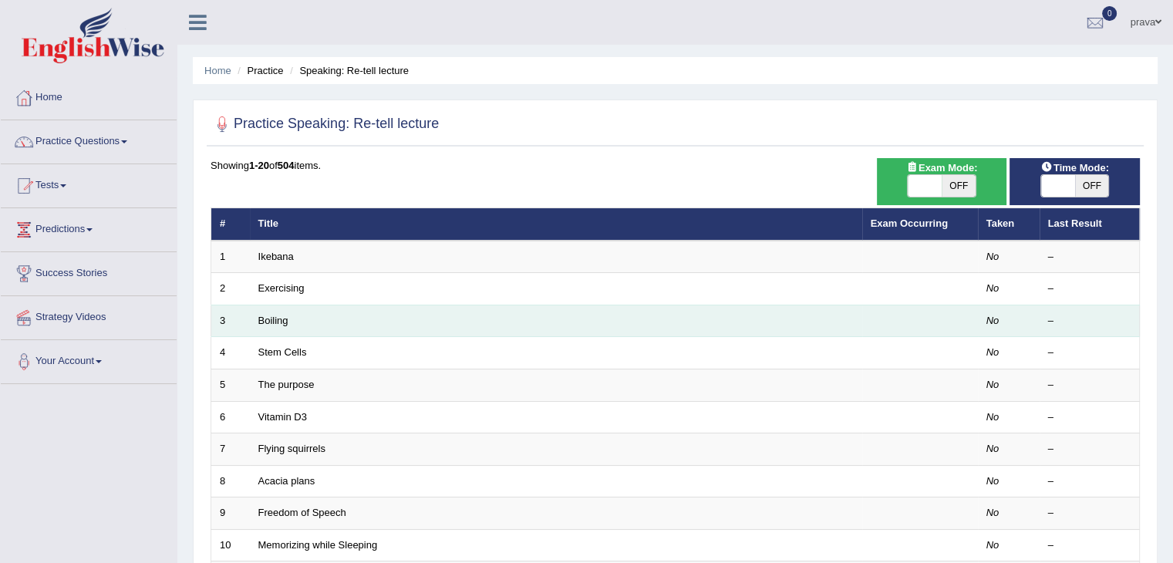
click at [315, 332] on td "Boiling" at bounding box center [556, 321] width 612 height 32
click at [273, 319] on link "Boiling" at bounding box center [273, 321] width 30 height 12
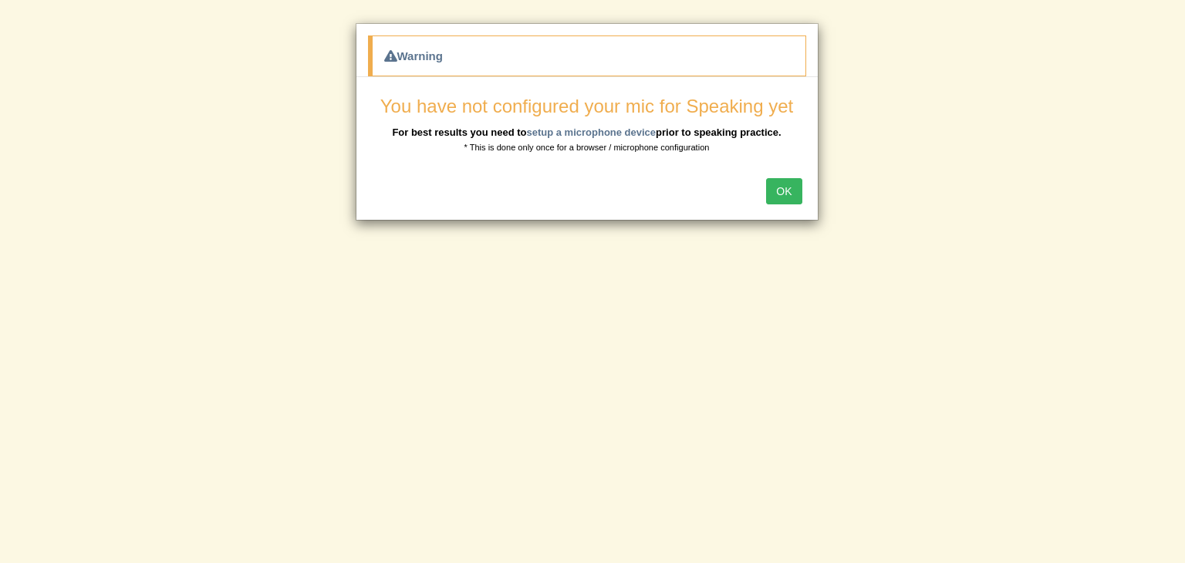
click at [775, 191] on button "OK" at bounding box center [783, 191] width 35 height 26
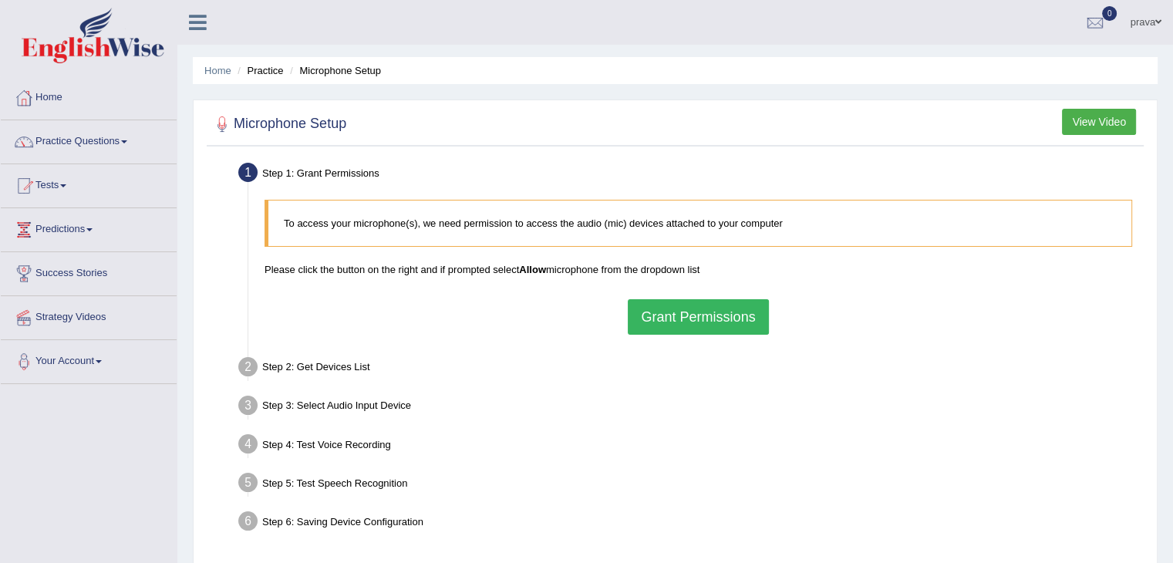
click at [674, 313] on button "Grant Permissions" at bounding box center [698, 316] width 140 height 35
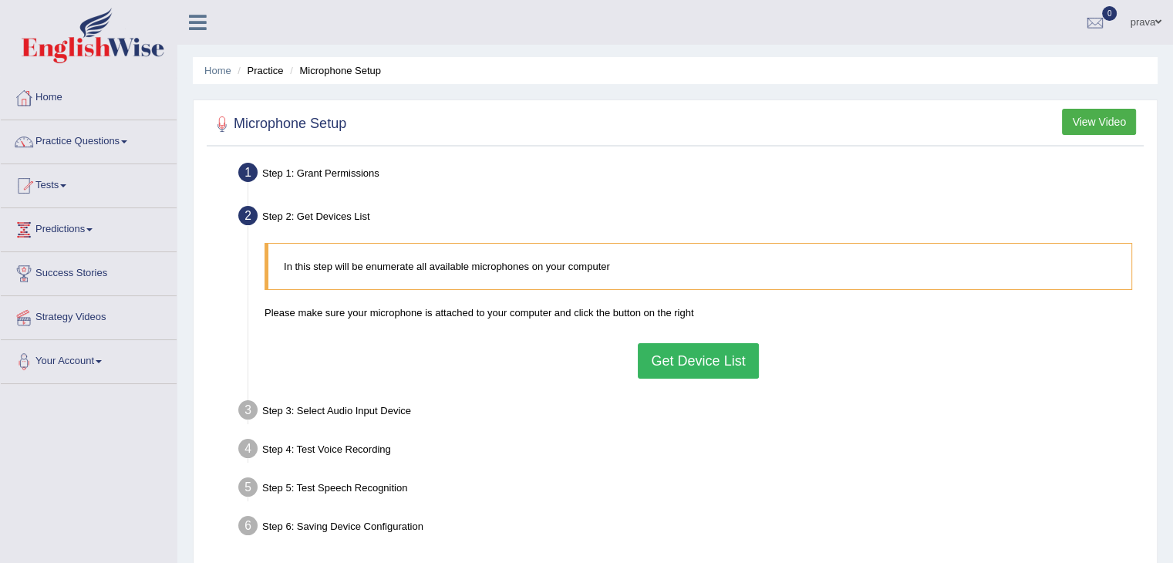
click at [691, 348] on button "Get Device List" at bounding box center [698, 360] width 120 height 35
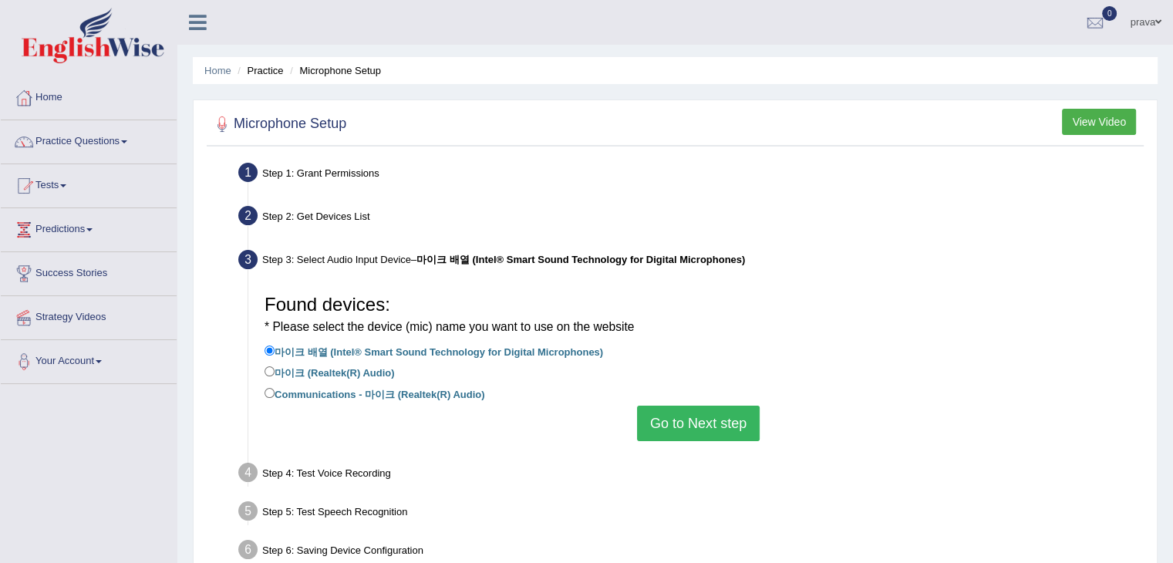
click at [691, 426] on button "Go to Next step" at bounding box center [698, 423] width 123 height 35
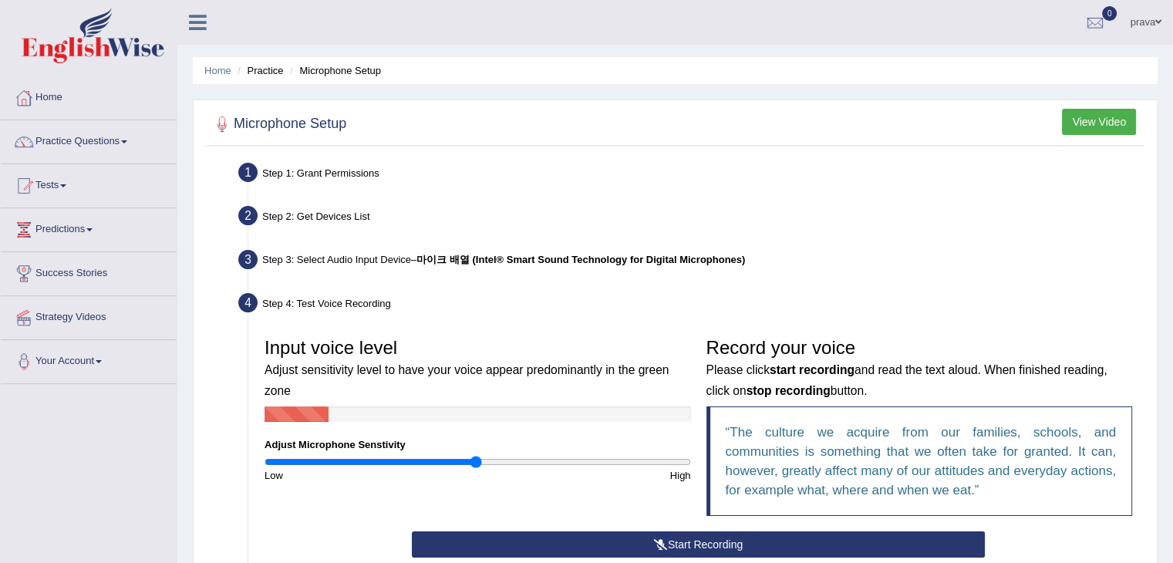
click at [722, 537] on button "Start Recording" at bounding box center [698, 544] width 573 height 26
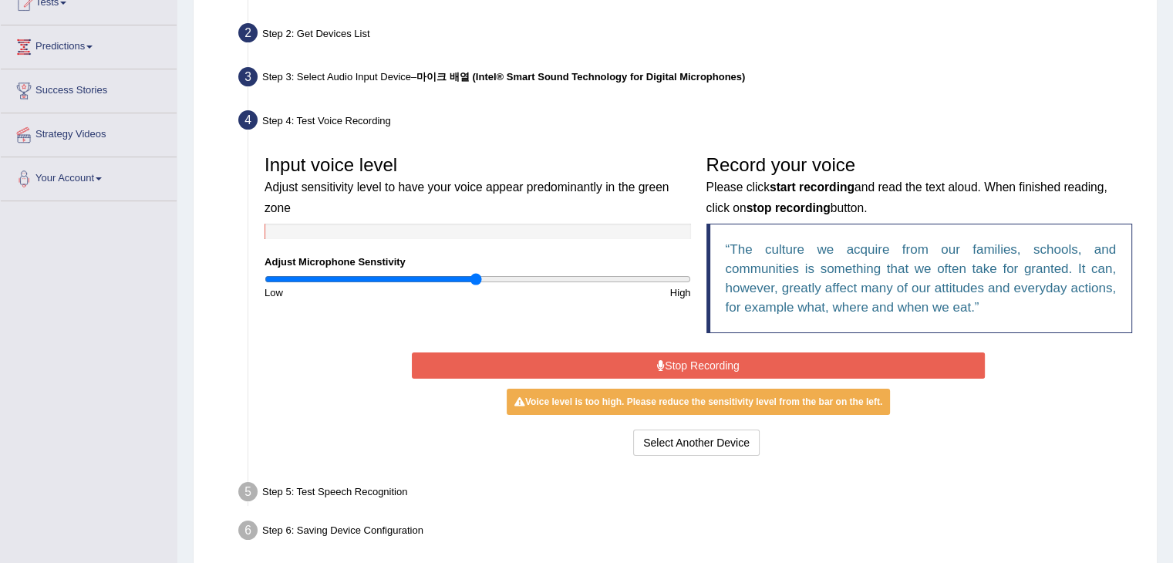
scroll to position [185, 0]
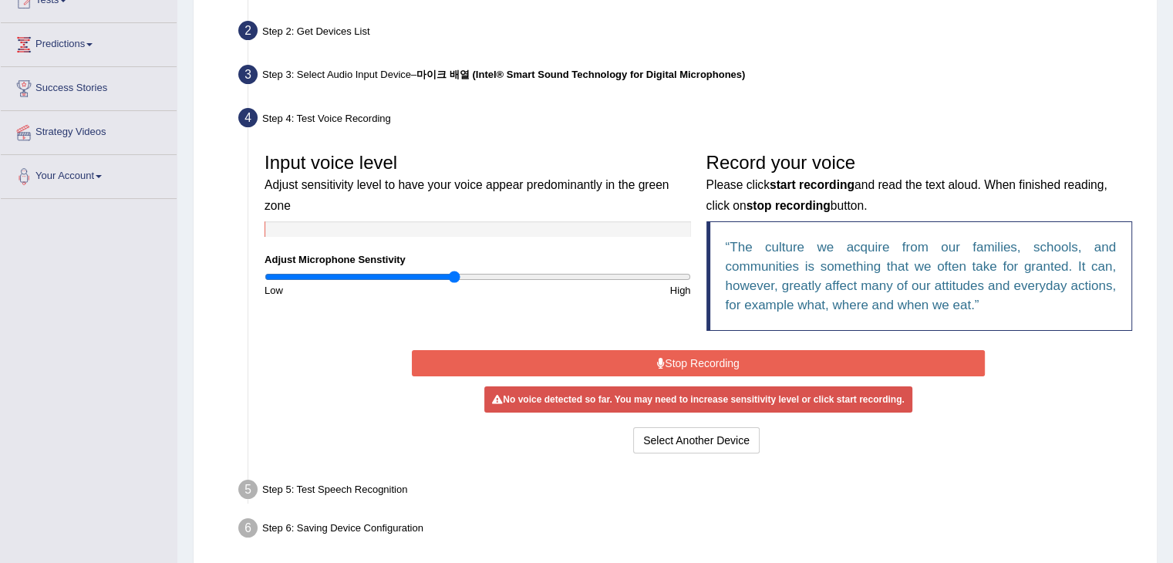
click at [455, 275] on input "range" at bounding box center [478, 277] width 426 height 12
click at [437, 278] on input "range" at bounding box center [478, 277] width 426 height 12
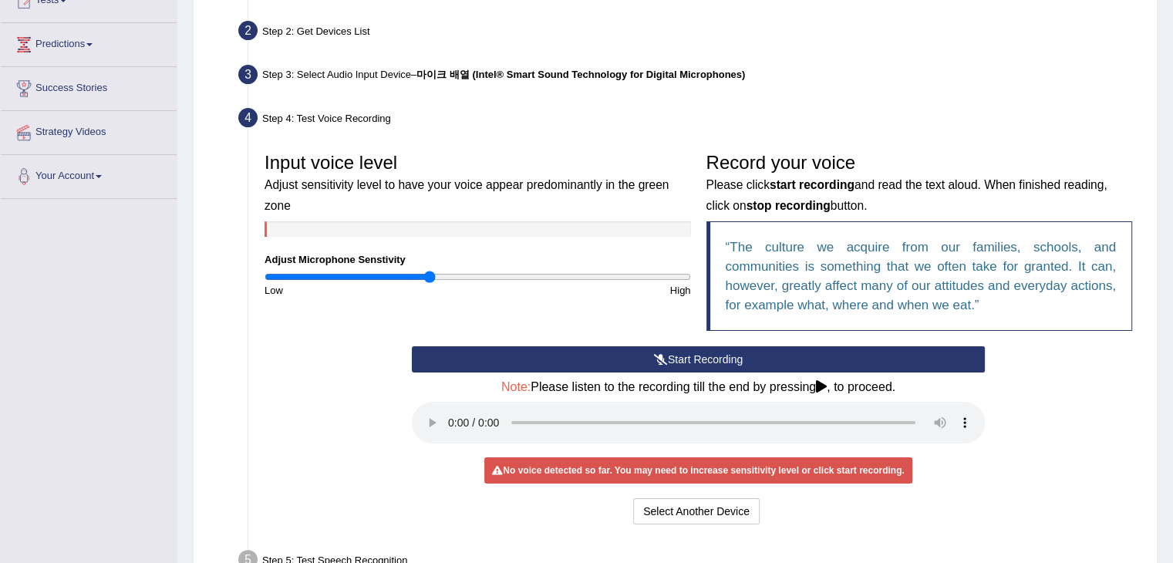
click at [430, 275] on input "range" at bounding box center [478, 277] width 426 height 12
click at [751, 369] on button "Start Recording" at bounding box center [698, 359] width 573 height 26
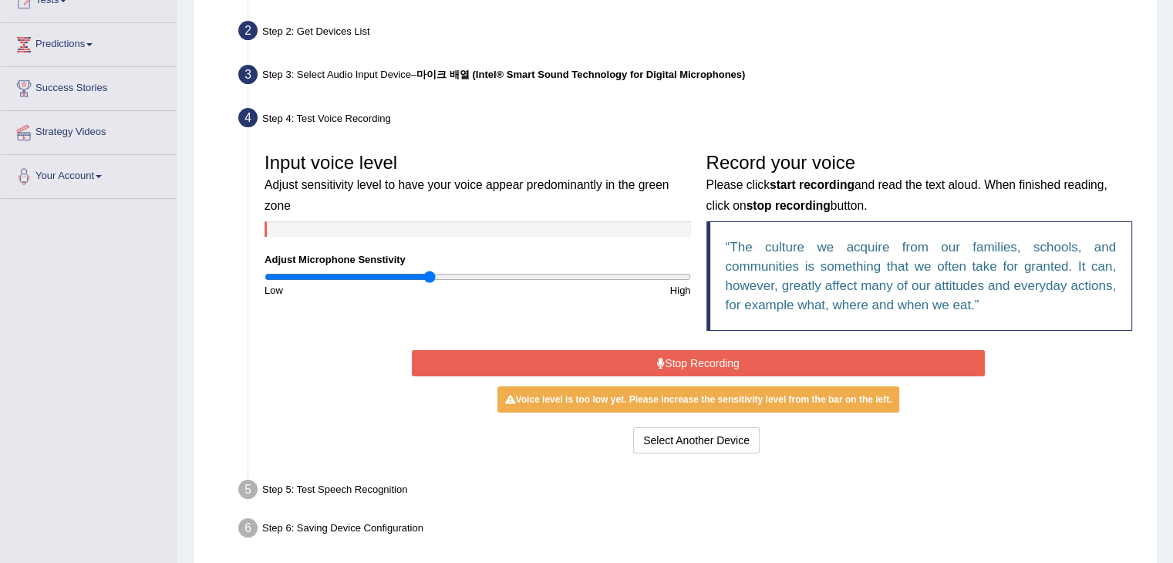
click at [730, 359] on button "Stop Recording" at bounding box center [698, 363] width 573 height 26
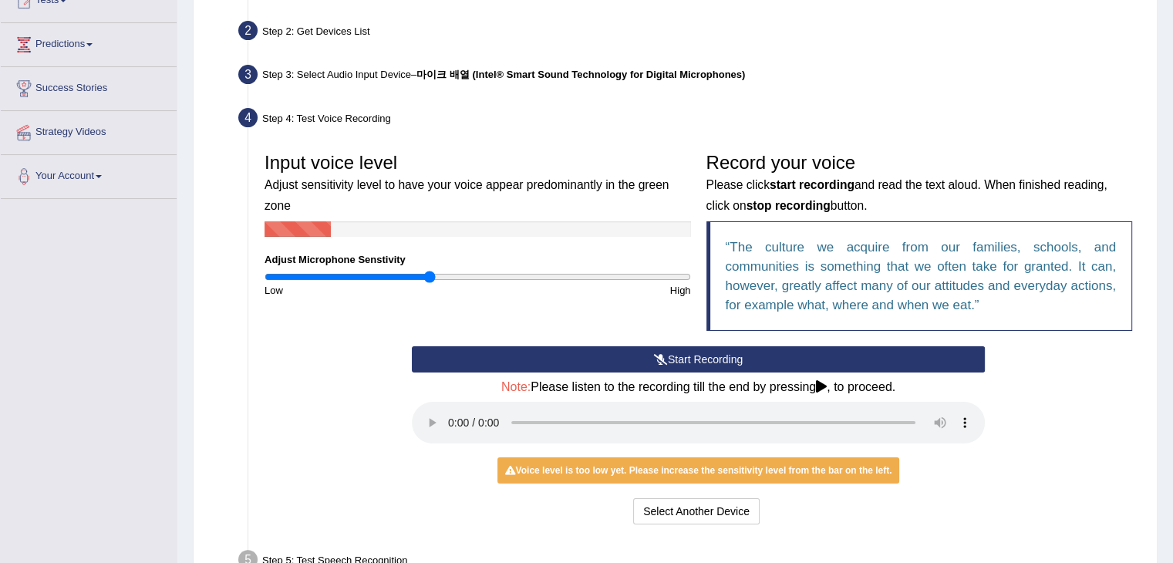
click at [730, 359] on button "Start Recording" at bounding box center [698, 359] width 573 height 26
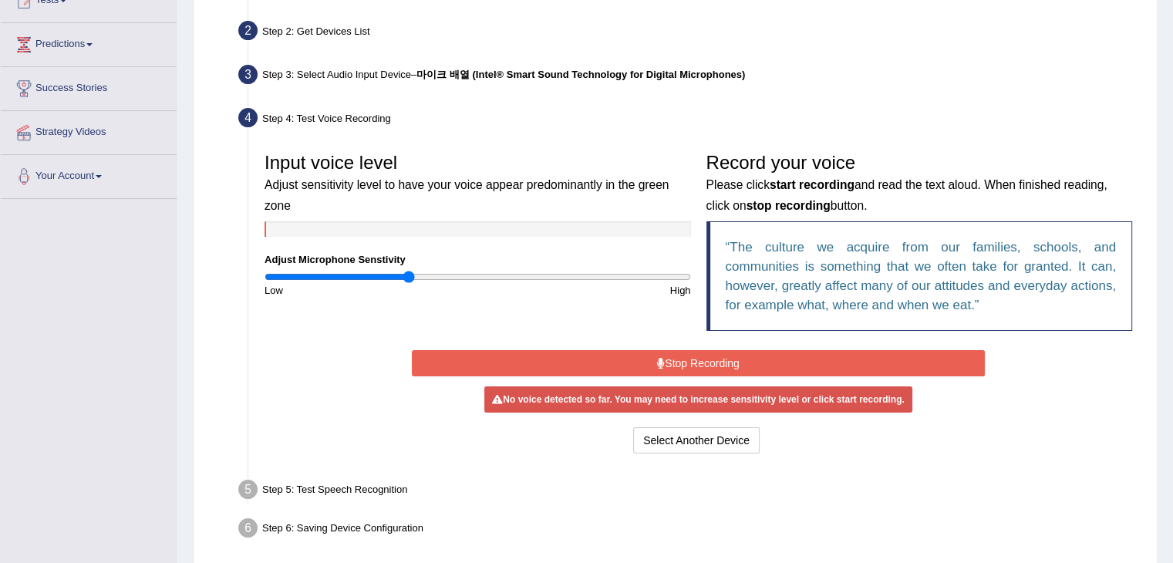
click at [407, 272] on input "range" at bounding box center [478, 277] width 426 height 12
click at [703, 347] on div "Start Recording Stop Recording Note: Please listen to the recording till the en…" at bounding box center [698, 401] width 588 height 111
click at [704, 358] on button "Stop Recording" at bounding box center [698, 363] width 573 height 26
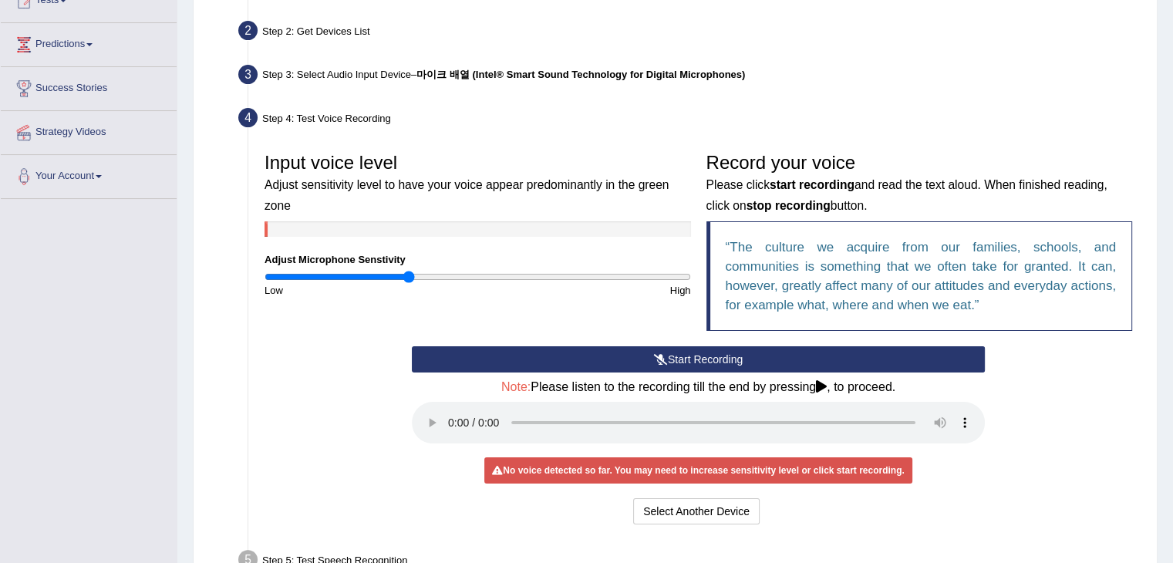
click at [704, 358] on button "Start Recording" at bounding box center [698, 359] width 573 height 26
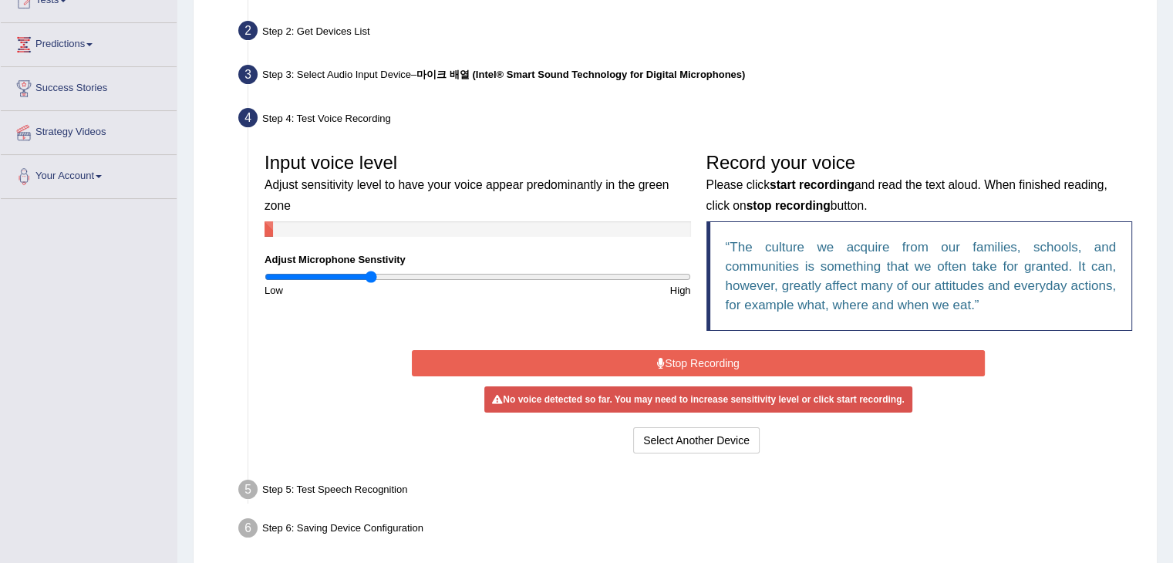
click at [373, 278] on input "range" at bounding box center [478, 277] width 426 height 12
click at [711, 359] on button "Stop Recording" at bounding box center [698, 363] width 573 height 26
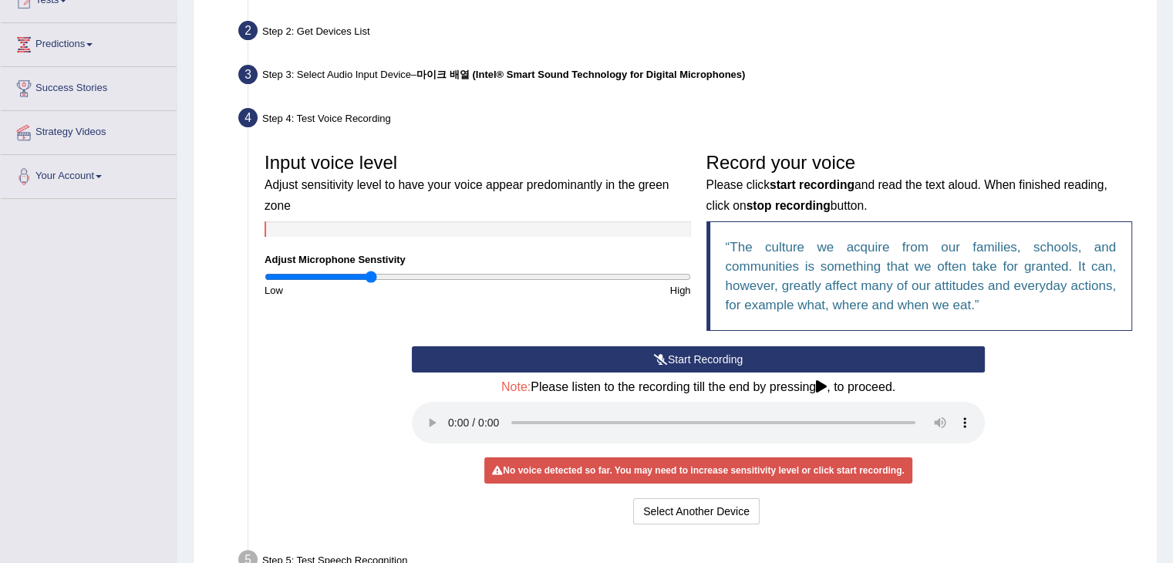
click at [711, 359] on button "Start Recording" at bounding box center [698, 359] width 573 height 26
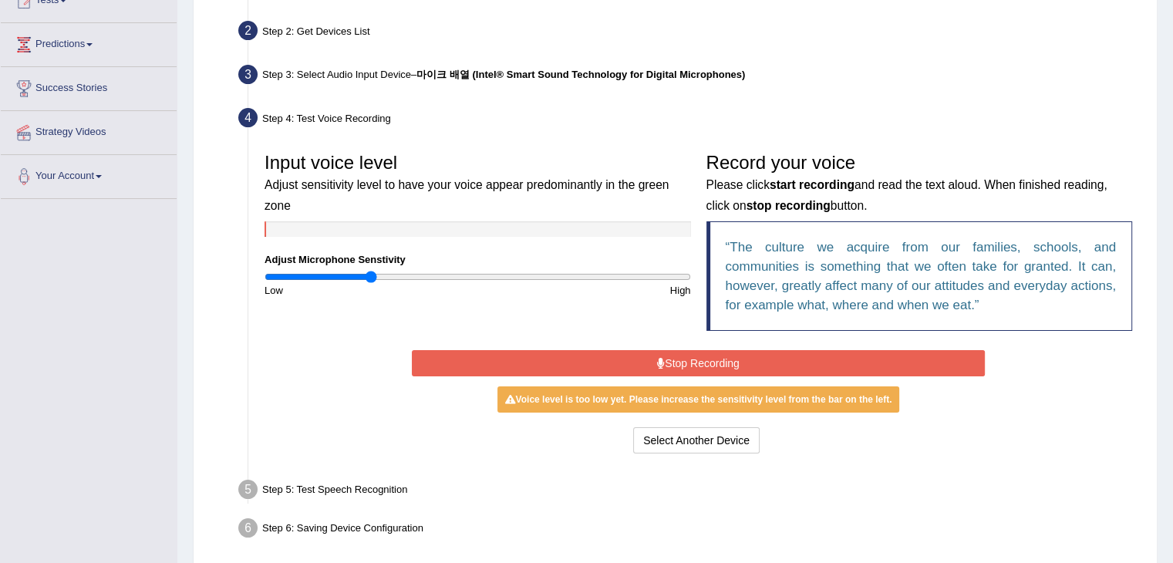
click at [711, 359] on button "Stop Recording" at bounding box center [698, 363] width 573 height 26
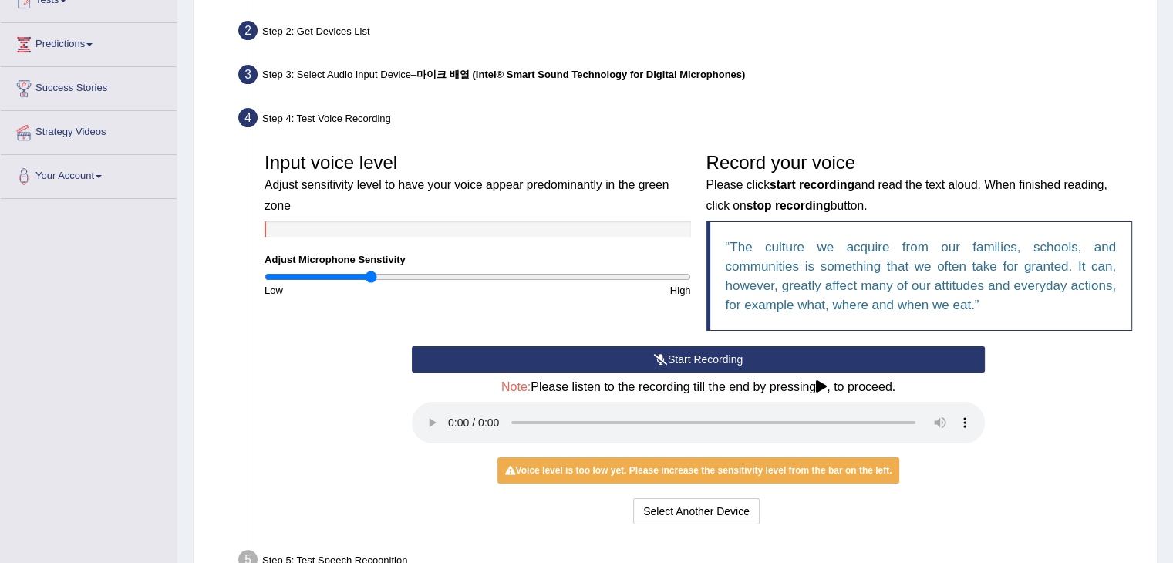
click at [711, 359] on button "Start Recording" at bounding box center [698, 359] width 573 height 26
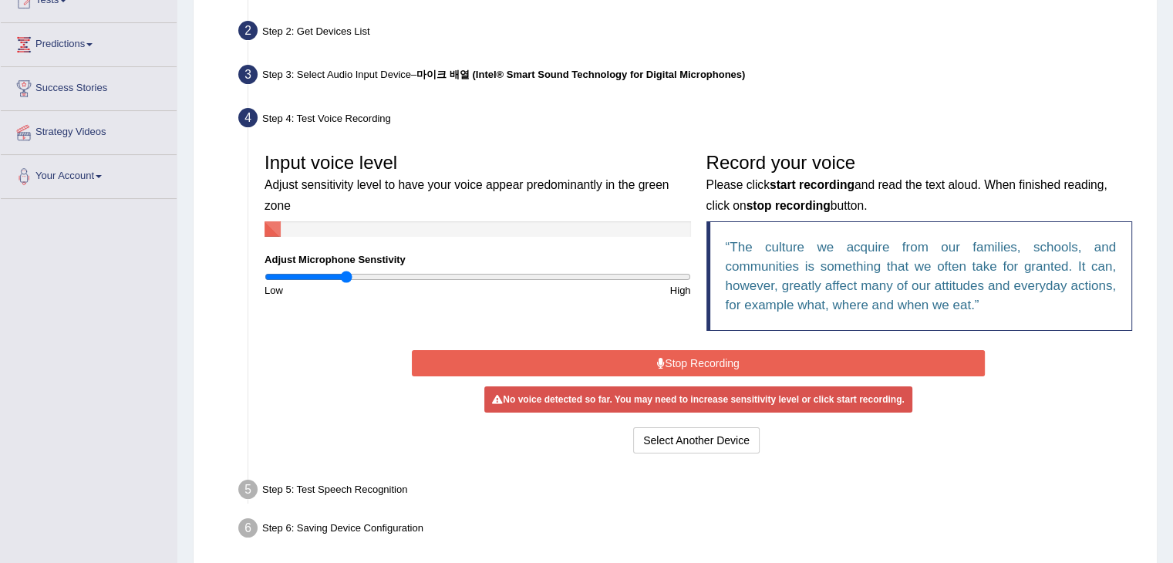
click at [347, 277] on input "range" at bounding box center [478, 277] width 426 height 12
click at [683, 354] on button "Stop Recording" at bounding box center [698, 363] width 573 height 26
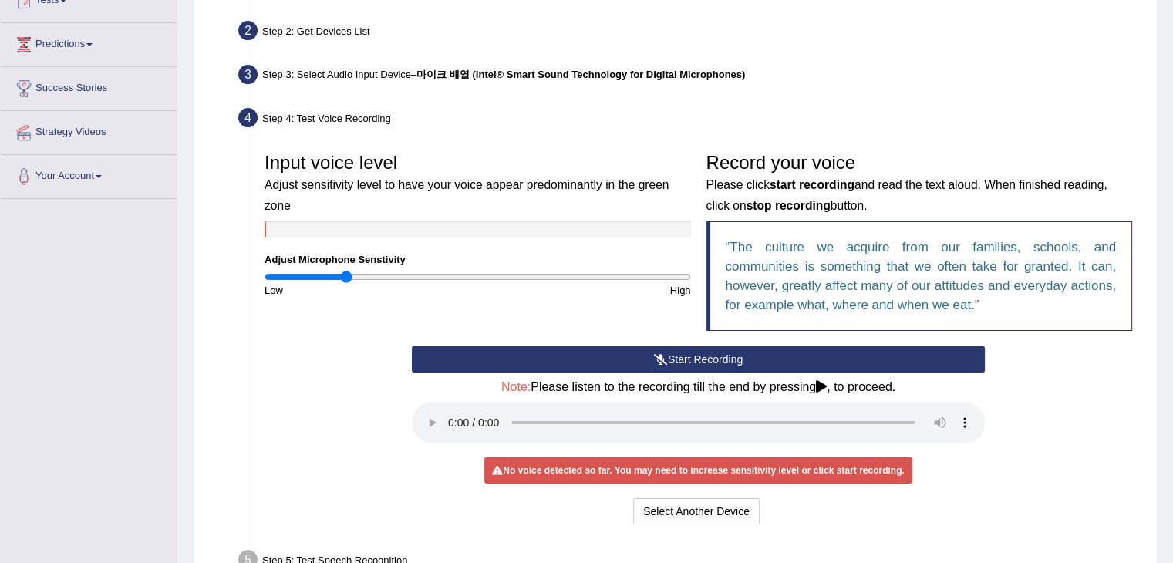
click at [683, 354] on button "Start Recording" at bounding box center [698, 359] width 573 height 26
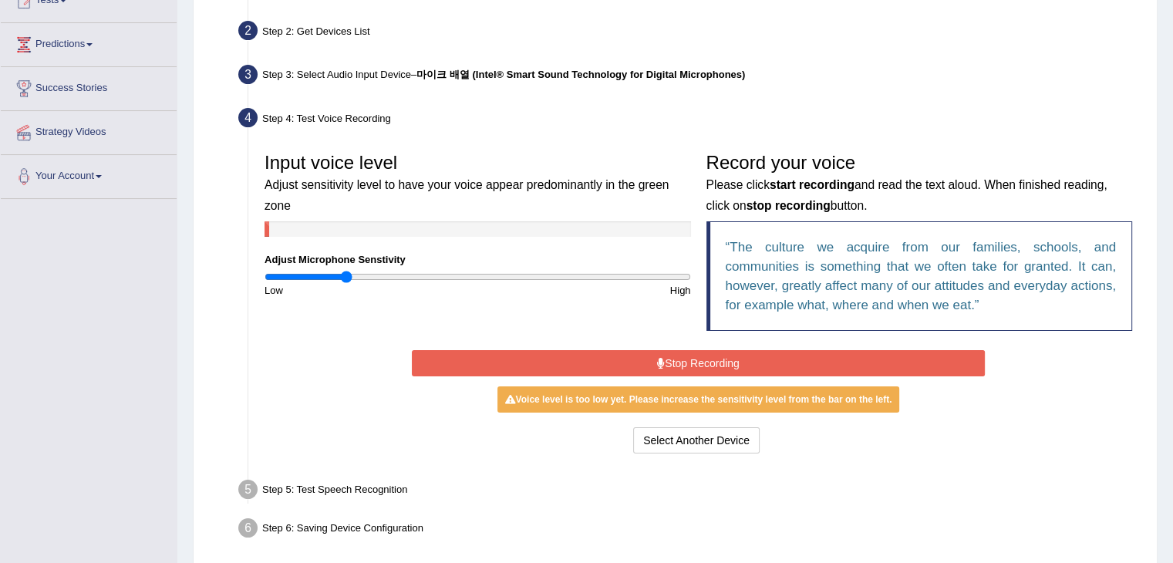
click at [683, 365] on button "Stop Recording" at bounding box center [698, 363] width 573 height 26
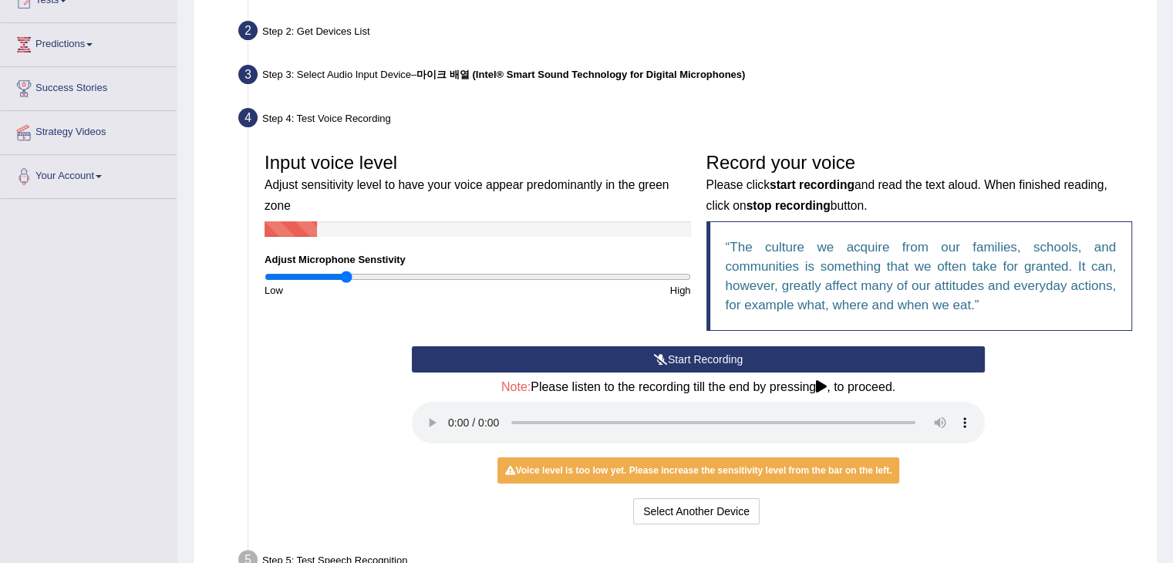
click at [683, 352] on button "Start Recording" at bounding box center [698, 359] width 573 height 26
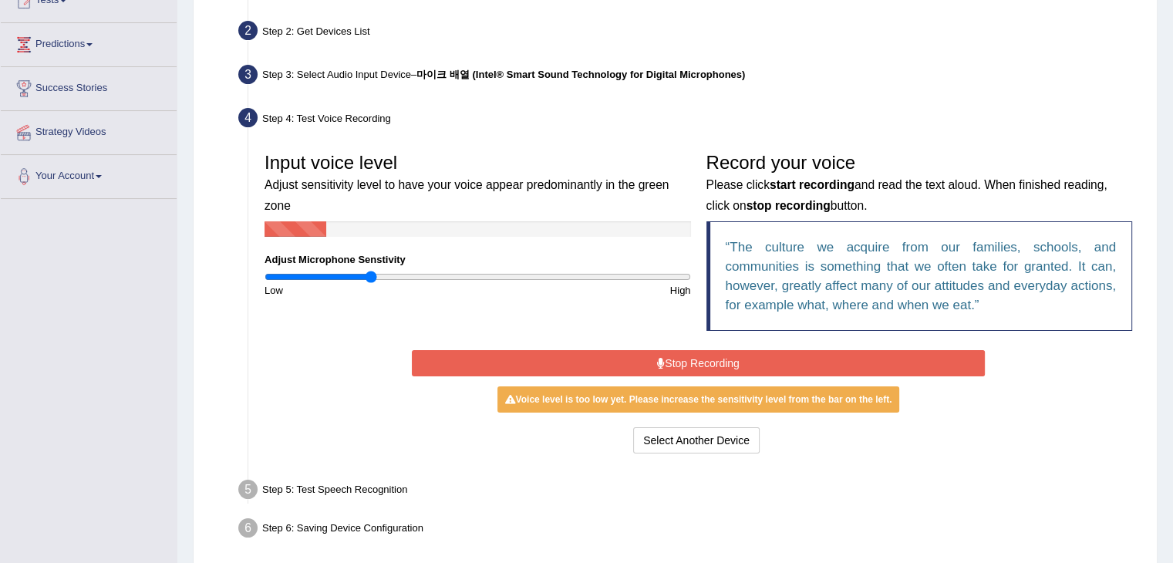
click at [373, 276] on input "range" at bounding box center [478, 277] width 426 height 12
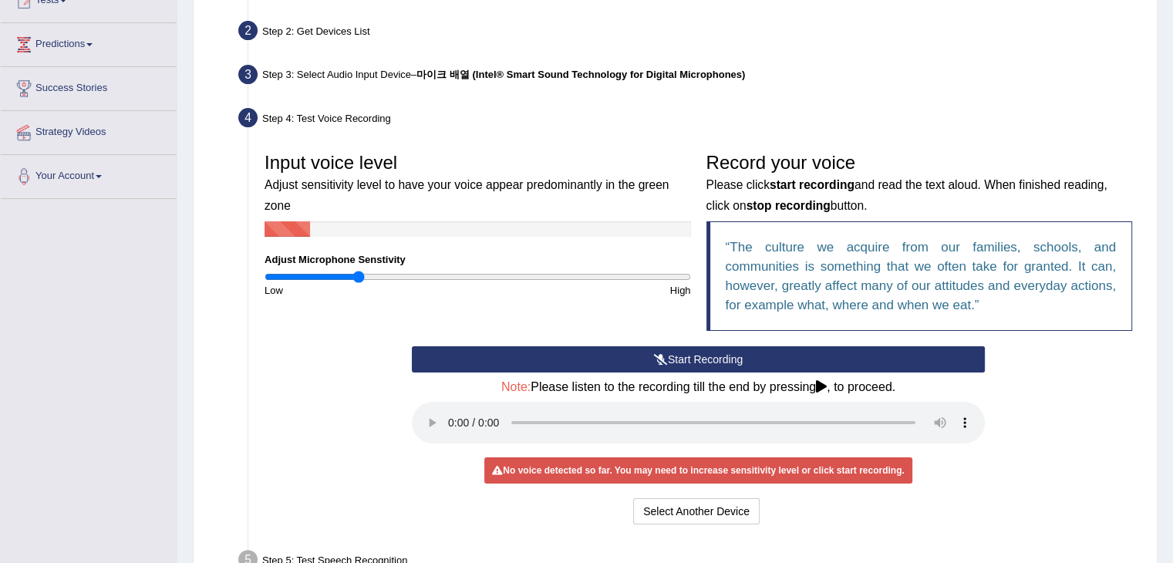
click at [360, 275] on input "range" at bounding box center [478, 277] width 426 height 12
click at [731, 358] on button "Start Recording" at bounding box center [698, 359] width 573 height 26
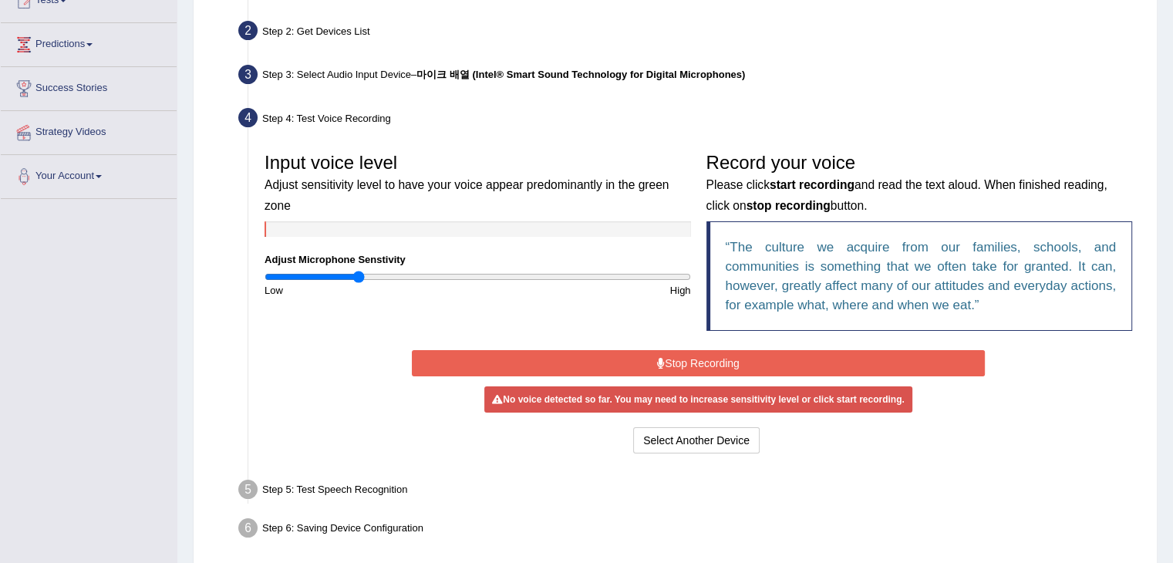
click at [731, 358] on button "Stop Recording" at bounding box center [698, 363] width 573 height 26
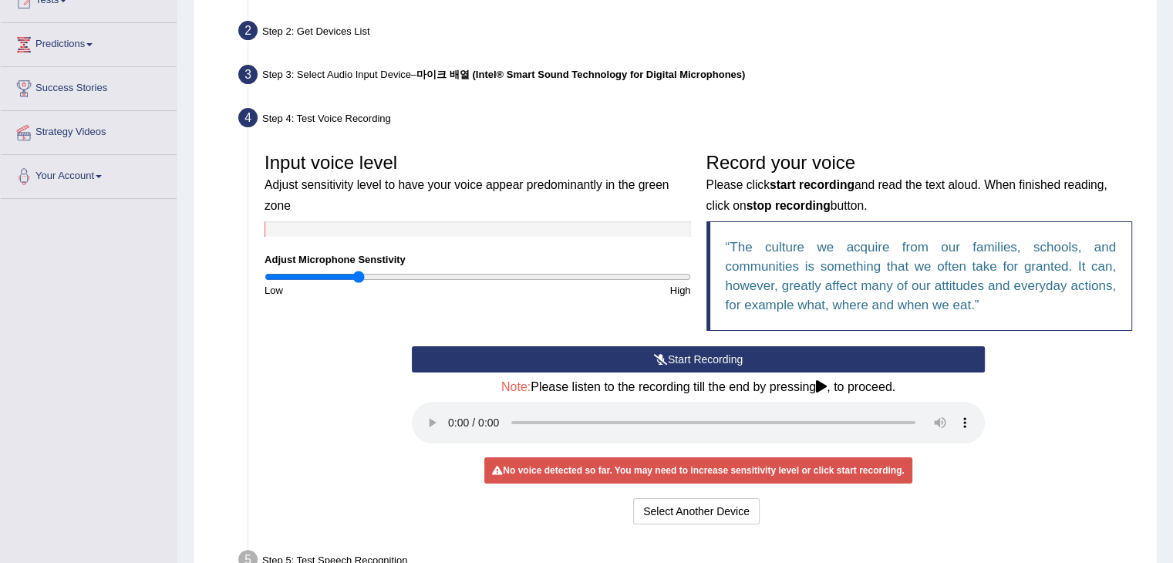
click at [731, 358] on button "Start Recording" at bounding box center [698, 359] width 573 height 26
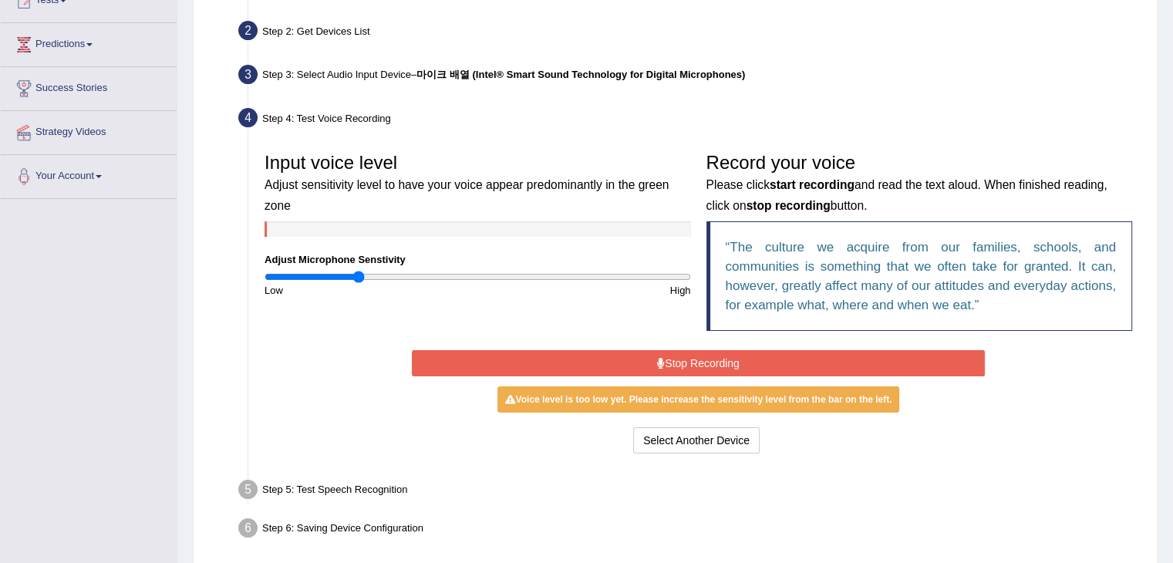
click at [586, 445] on div "Select Another Device Voice is ok. Go to Next step" at bounding box center [698, 442] width 573 height 30
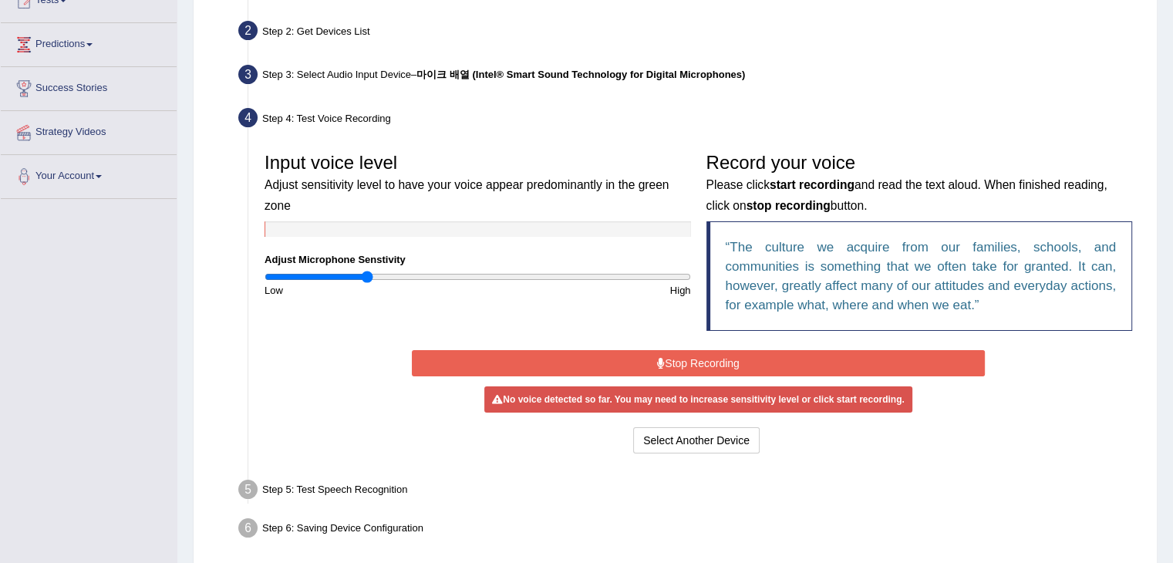
click at [367, 278] on input "range" at bounding box center [478, 277] width 426 height 12
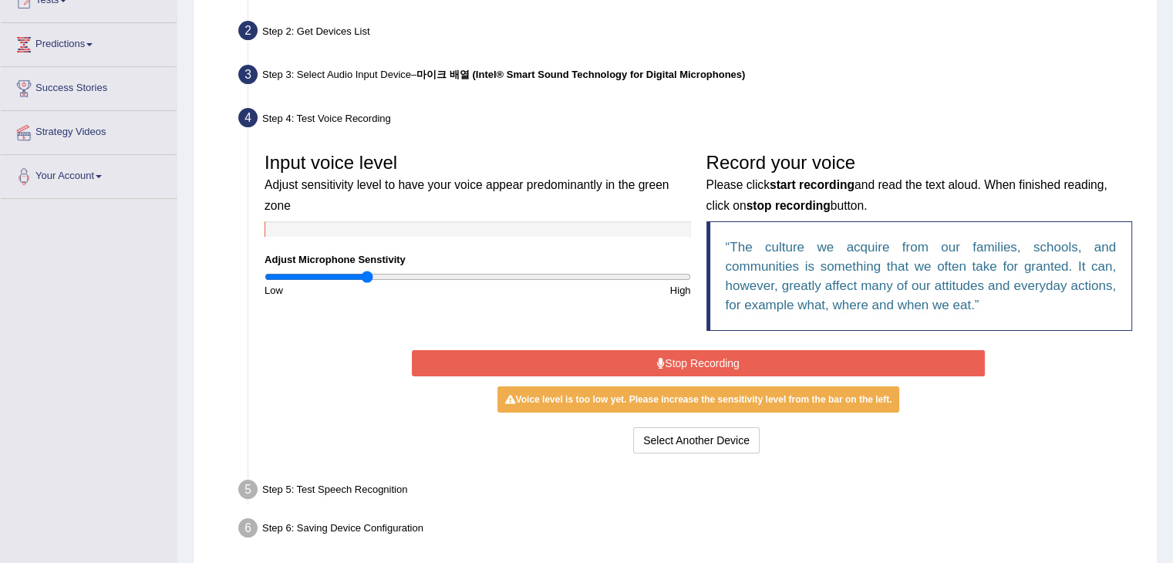
click at [559, 359] on button "Stop Recording" at bounding box center [698, 363] width 573 height 26
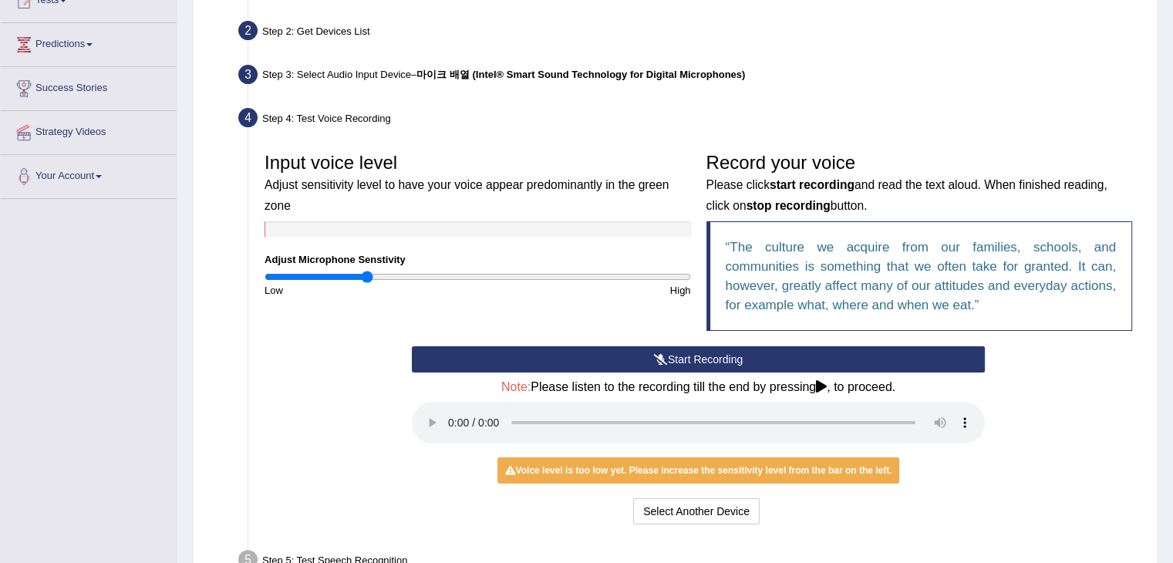
click at [559, 359] on button "Start Recording" at bounding box center [698, 359] width 573 height 26
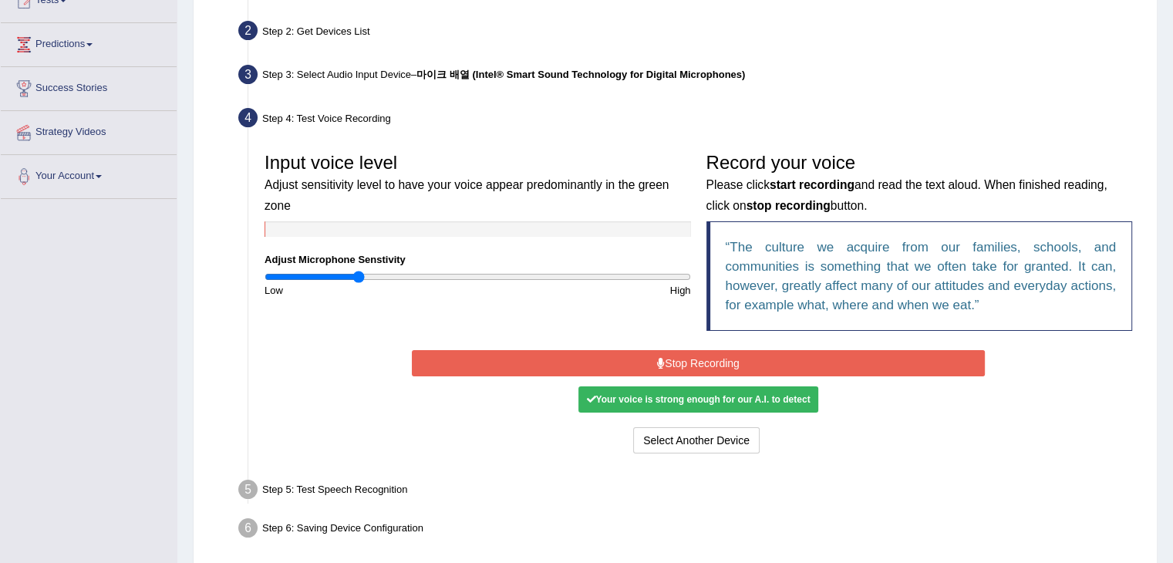
type input "0.44"
click at [359, 278] on input "range" at bounding box center [478, 277] width 426 height 12
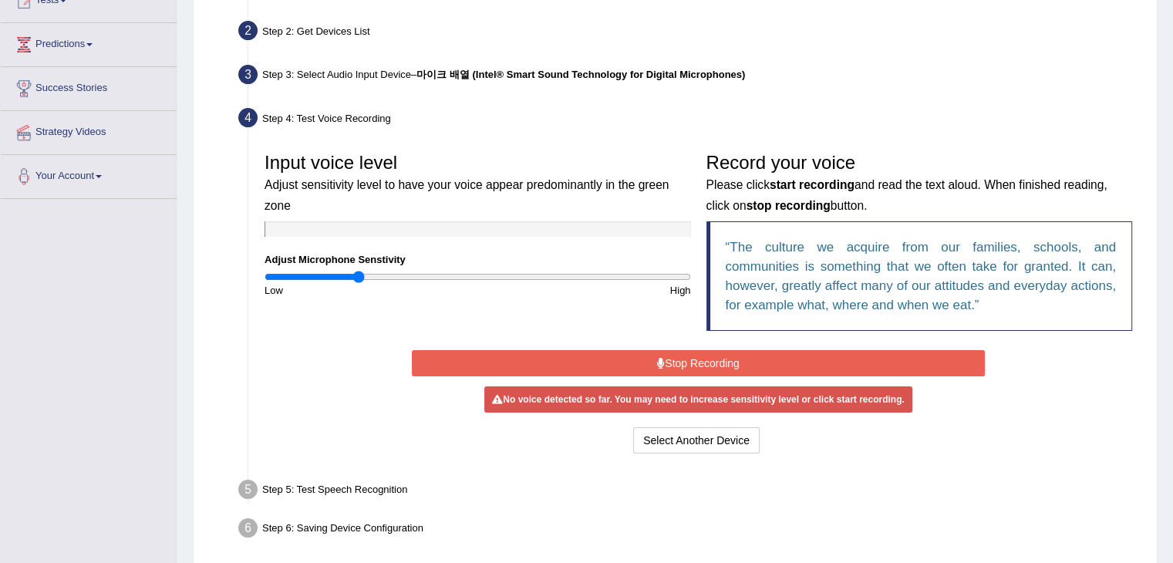
click at [591, 359] on button "Stop Recording" at bounding box center [698, 363] width 573 height 26
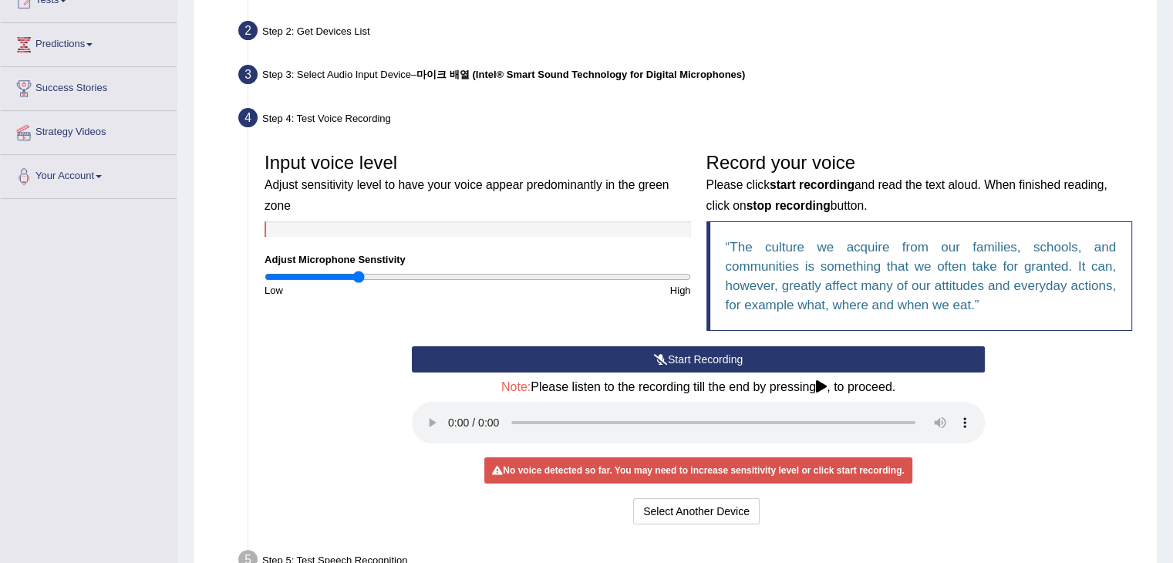
click at [591, 359] on button "Start Recording" at bounding box center [698, 359] width 573 height 26
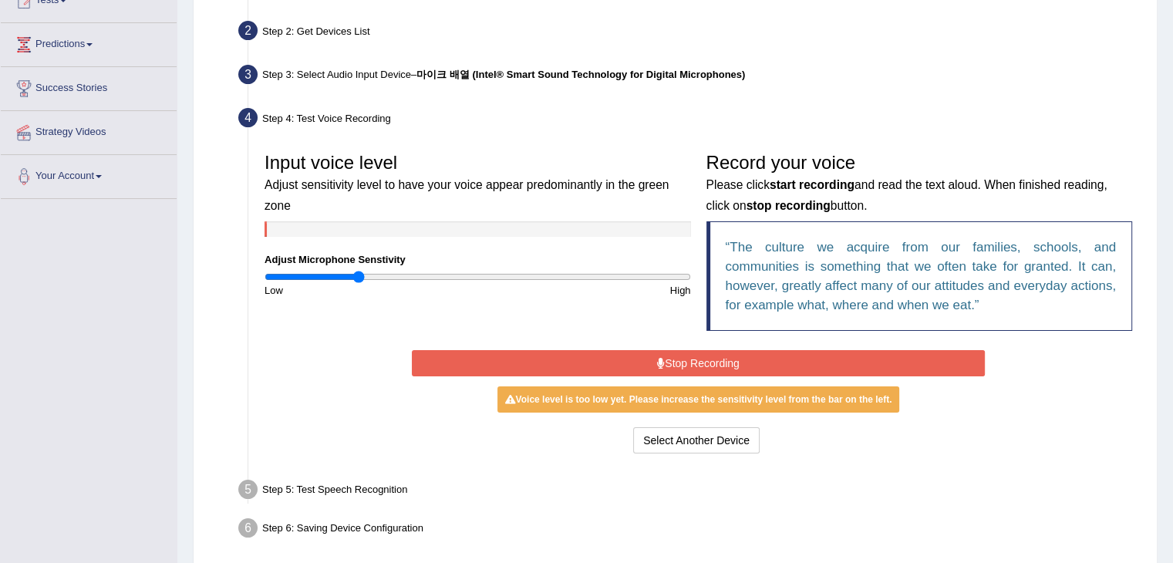
click at [591, 359] on button "Stop Recording" at bounding box center [698, 363] width 573 height 26
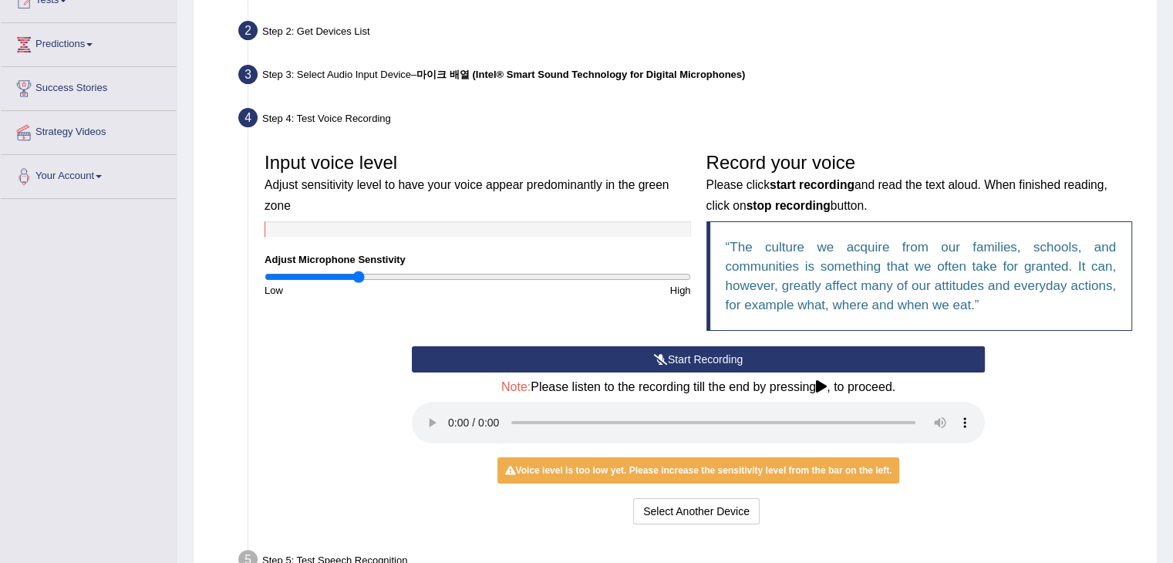
click at [678, 340] on div "Input voice level Adjust sensitivity level to have your voice appear predominan…" at bounding box center [698, 245] width 883 height 201
click at [685, 362] on button "Start Recording" at bounding box center [698, 359] width 573 height 26
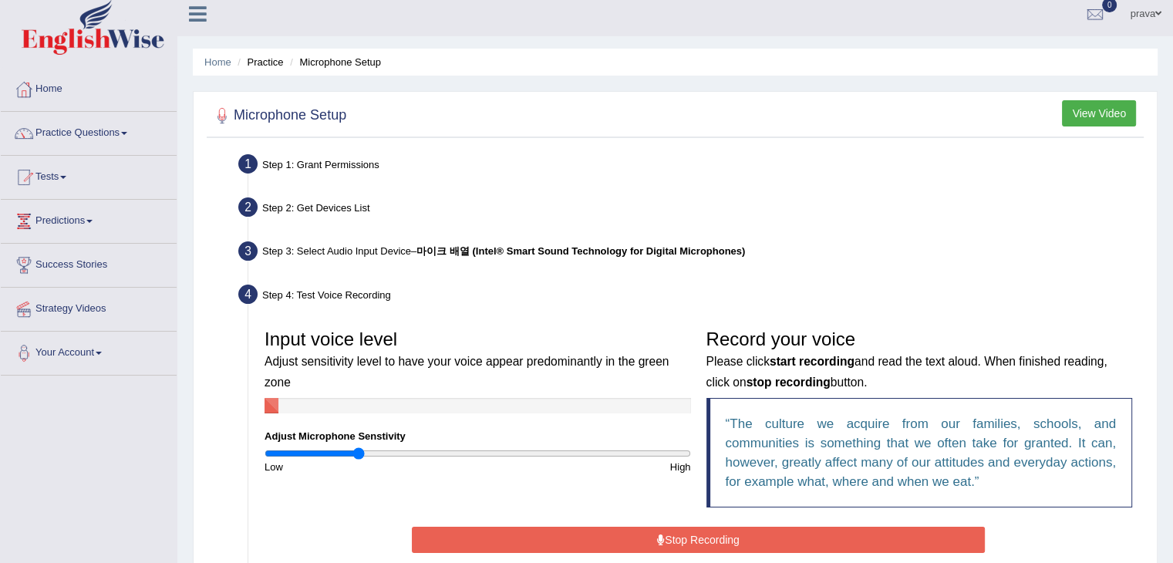
scroll to position [0, 0]
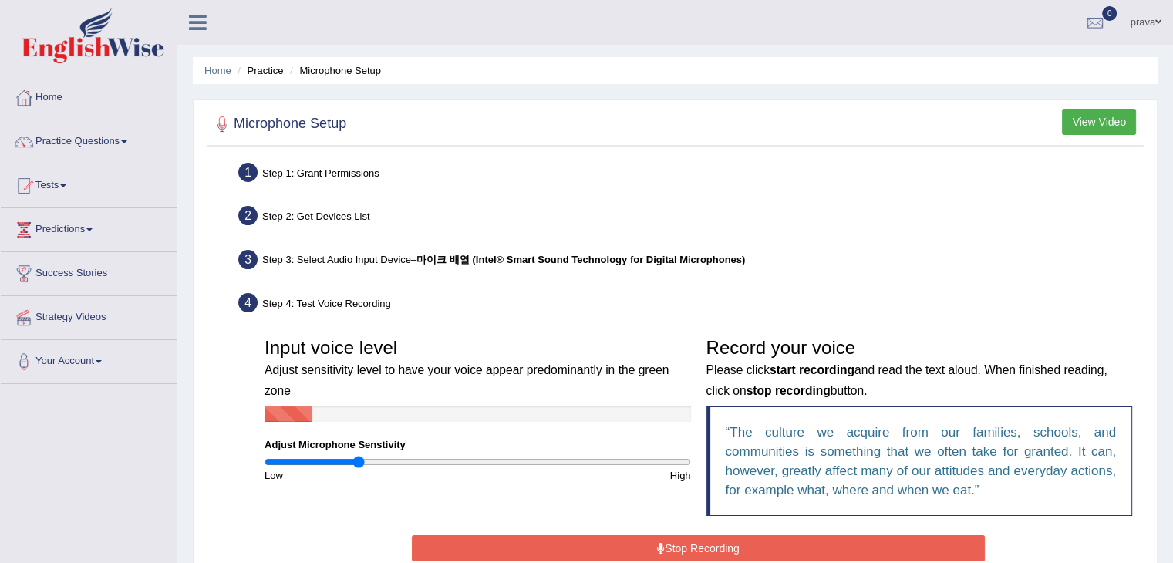
click at [127, 144] on link "Practice Questions" at bounding box center [89, 139] width 176 height 39
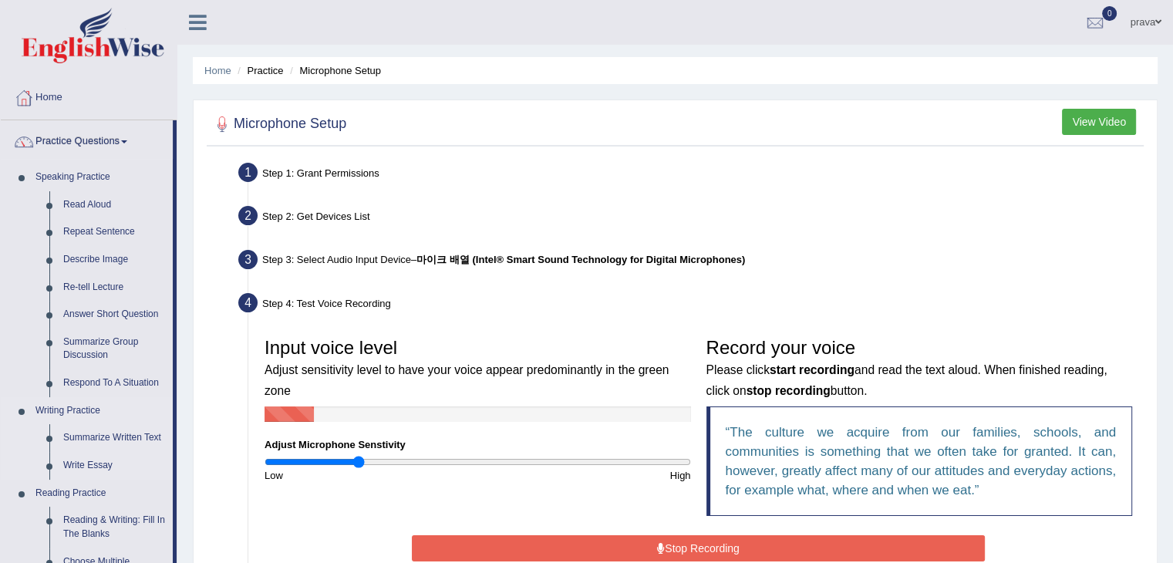
click at [86, 404] on link "Writing Practice" at bounding box center [101, 411] width 144 height 28
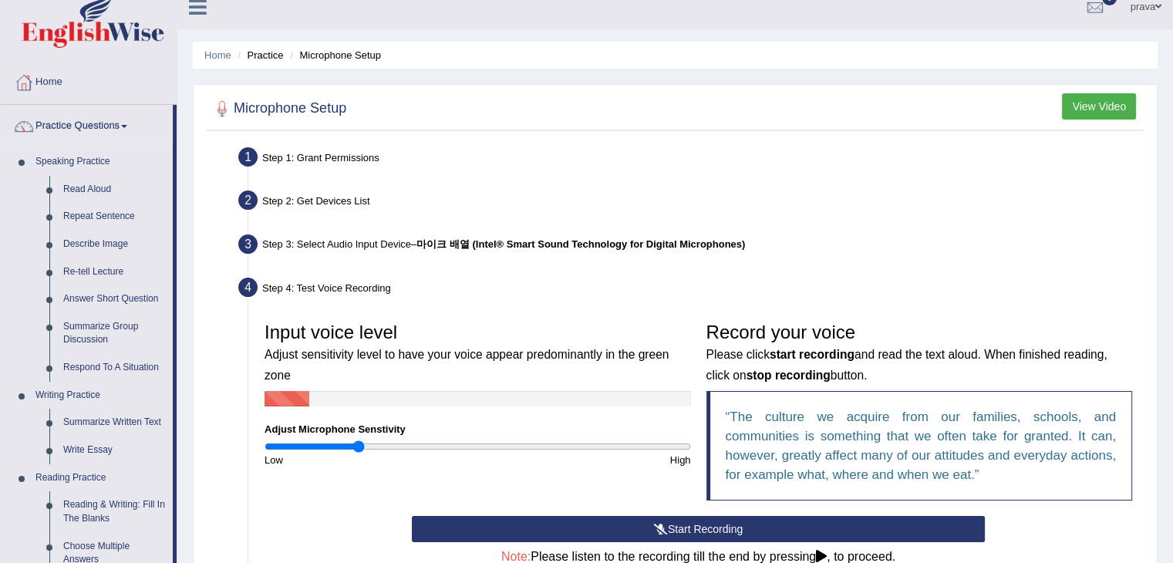
scroll to position [31, 0]
